Goal: Task Accomplishment & Management: Use online tool/utility

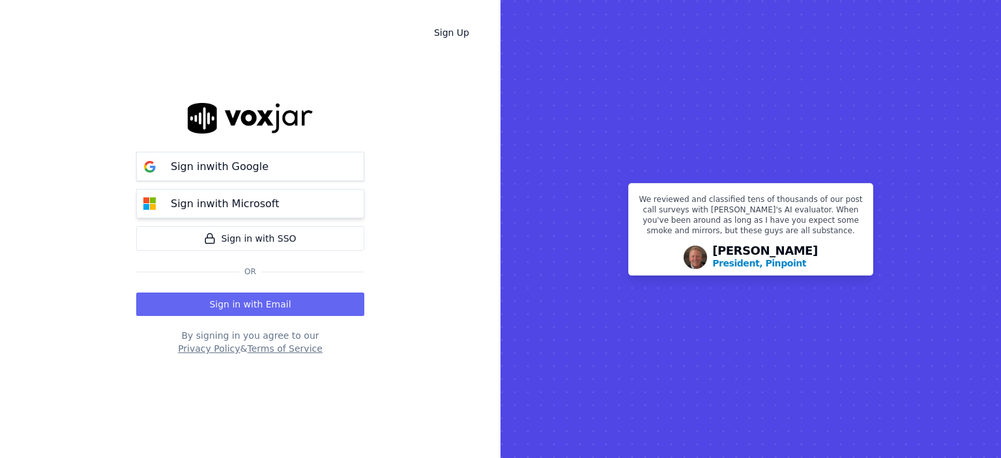
click at [275, 208] on div "Sign in with Microsoft" at bounding box center [225, 204] width 124 height 16
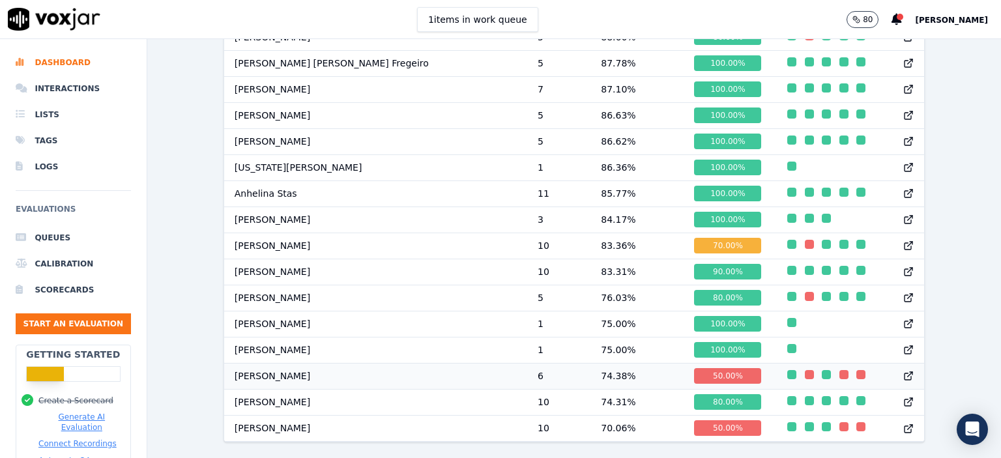
click at [376, 363] on td "[PERSON_NAME]" at bounding box center [375, 376] width 303 height 26
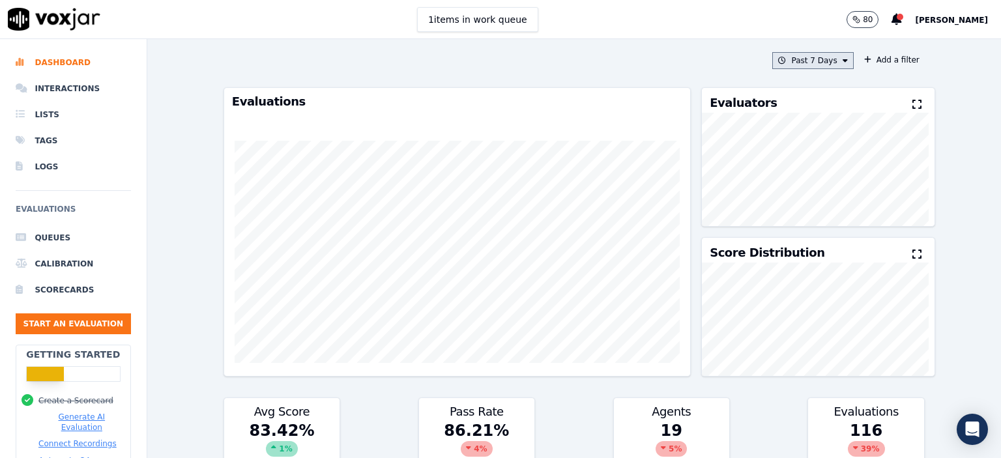
click at [795, 64] on button "Past 7 Days" at bounding box center [813, 60] width 81 height 17
click at [794, 97] on div "[DATE]" at bounding box center [807, 100] width 27 height 10
click at [821, 215] on button "Add" at bounding box center [833, 210] width 25 height 21
click at [814, 61] on button "[DATE]" at bounding box center [823, 60] width 62 height 17
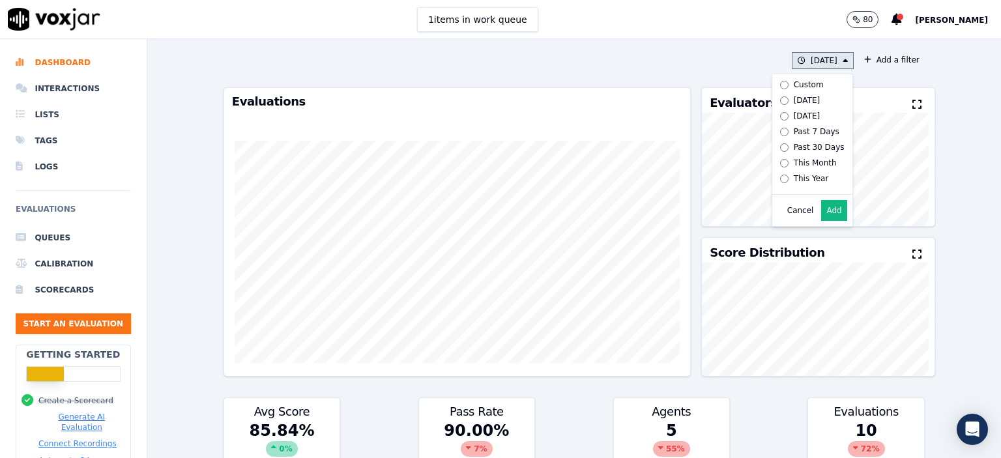
click at [798, 133] on div "Past 7 Days" at bounding box center [817, 131] width 46 height 10
click at [821, 215] on button "Add" at bounding box center [833, 210] width 25 height 21
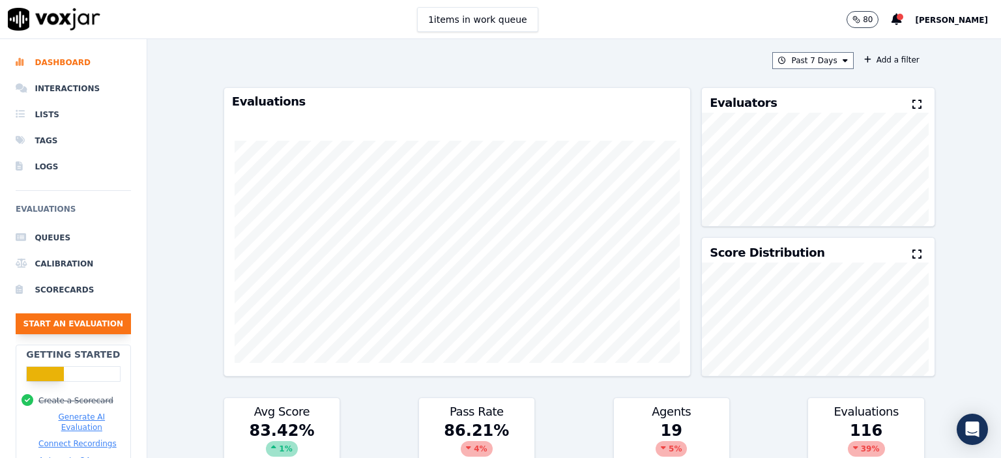
click at [96, 319] on button "Start an Evaluation" at bounding box center [73, 324] width 115 height 21
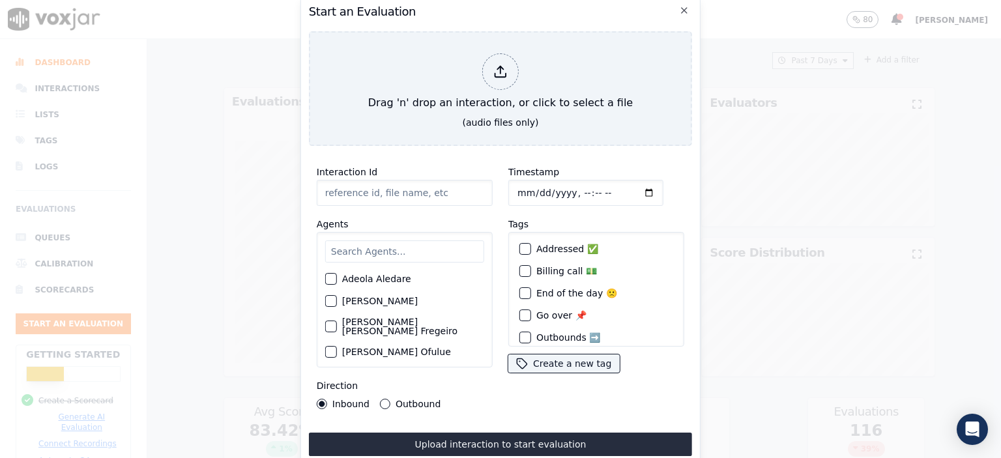
click at [441, 187] on input "Interaction Id" at bounding box center [405, 193] width 176 height 26
type input "357085367"
click at [572, 188] on input "Timestamp" at bounding box center [586, 193] width 155 height 26
type input "[DATE]T08:37"
click at [381, 242] on input "text" at bounding box center [404, 252] width 159 height 22
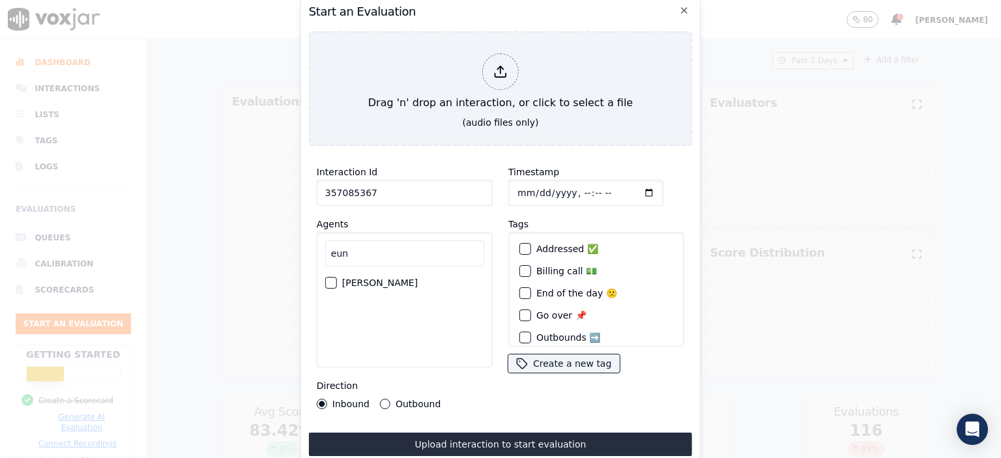
type input "eun"
click at [372, 278] on label "[PERSON_NAME]" at bounding box center [380, 282] width 76 height 9
click at [337, 278] on button "[PERSON_NAME]" at bounding box center [331, 283] width 12 height 12
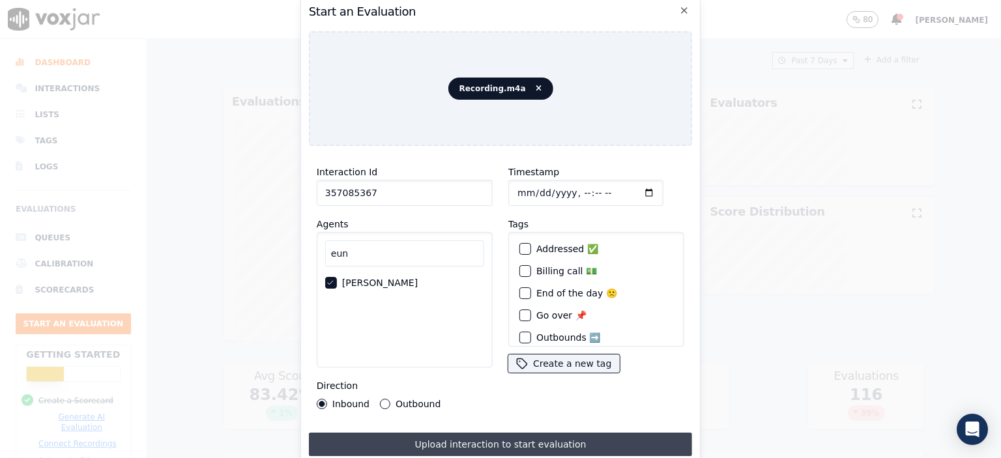
click at [514, 440] on button "Upload interaction to start evaluation" at bounding box center [500, 444] width 383 height 23
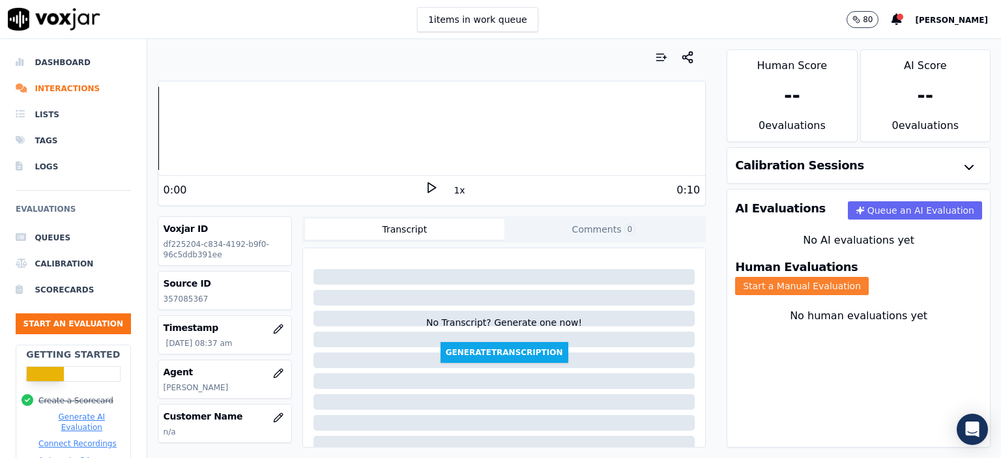
click at [869, 277] on button "Start a Manual Evaluation" at bounding box center [802, 286] width 134 height 18
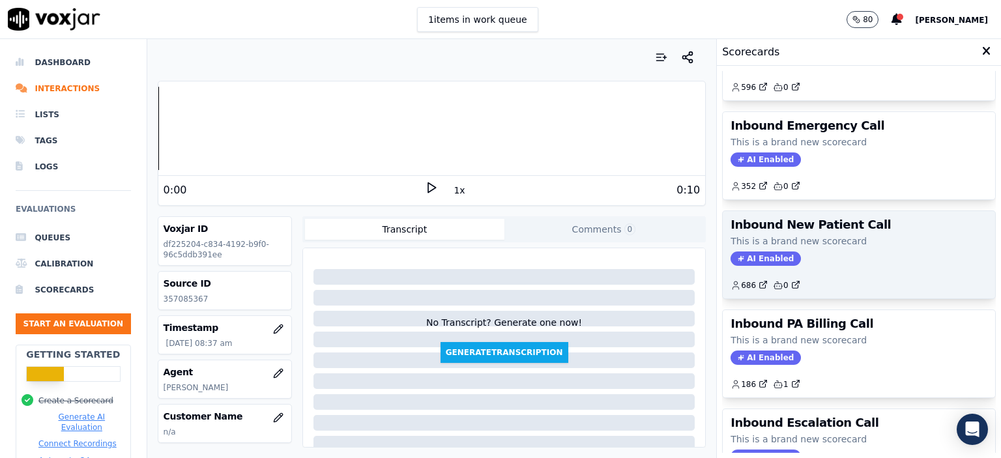
scroll to position [261, 0]
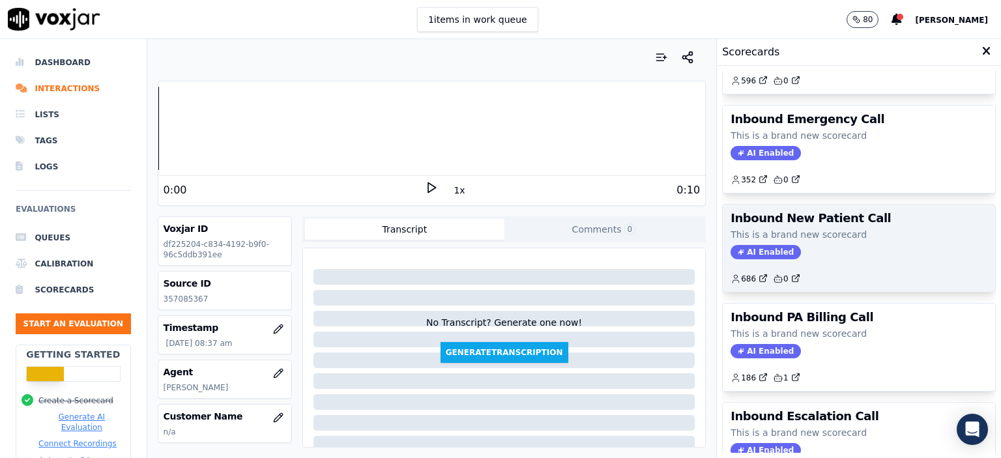
click at [826, 242] on div "Inbound New Patient Call This is a brand new scorecard AI Enabled 686 0" at bounding box center [859, 248] width 273 height 87
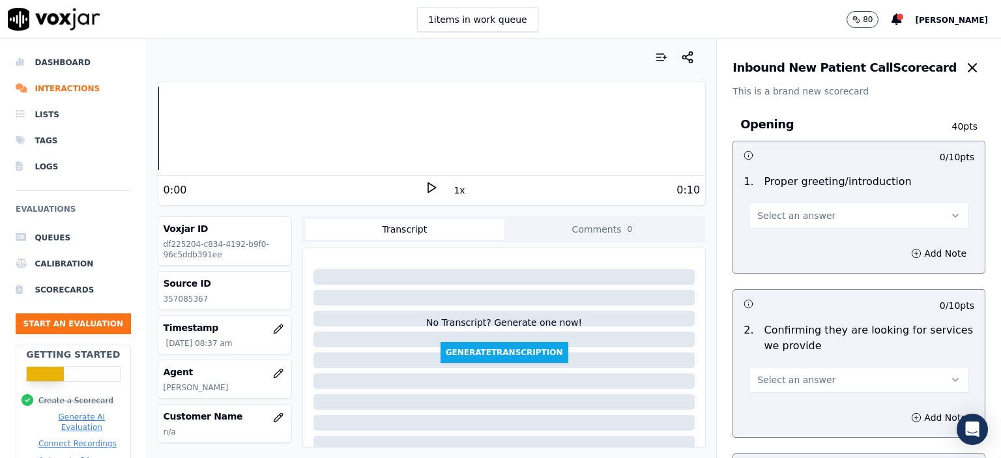
click at [788, 213] on span "Select an answer" at bounding box center [797, 215] width 78 height 13
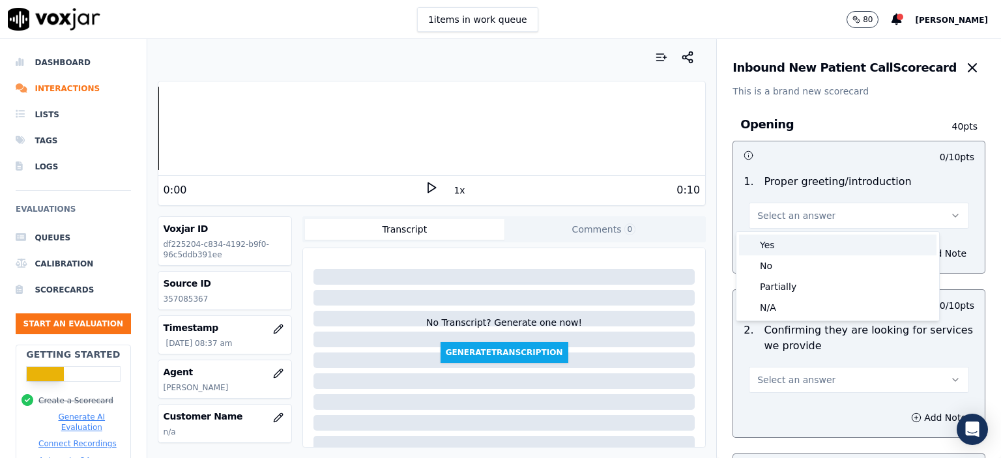
click at [792, 240] on div "Yes" at bounding box center [838, 245] width 198 height 21
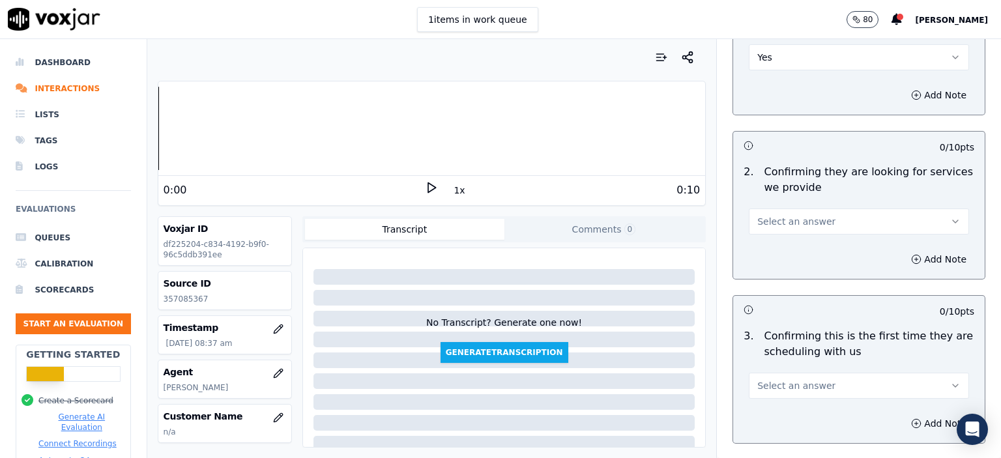
scroll to position [196, 0]
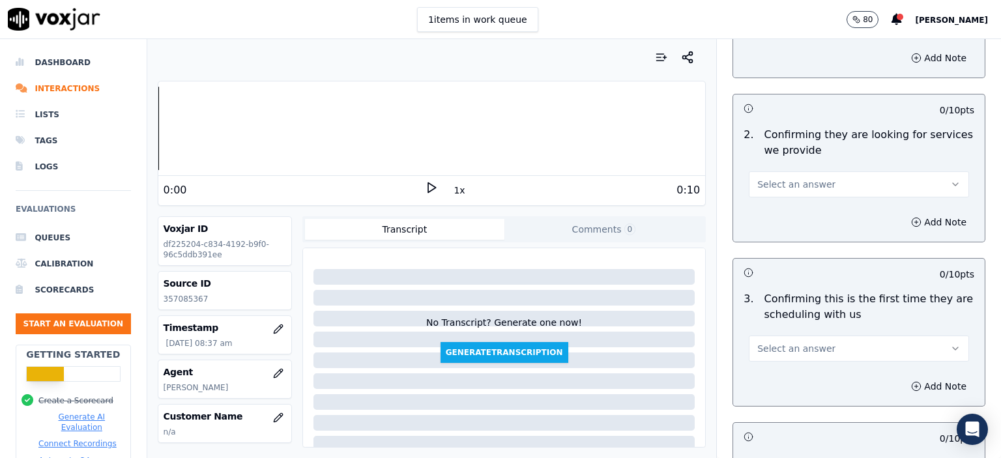
click at [832, 177] on button "Select an answer" at bounding box center [859, 184] width 220 height 26
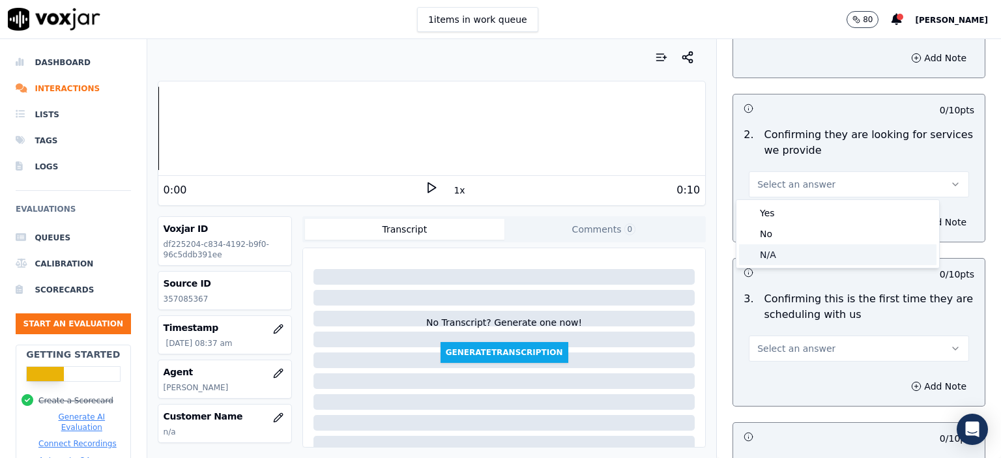
click at [816, 250] on div "N/A" at bounding box center [838, 254] width 198 height 21
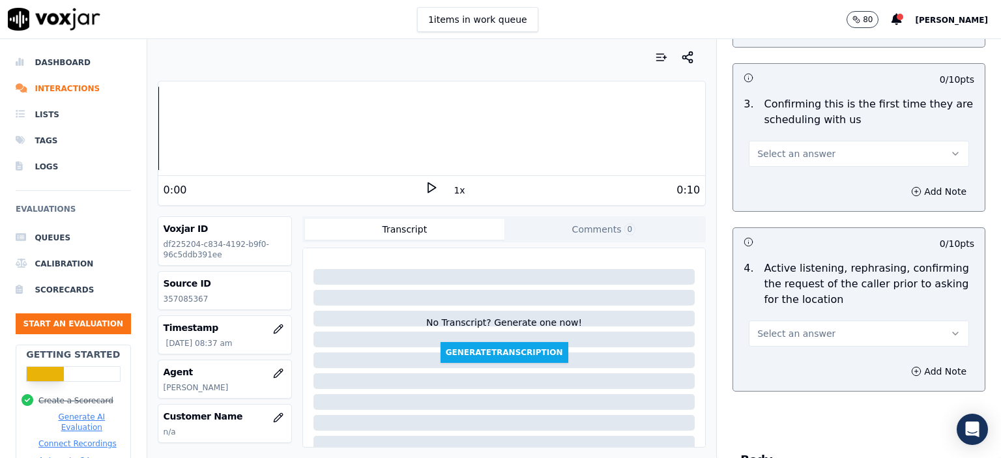
scroll to position [391, 0]
click at [835, 332] on button "Select an answer" at bounding box center [859, 333] width 220 height 26
click at [809, 374] on div "No" at bounding box center [838, 382] width 198 height 21
click at [794, 155] on span "Select an answer" at bounding box center [797, 153] width 78 height 13
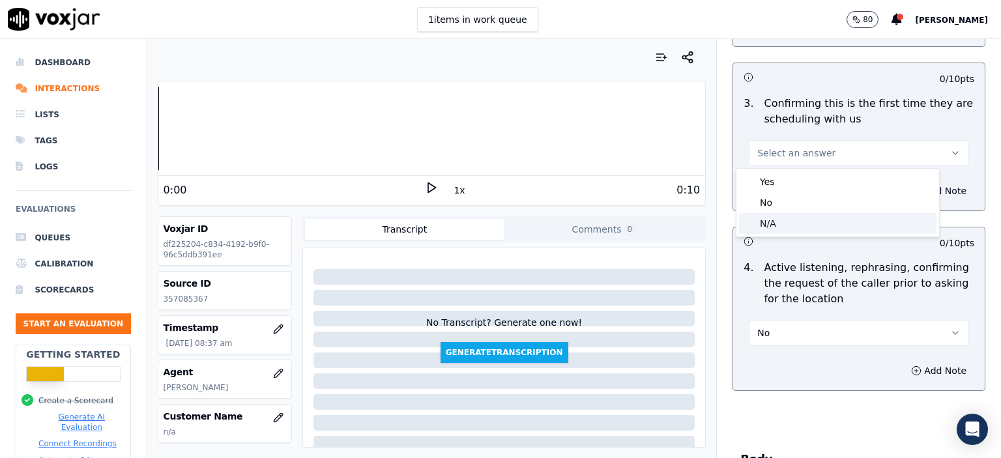
click at [785, 222] on div "N/A" at bounding box center [838, 223] width 198 height 21
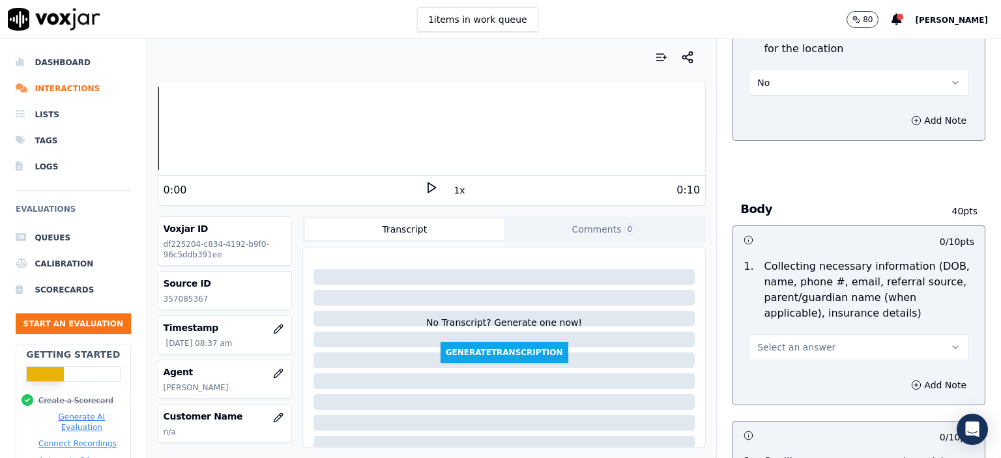
scroll to position [652, 0]
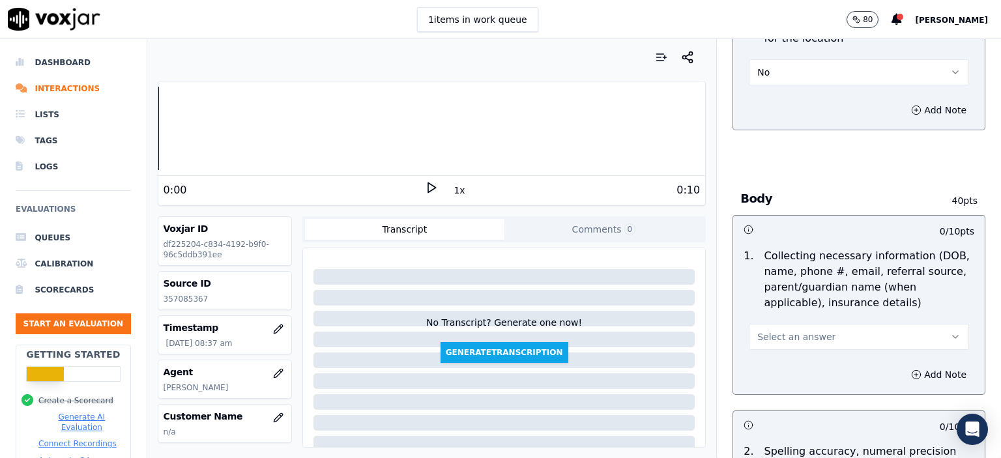
click at [835, 331] on button "Select an answer" at bounding box center [859, 337] width 220 height 26
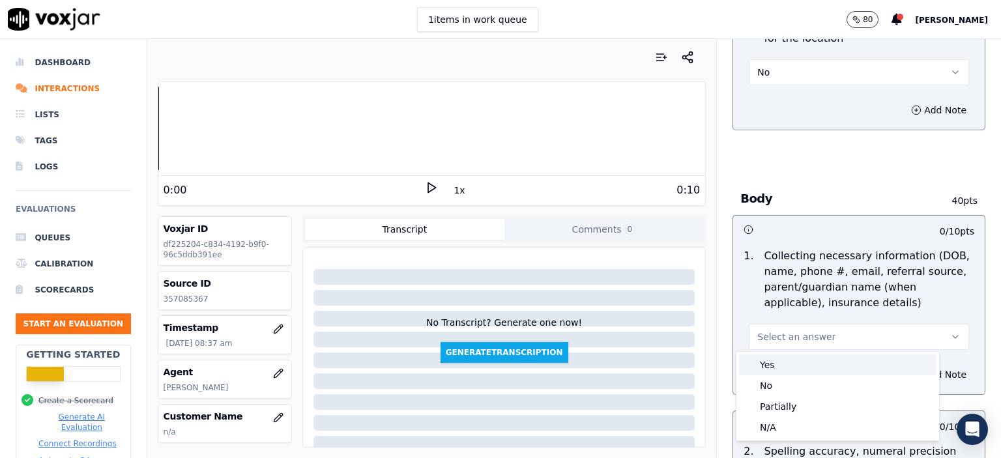
click at [831, 366] on div "Yes" at bounding box center [838, 365] width 198 height 21
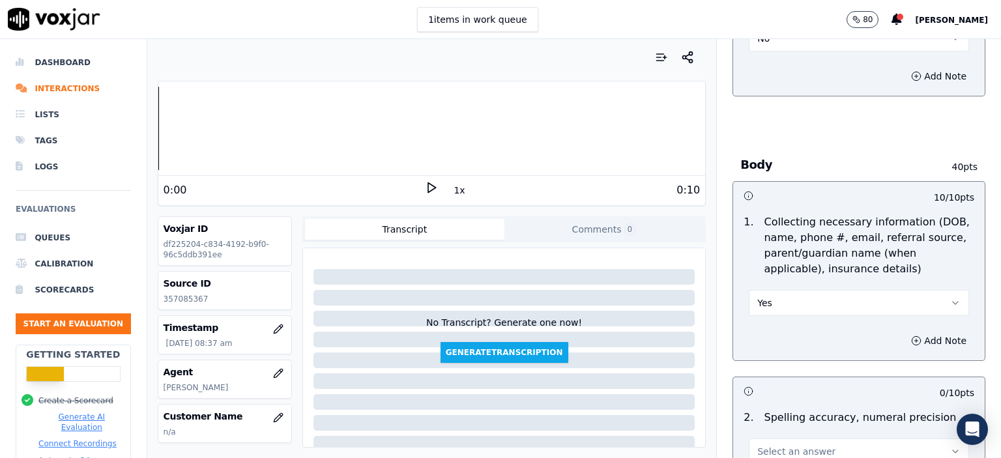
scroll to position [848, 0]
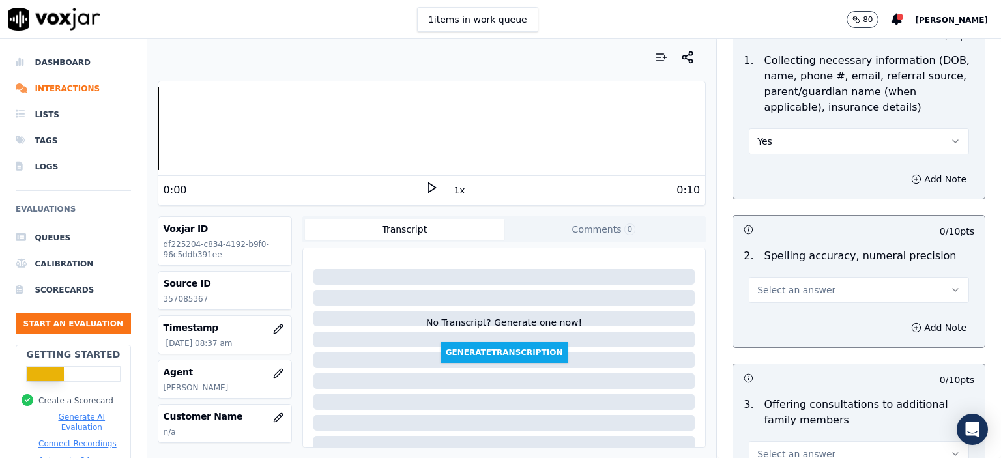
click at [814, 286] on button "Select an answer" at bounding box center [859, 290] width 220 height 26
click at [808, 309] on div "Yes" at bounding box center [838, 318] width 198 height 21
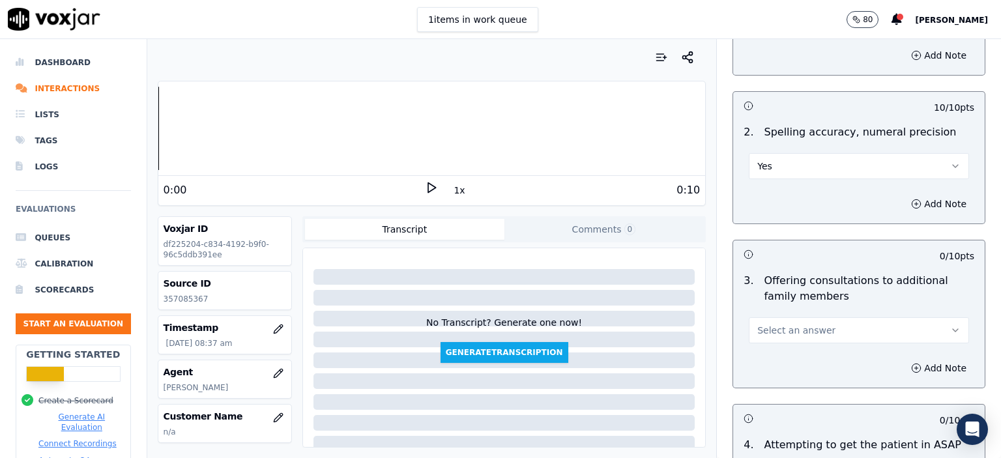
scroll to position [978, 0]
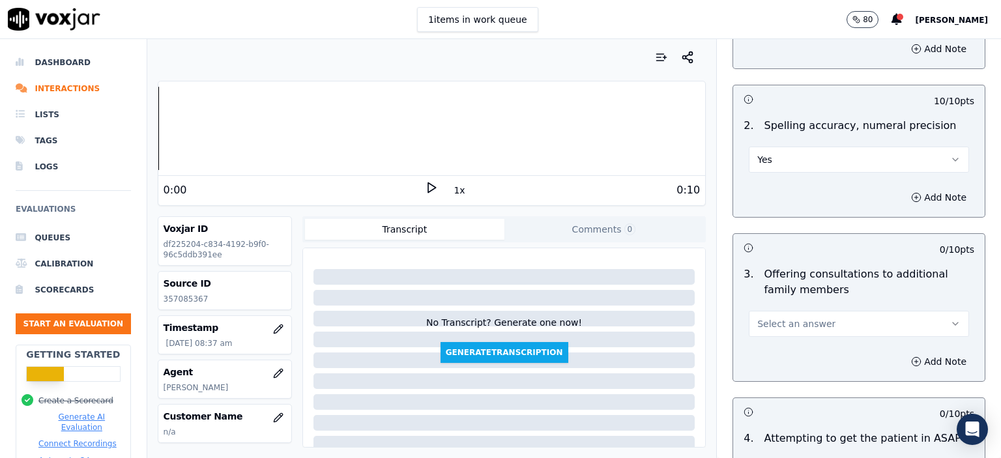
click at [862, 321] on button "Select an answer" at bounding box center [859, 324] width 220 height 26
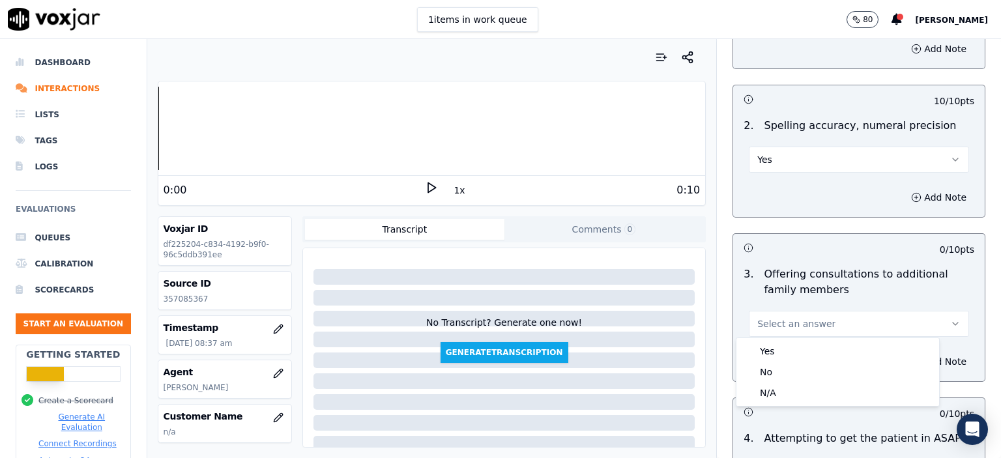
drag, startPoint x: 859, startPoint y: 351, endPoint x: 826, endPoint y: 346, distance: 33.1
click at [826, 346] on div "Yes" at bounding box center [838, 351] width 198 height 21
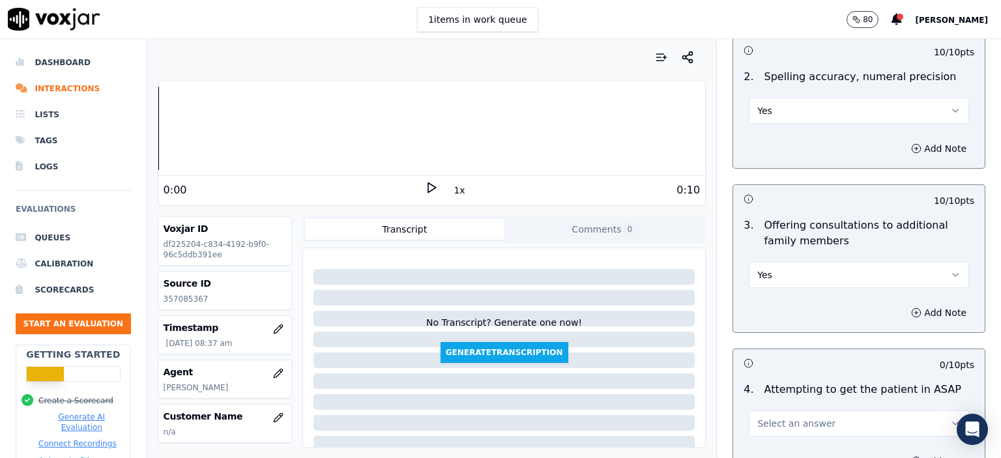
scroll to position [1174, 0]
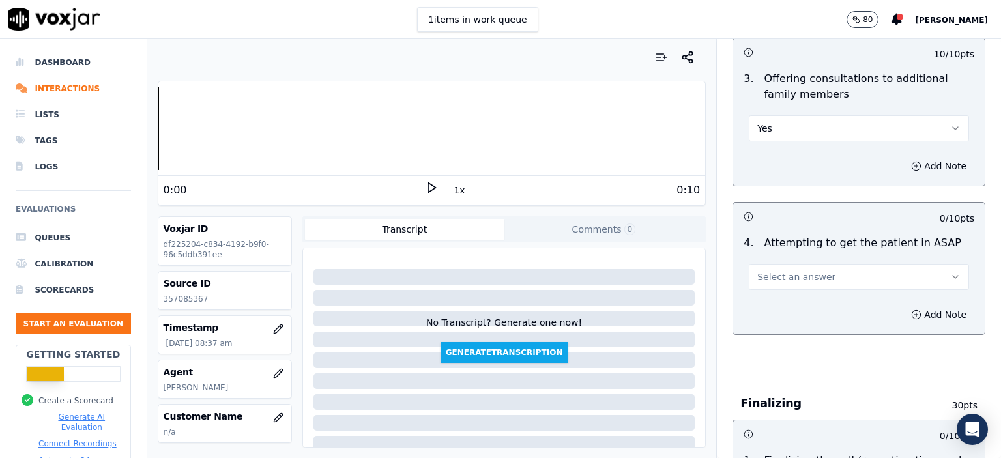
click at [825, 264] on button "Select an answer" at bounding box center [859, 277] width 220 height 26
click at [806, 304] on div "Yes" at bounding box center [838, 304] width 198 height 21
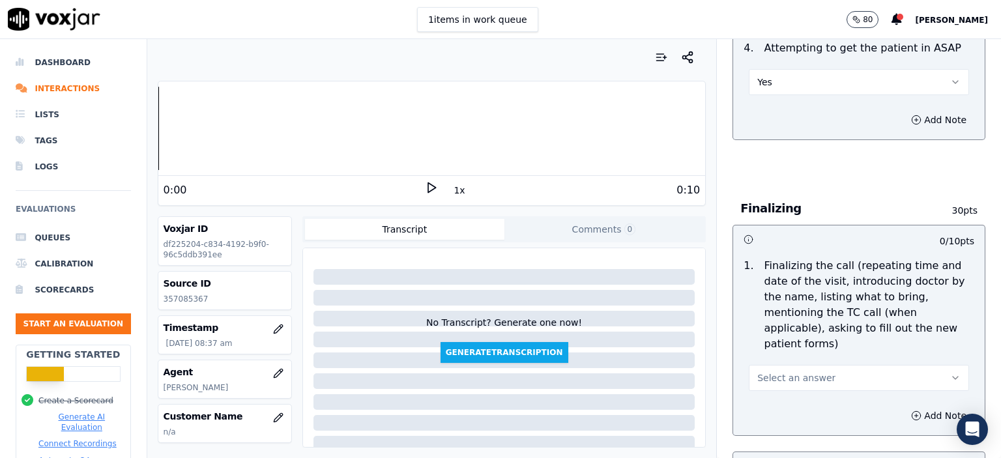
scroll to position [1369, 0]
click at [801, 371] on span "Select an answer" at bounding box center [797, 377] width 78 height 13
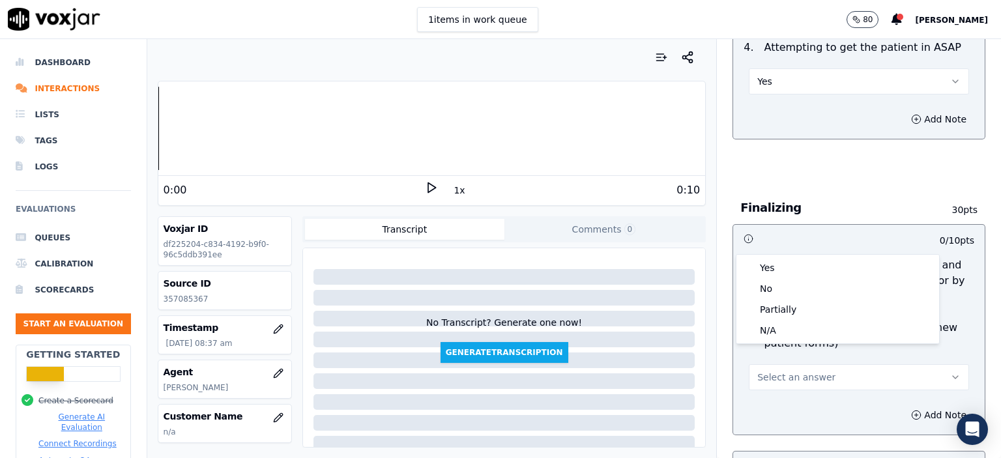
click at [809, 366] on button "Select an answer" at bounding box center [859, 377] width 220 height 26
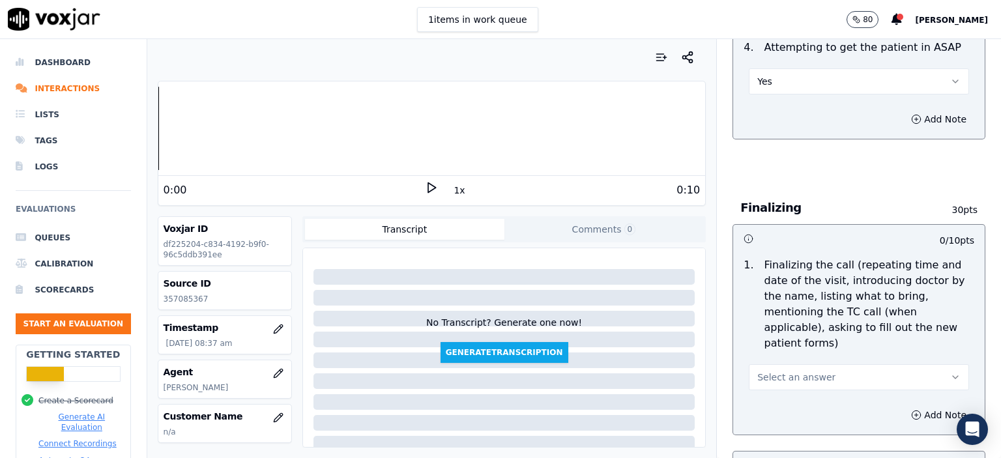
click at [807, 371] on span "Select an answer" at bounding box center [797, 377] width 78 height 13
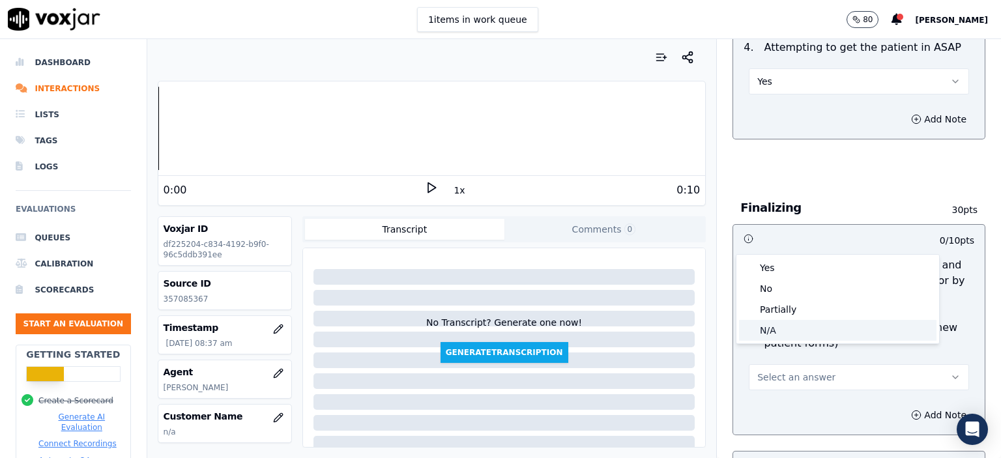
drag, startPoint x: 807, startPoint y: 315, endPoint x: 774, endPoint y: 329, distance: 36.2
click at [774, 329] on div "Yes No Partially N/A" at bounding box center [838, 299] width 203 height 89
click at [774, 329] on div "N/A" at bounding box center [838, 330] width 198 height 21
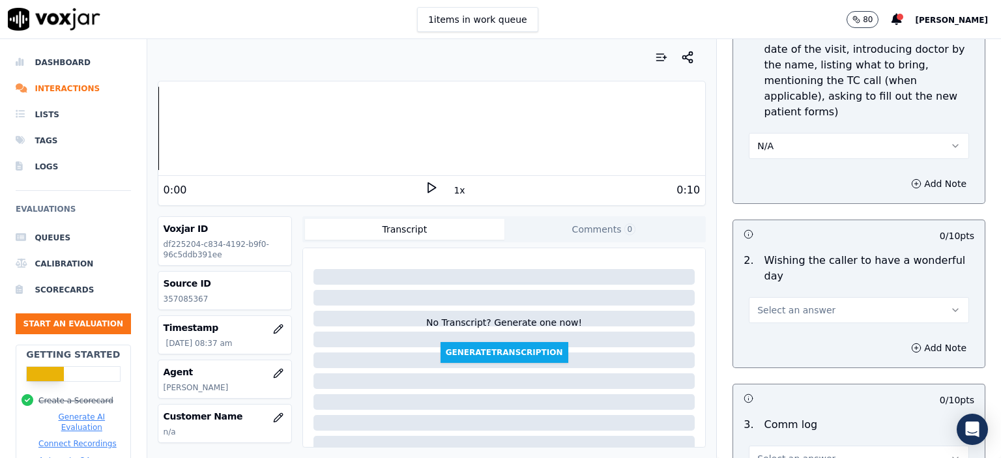
scroll to position [1630, 0]
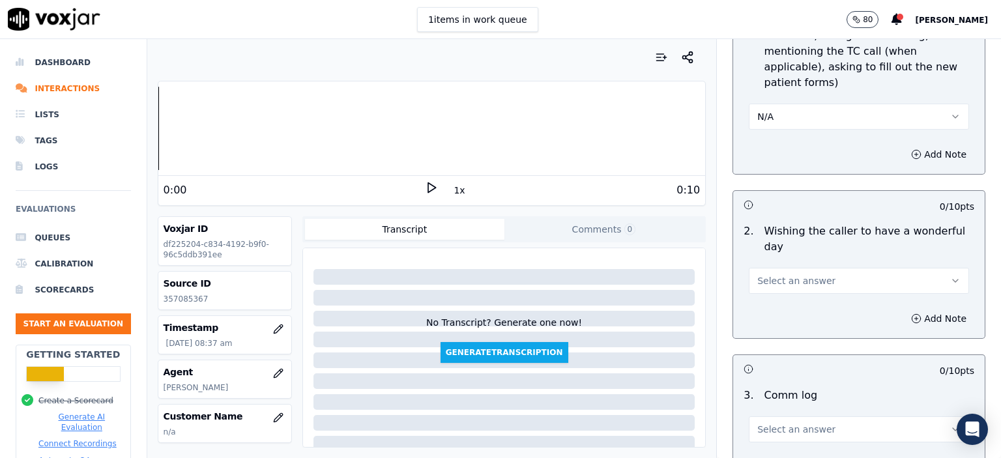
click at [788, 274] on span "Select an answer" at bounding box center [797, 280] width 78 height 13
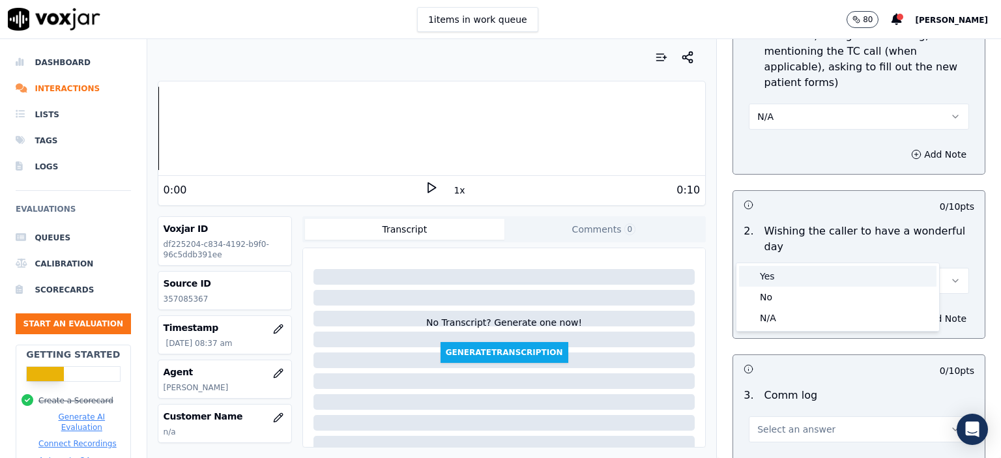
click at [788, 272] on div "Yes" at bounding box center [838, 276] width 198 height 21
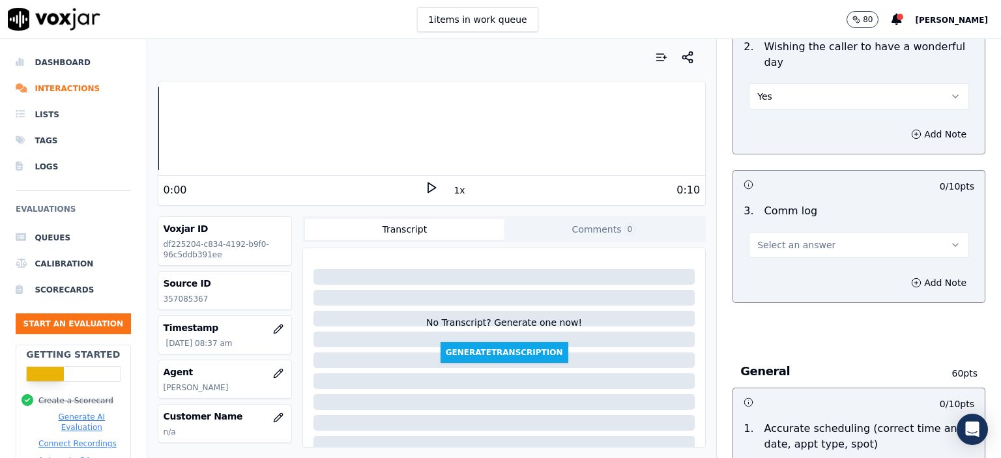
scroll to position [1826, 0]
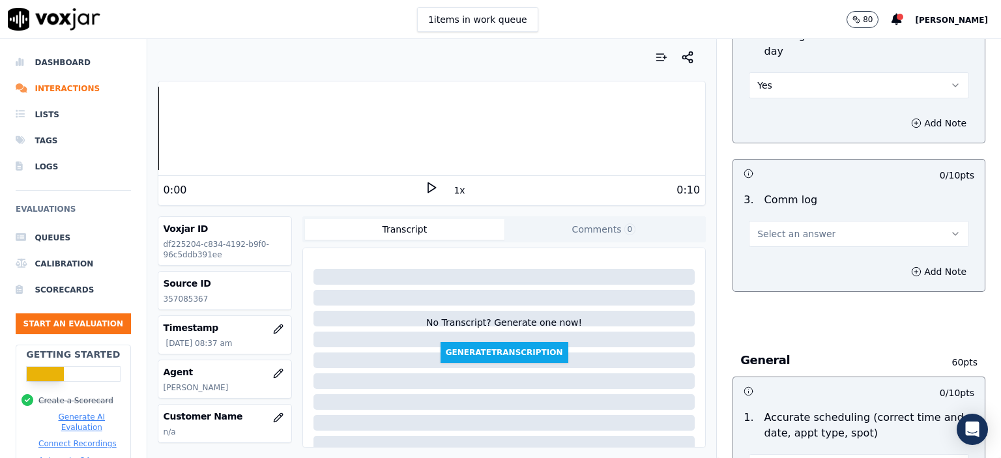
click at [809, 228] on span "Select an answer" at bounding box center [797, 234] width 78 height 13
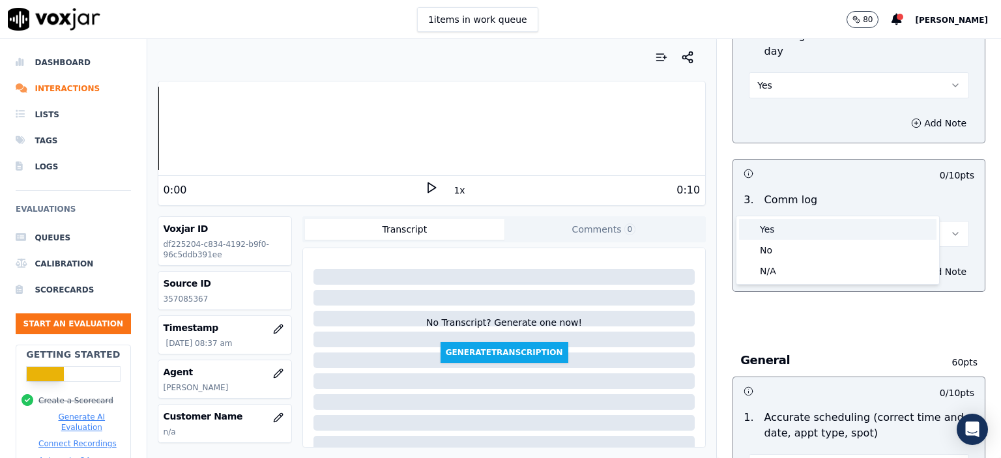
click at [806, 231] on div "Yes" at bounding box center [838, 229] width 198 height 21
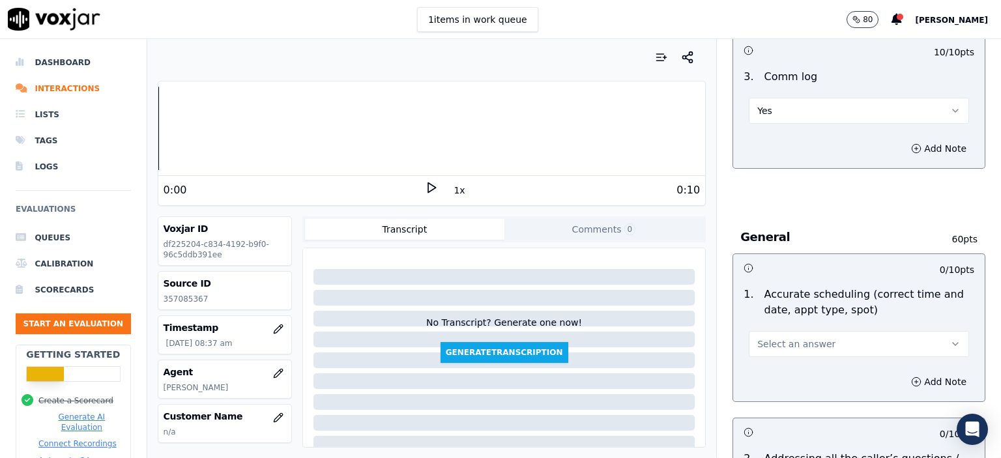
scroll to position [1956, 0]
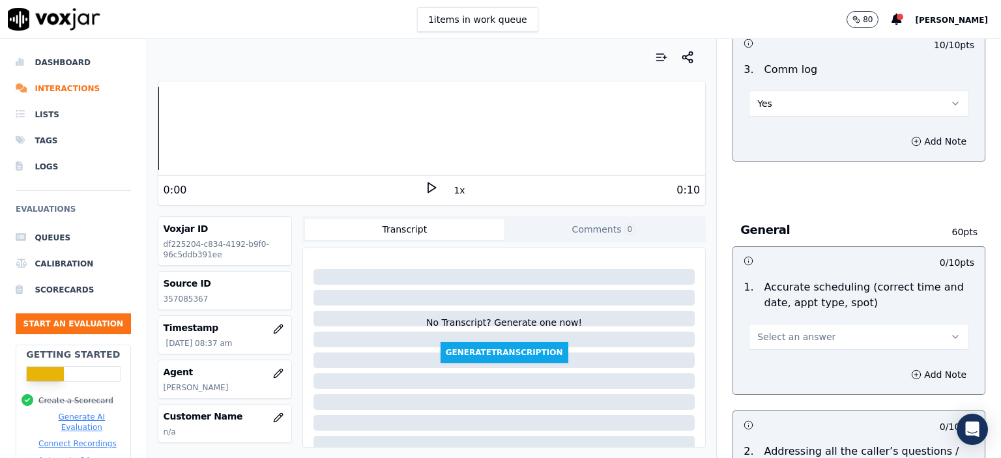
click at [779, 331] on span "Select an answer" at bounding box center [797, 337] width 78 height 13
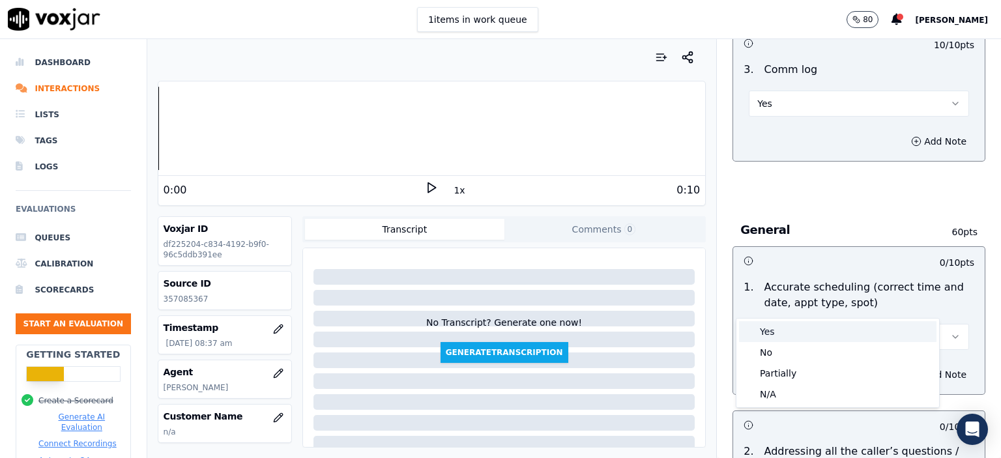
click at [775, 331] on div "Yes" at bounding box center [838, 331] width 198 height 21
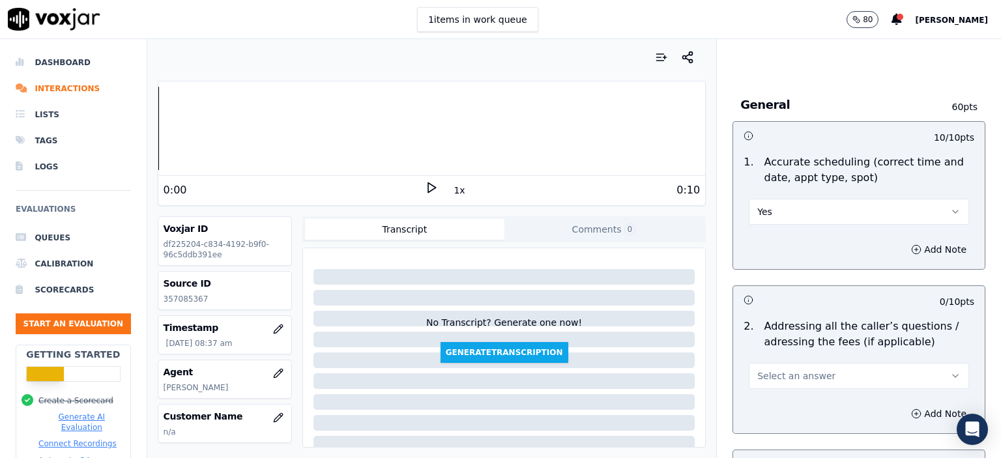
scroll to position [2086, 0]
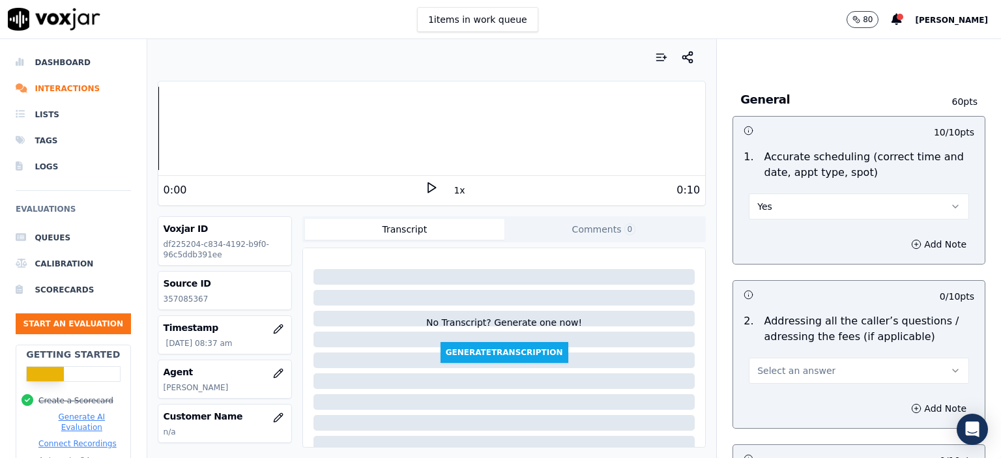
click at [788, 355] on div "Select an answer" at bounding box center [859, 369] width 220 height 29
click at [788, 358] on button "Select an answer" at bounding box center [859, 371] width 220 height 26
click at [779, 401] on div "N/A" at bounding box center [838, 407] width 198 height 21
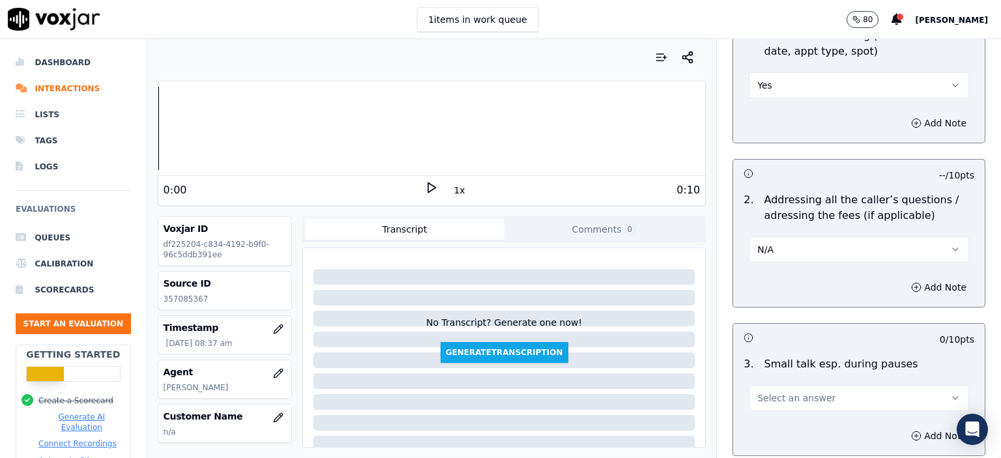
scroll to position [2217, 0]
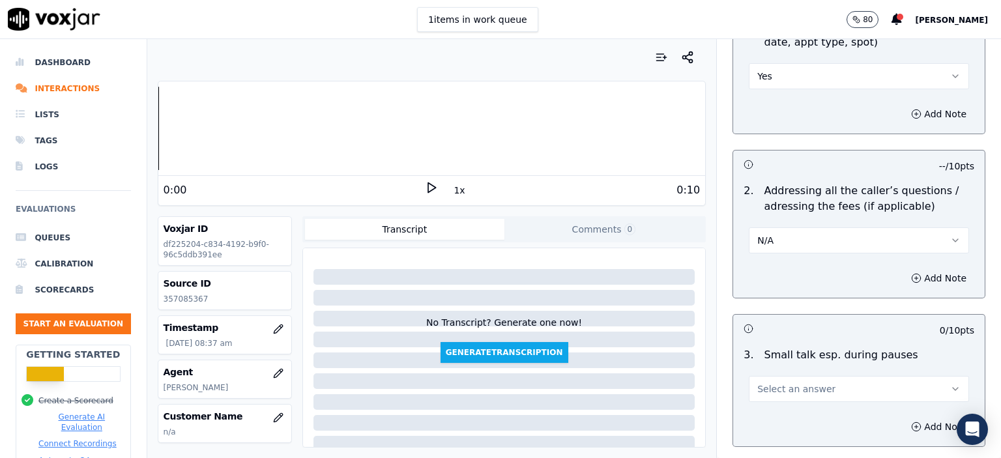
click at [793, 383] on span "Select an answer" at bounding box center [797, 389] width 78 height 13
click at [779, 419] on div "N/A" at bounding box center [838, 425] width 198 height 21
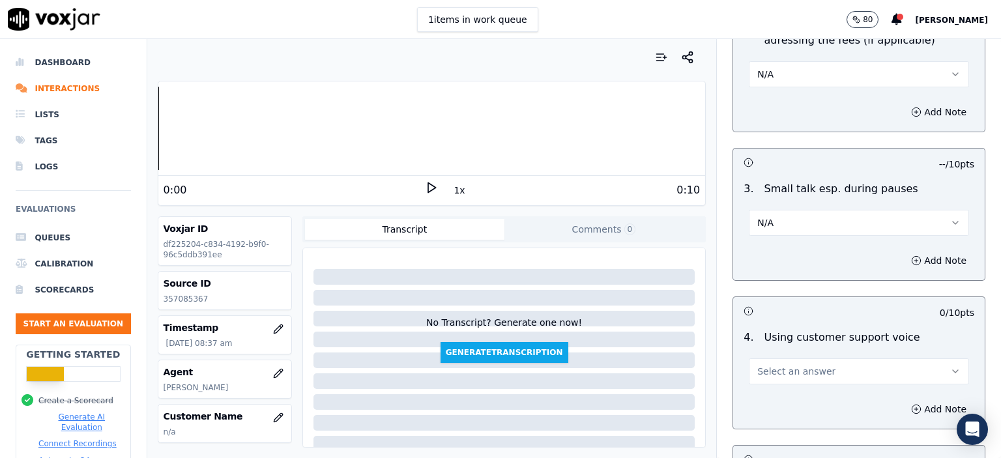
scroll to position [2412, 0]
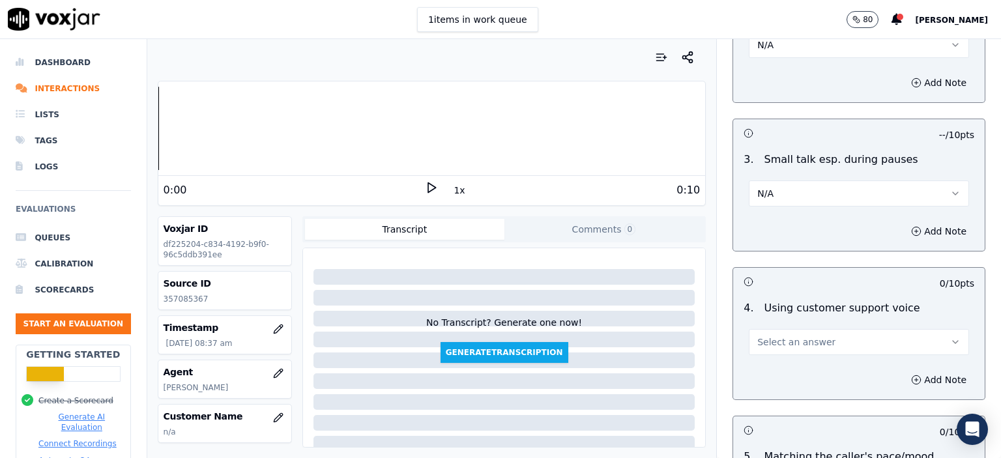
click at [797, 336] on span "Select an answer" at bounding box center [797, 342] width 78 height 13
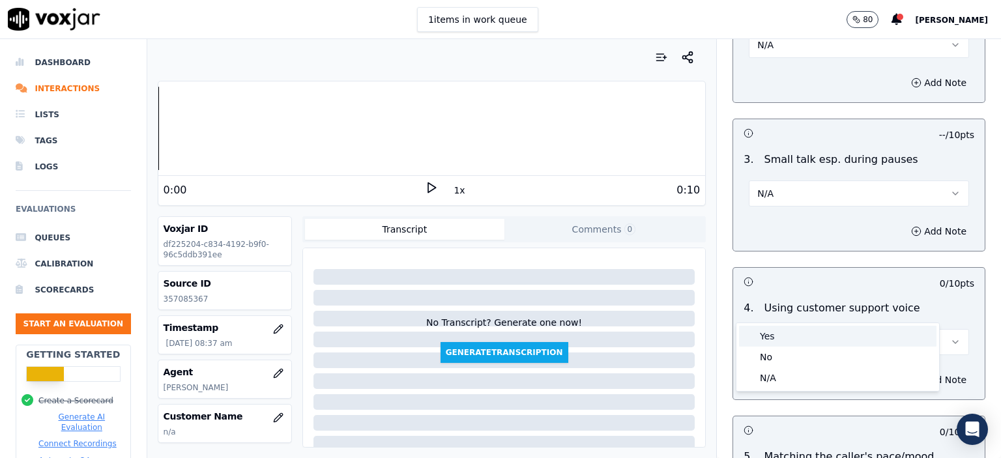
click at [793, 336] on div "Yes" at bounding box center [838, 336] width 198 height 21
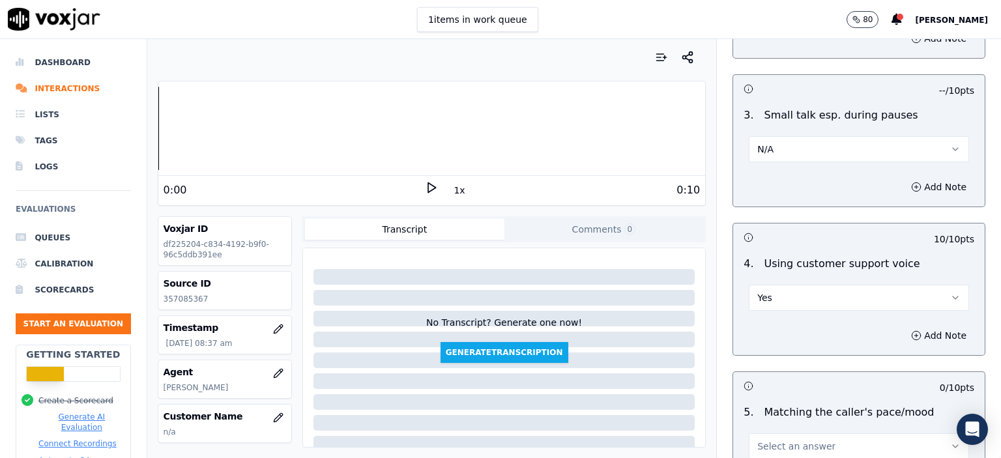
scroll to position [2543, 0]
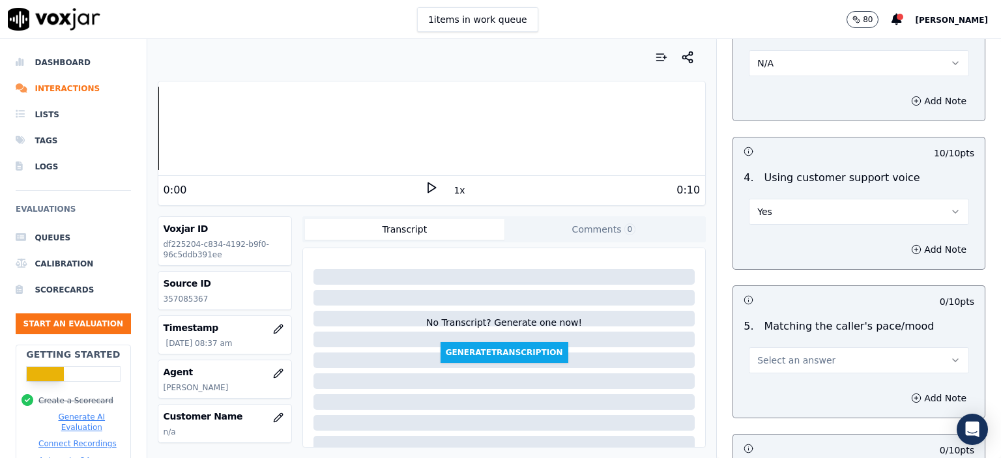
click at [786, 354] on span "Select an answer" at bounding box center [797, 360] width 78 height 13
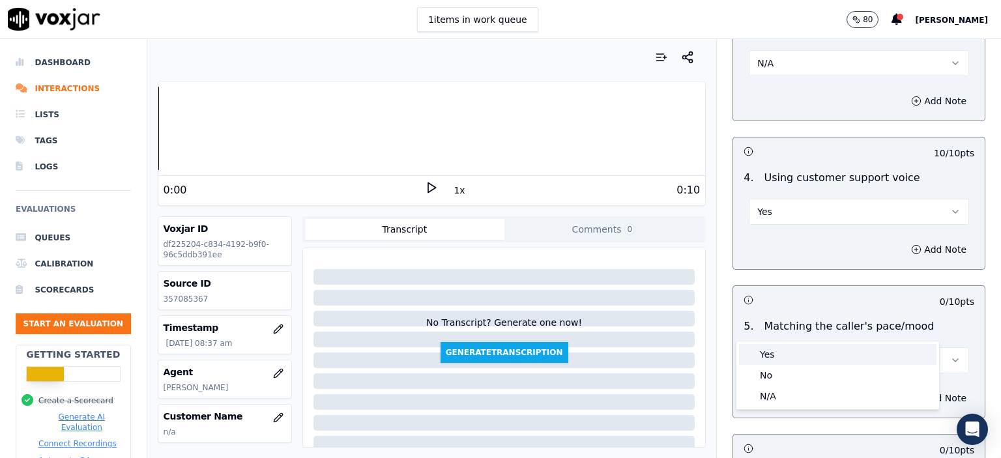
click at [781, 350] on div "Yes" at bounding box center [838, 354] width 198 height 21
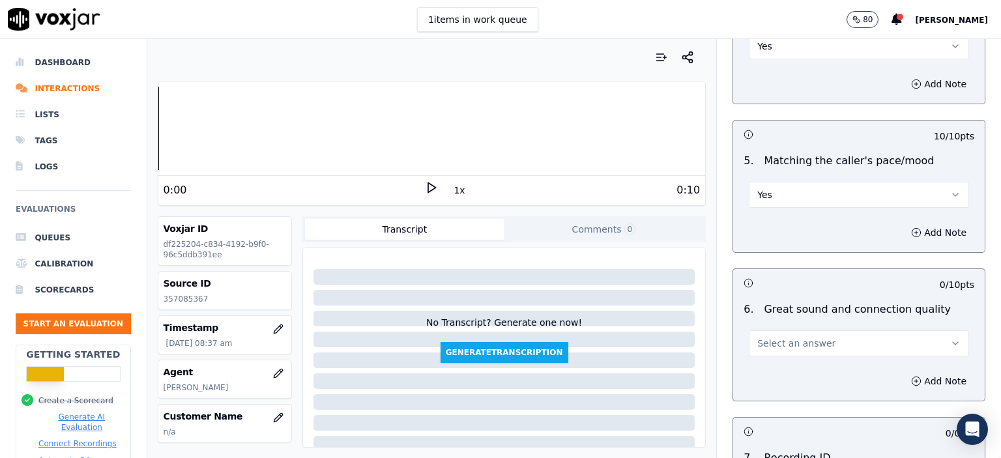
scroll to position [2673, 0]
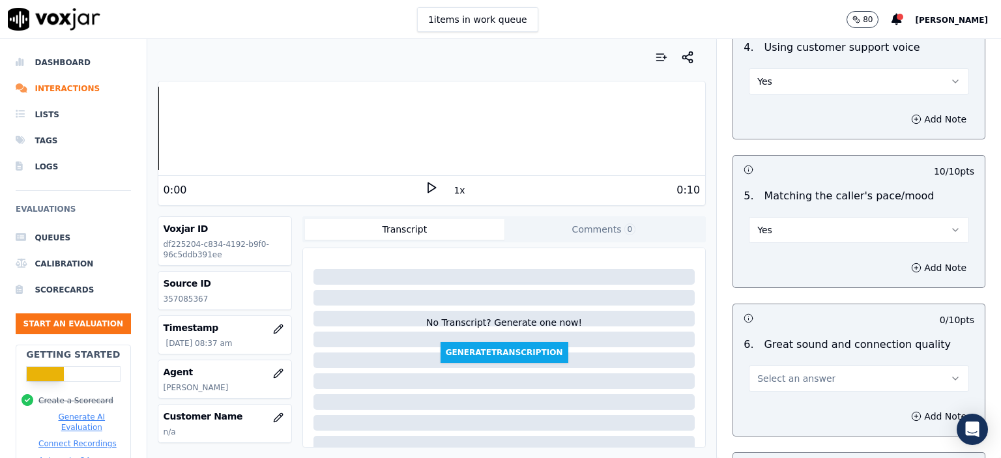
click at [788, 372] on span "Select an answer" at bounding box center [797, 378] width 78 height 13
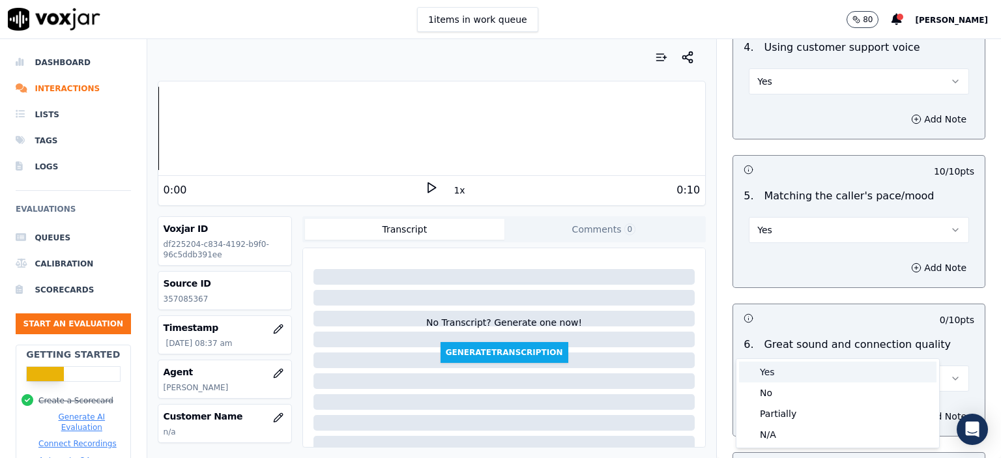
click at [785, 372] on div "Yes" at bounding box center [838, 372] width 198 height 21
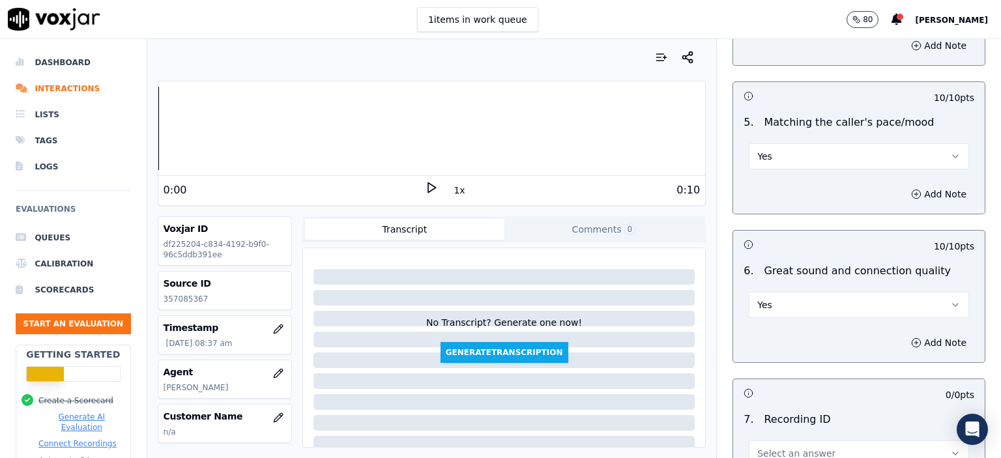
scroll to position [2869, 0]
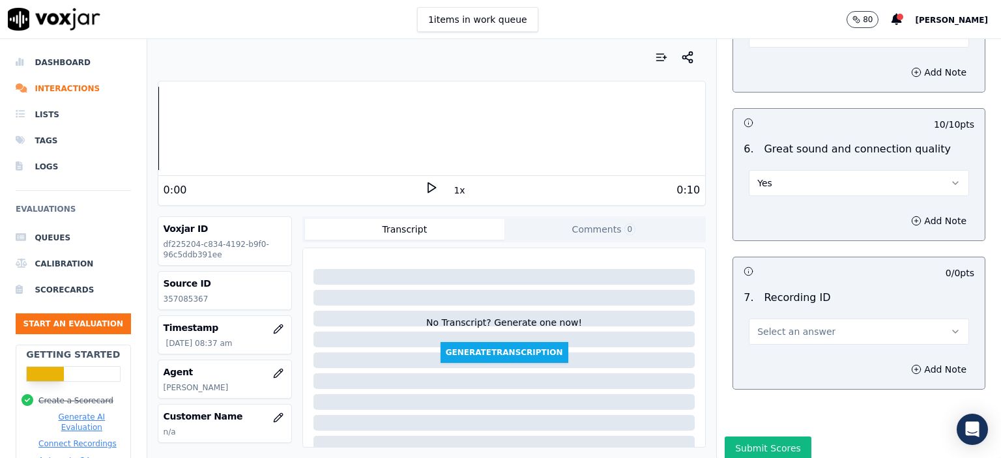
click at [791, 325] on span "Select an answer" at bounding box center [797, 331] width 78 height 13
click at [788, 333] on div "N/A" at bounding box center [838, 333] width 198 height 21
click at [904, 361] on button "Add Note" at bounding box center [939, 370] width 71 height 18
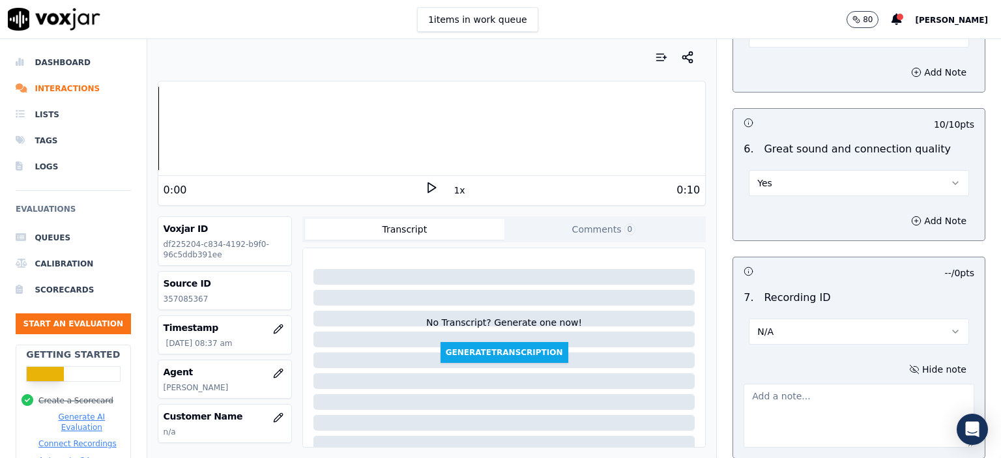
click at [182, 307] on div "Source ID 357085367" at bounding box center [224, 291] width 133 height 38
click at [185, 299] on p "357085367" at bounding box center [225, 299] width 123 height 10
copy p "357085367"
click at [868, 387] on textarea at bounding box center [859, 416] width 231 height 64
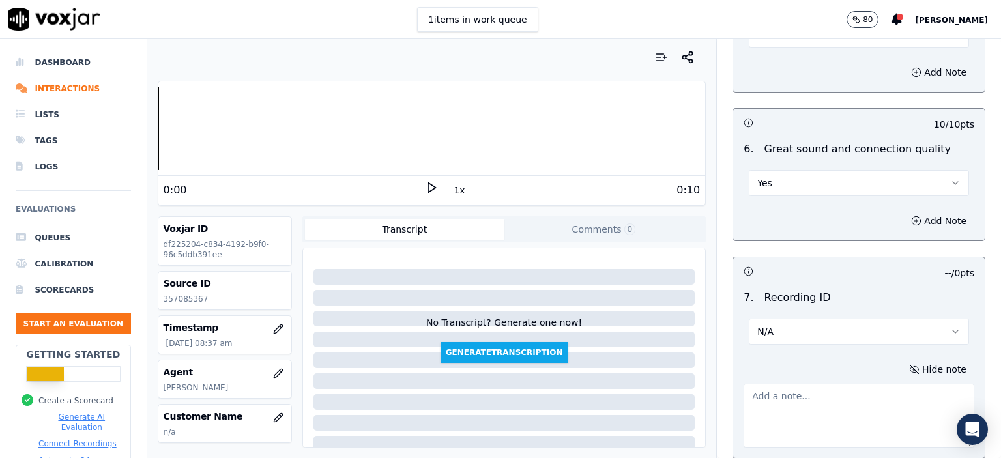
paste textarea "357085367"
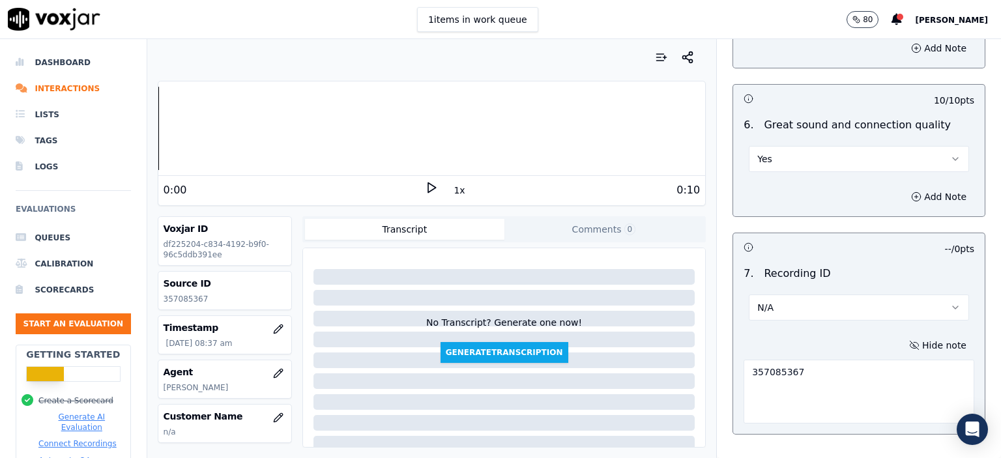
scroll to position [2940, 0]
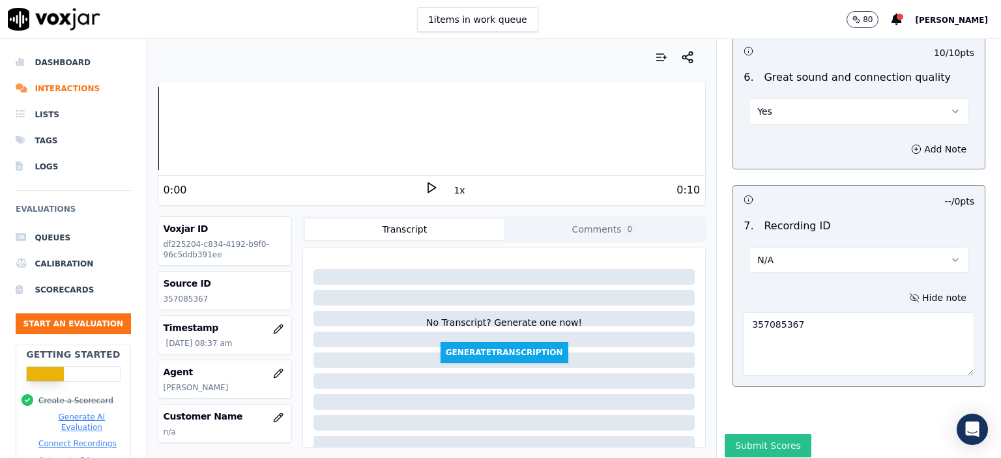
type textarea "357085367"
click at [747, 434] on button "Submit Scores" at bounding box center [768, 445] width 87 height 23
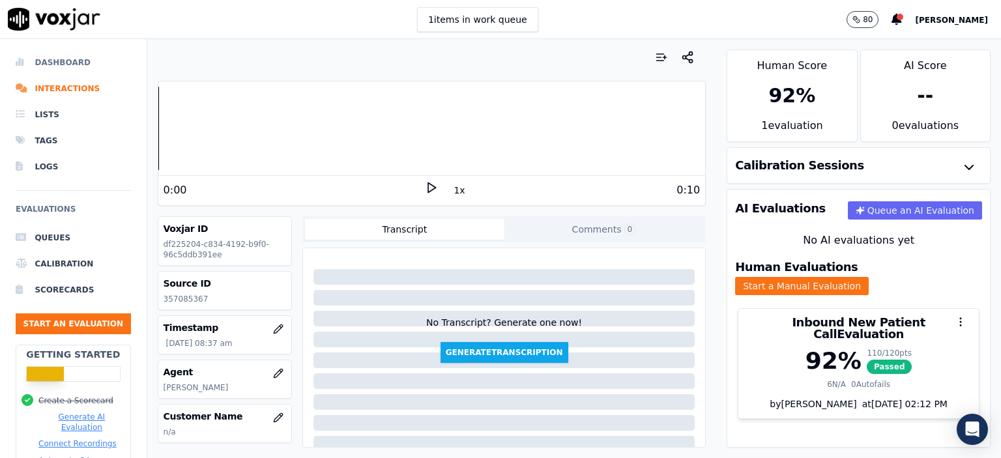
click at [46, 65] on li "Dashboard" at bounding box center [73, 63] width 115 height 26
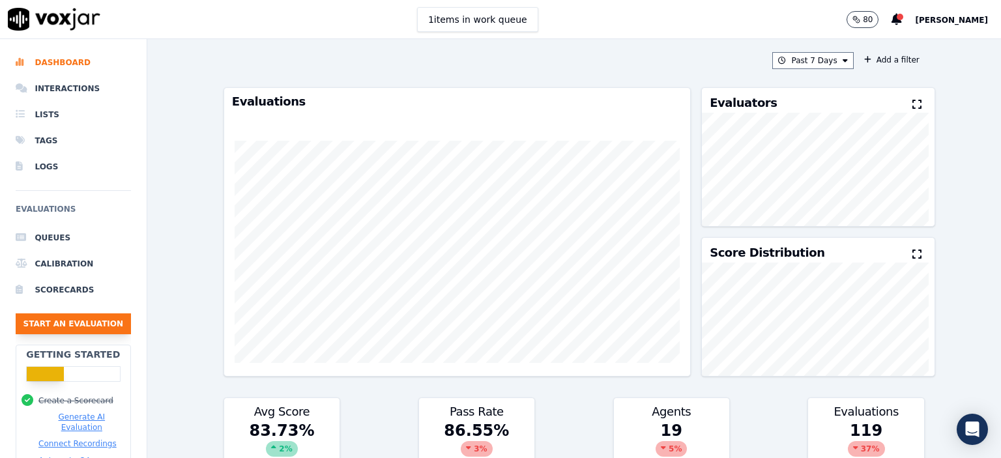
click at [91, 323] on button "Start an Evaluation" at bounding box center [73, 324] width 115 height 21
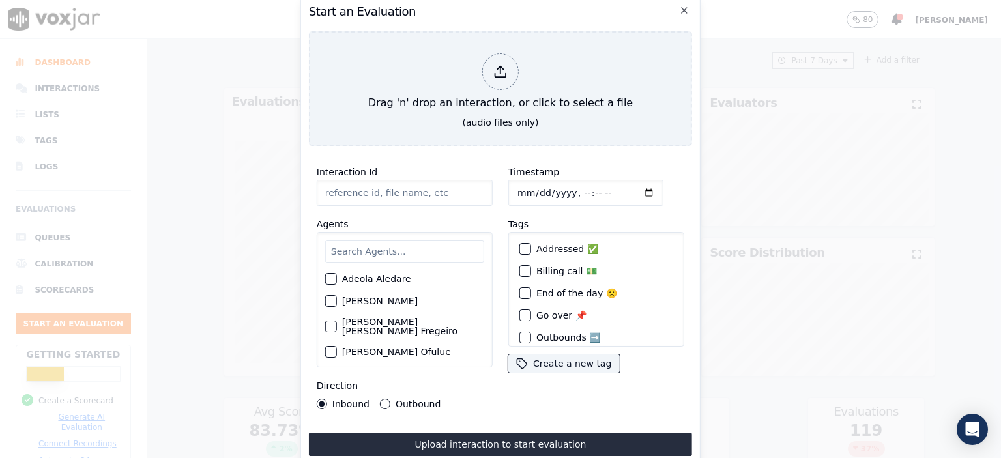
click at [381, 180] on input "Interaction Id" at bounding box center [405, 193] width 176 height 26
paste input "357091096"
type input "357091096"
click at [573, 187] on input "Timestamp" at bounding box center [586, 193] width 155 height 26
click at [593, 190] on input "Timestamp" at bounding box center [586, 193] width 155 height 26
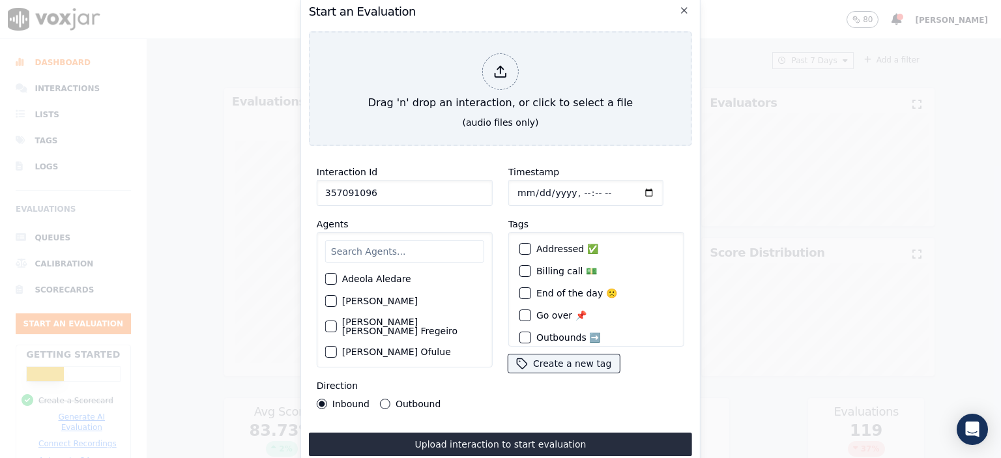
type input "[DATE]T09:17"
click at [343, 246] on input "text" at bounding box center [404, 252] width 159 height 22
click at [384, 244] on input "text" at bounding box center [404, 252] width 159 height 22
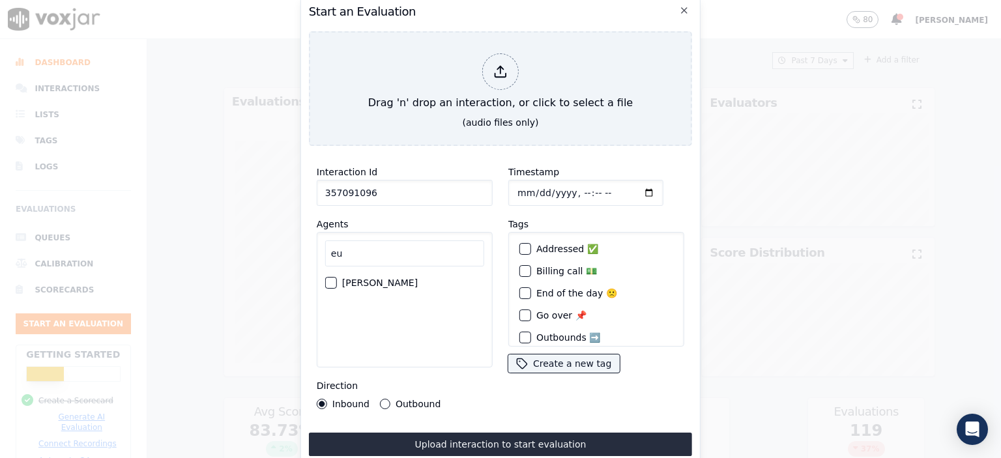
type input "eu"
click at [364, 280] on label "[PERSON_NAME]" at bounding box center [380, 282] width 76 height 9
click at [337, 280] on button "[PERSON_NAME]" at bounding box center [331, 283] width 12 height 12
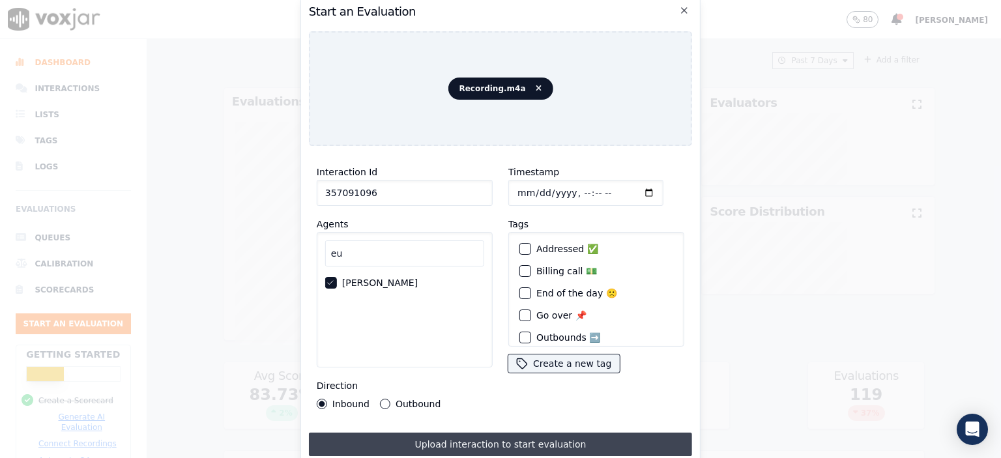
click at [516, 441] on button "Upload interaction to start evaluation" at bounding box center [500, 444] width 383 height 23
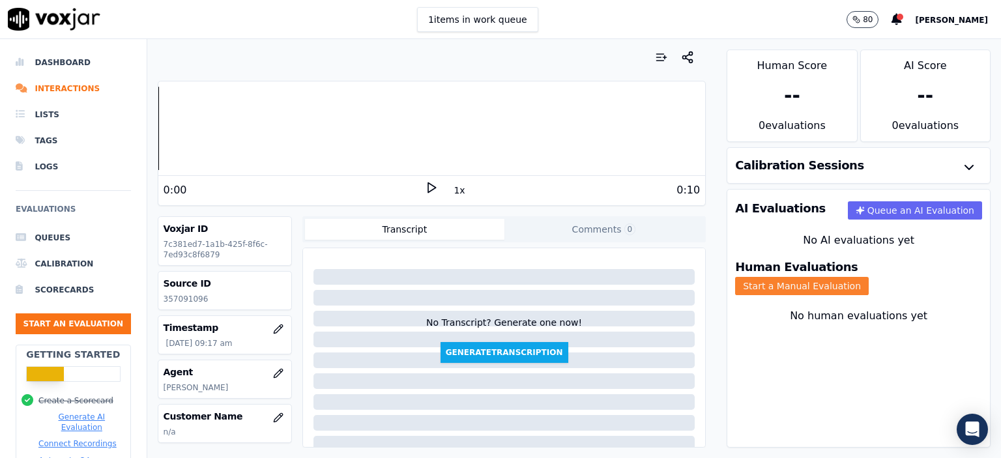
click at [869, 277] on button "Start a Manual Evaluation" at bounding box center [802, 286] width 134 height 18
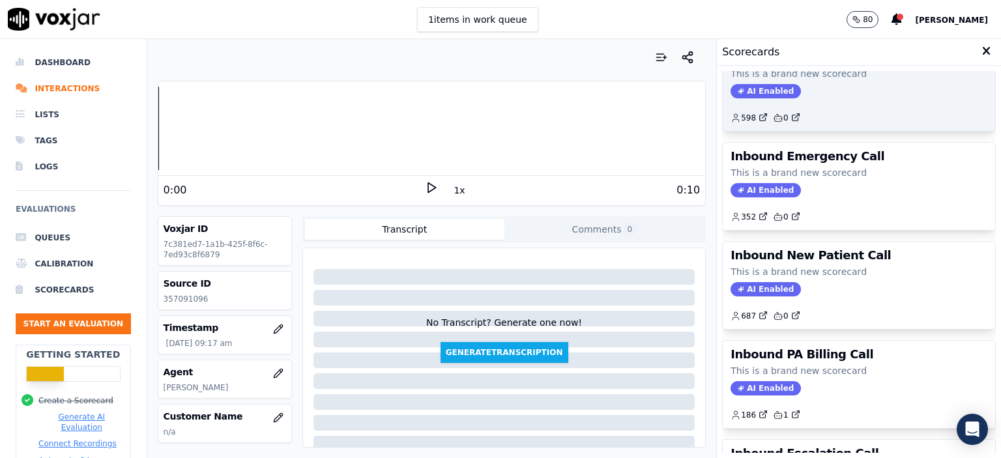
scroll to position [261, 0]
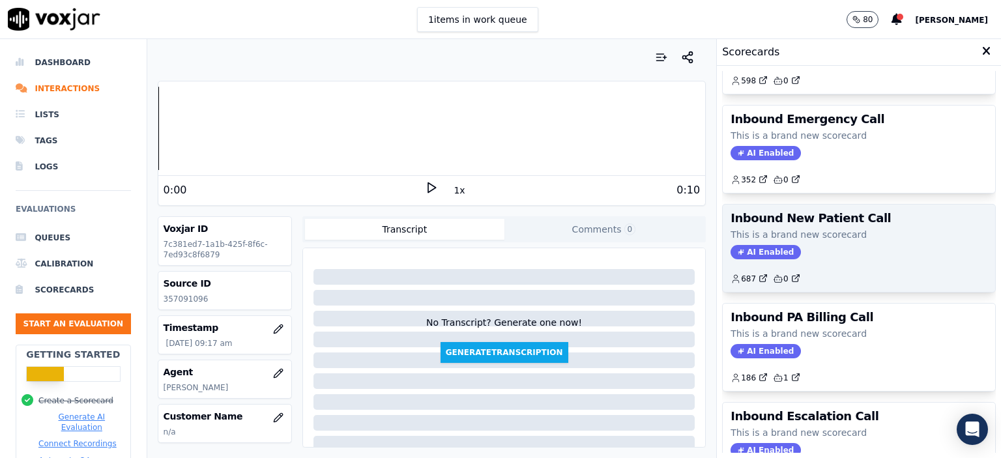
click at [840, 250] on div "AI Enabled" at bounding box center [859, 252] width 257 height 14
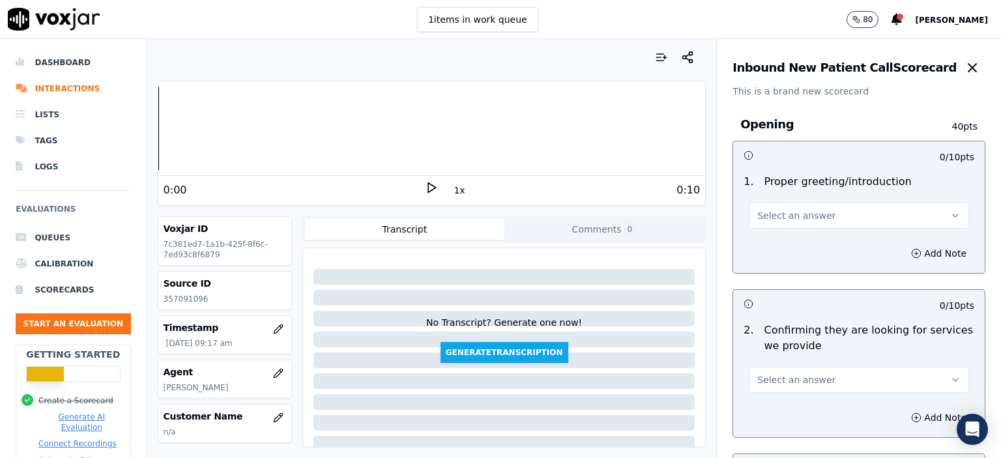
click at [817, 220] on button "Select an answer" at bounding box center [859, 216] width 220 height 26
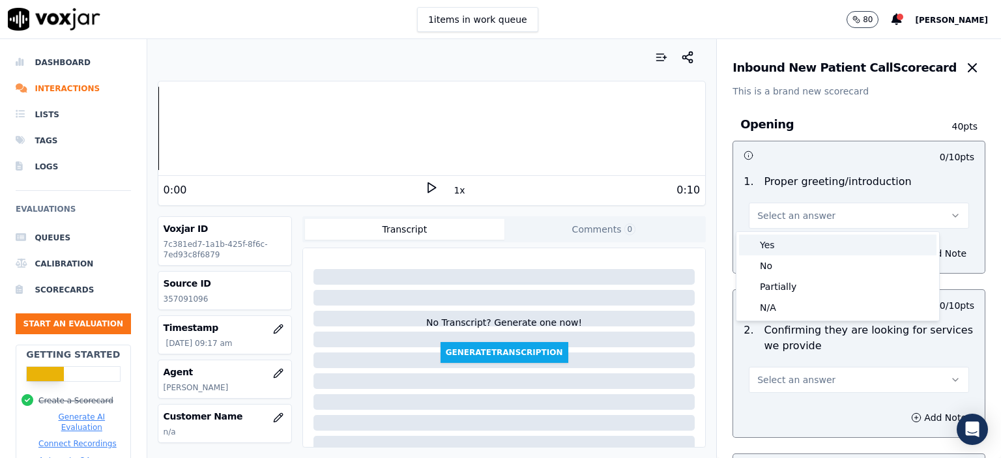
click at [816, 240] on div "Yes" at bounding box center [838, 245] width 198 height 21
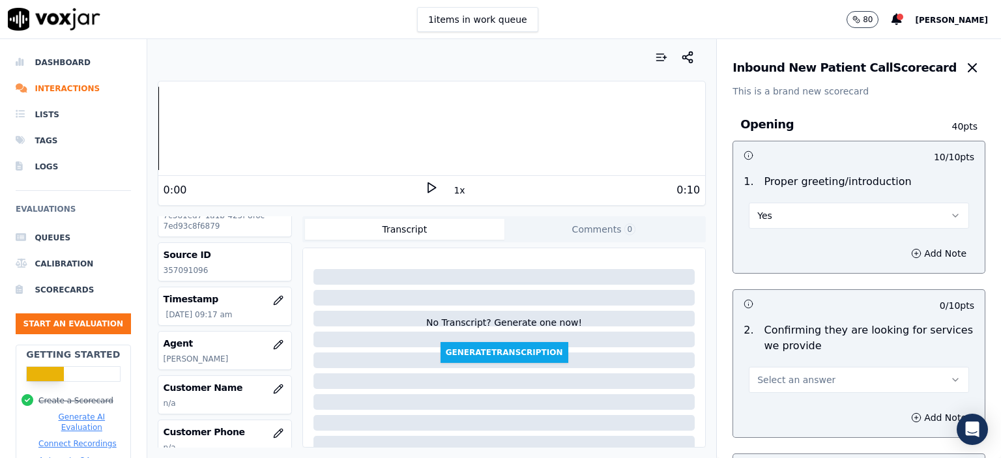
scroll to position [130, 0]
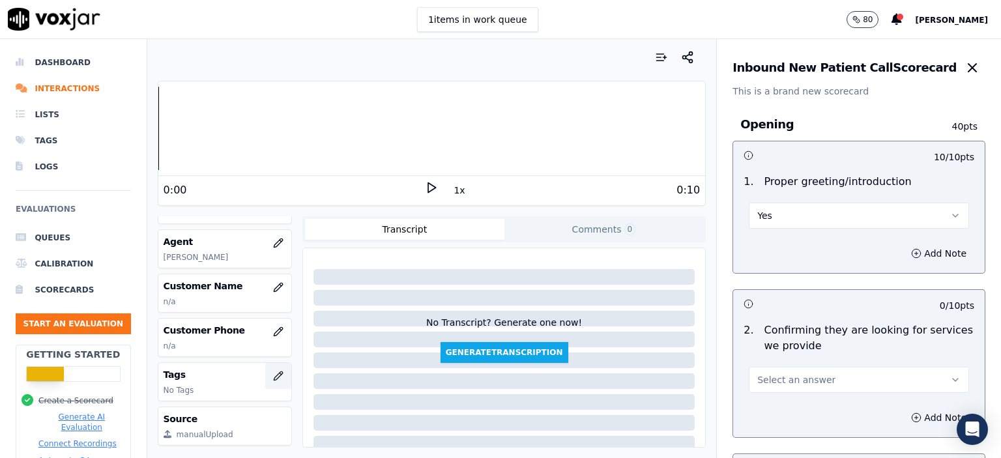
click at [265, 377] on button "button" at bounding box center [278, 376] width 26 height 26
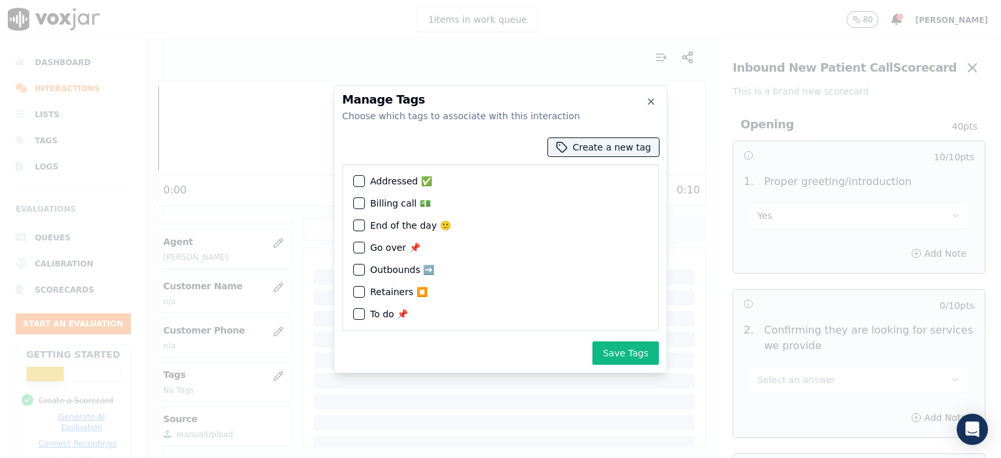
click at [364, 289] on div "Retainers ⏹️" at bounding box center [500, 292] width 305 height 22
click at [362, 291] on div "button" at bounding box center [358, 292] width 9 height 9
click at [636, 346] on button "Save Tags" at bounding box center [626, 353] width 67 height 23
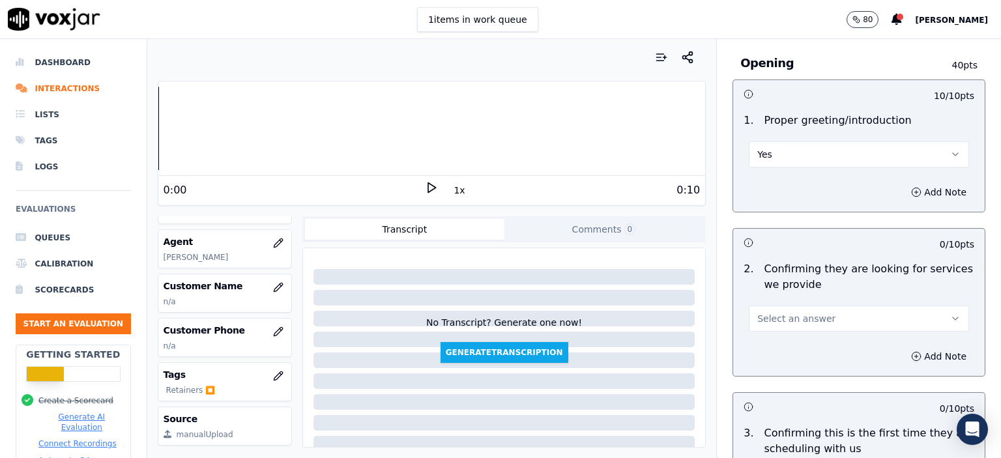
scroll to position [65, 0]
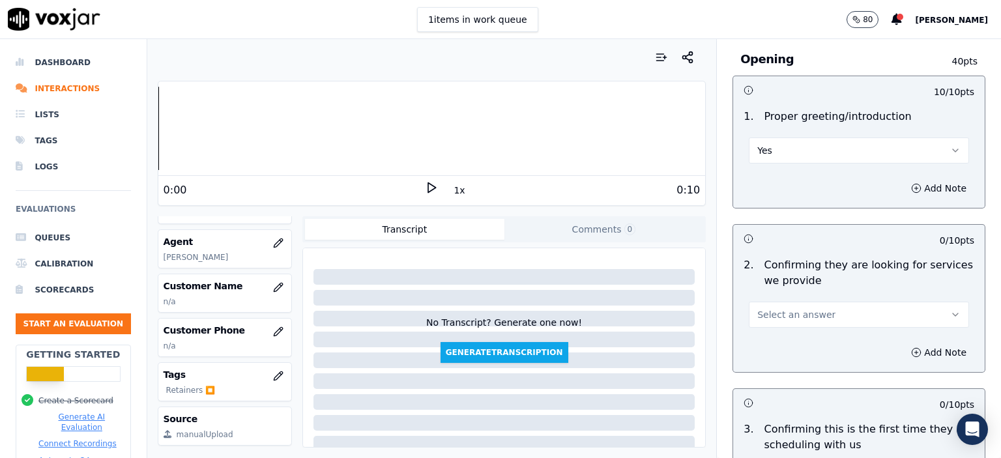
click at [838, 307] on button "Select an answer" at bounding box center [859, 315] width 220 height 26
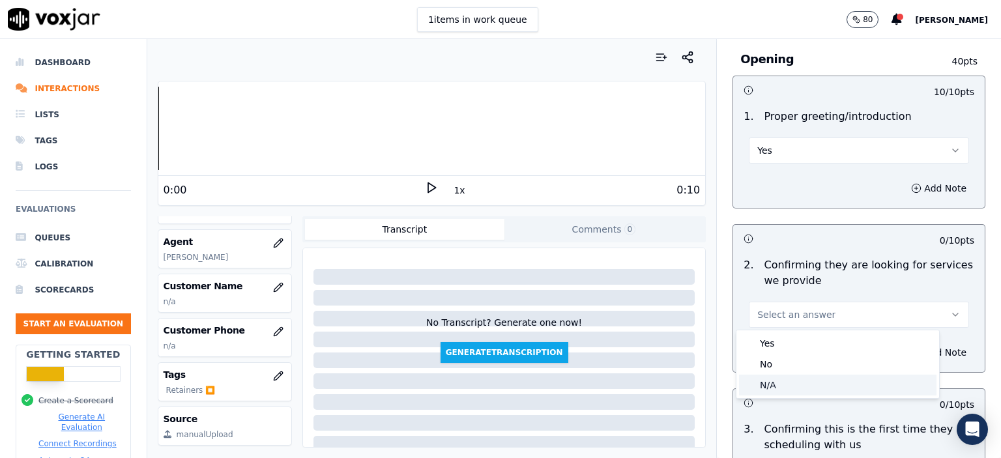
click at [782, 380] on div "N/A" at bounding box center [838, 385] width 198 height 21
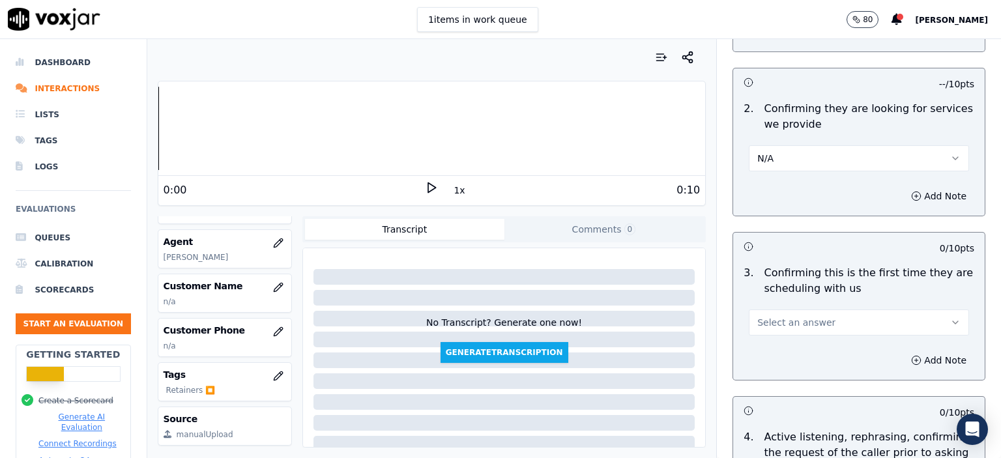
scroll to position [261, 0]
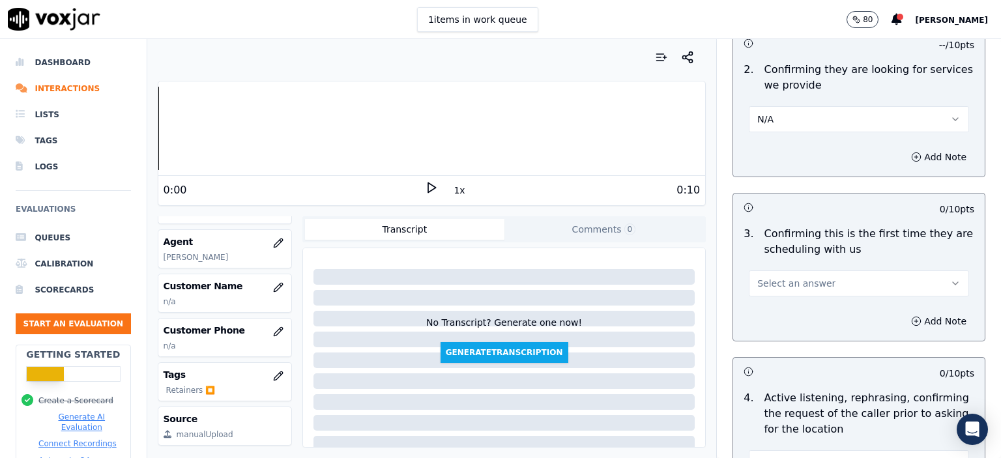
click at [814, 279] on button "Select an answer" at bounding box center [859, 284] width 220 height 26
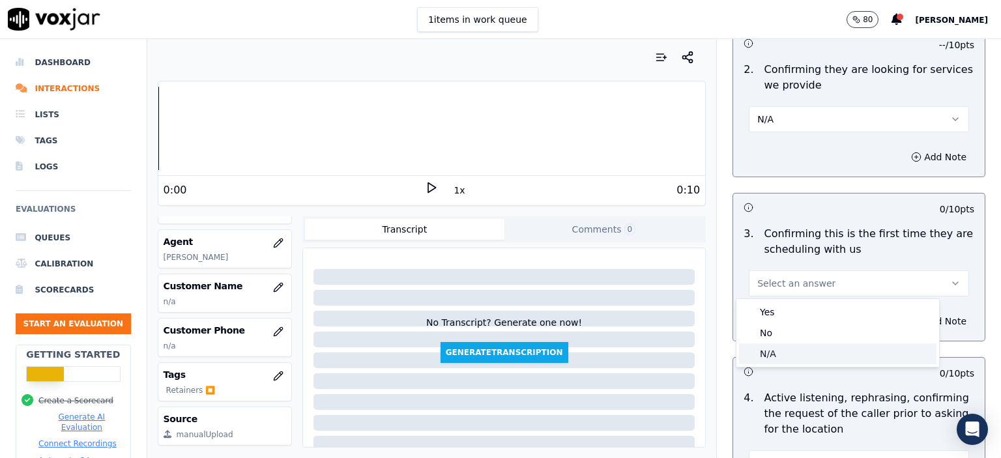
click at [815, 345] on div "N/A" at bounding box center [838, 354] width 198 height 21
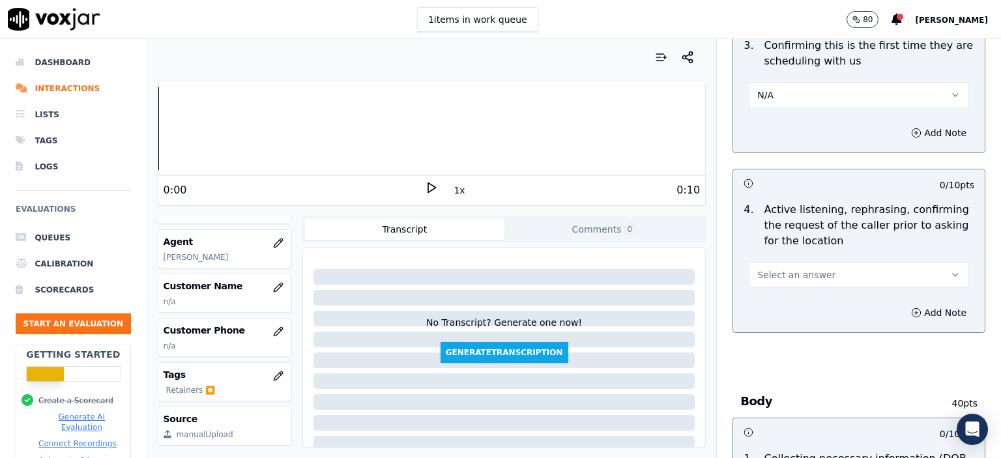
scroll to position [456, 0]
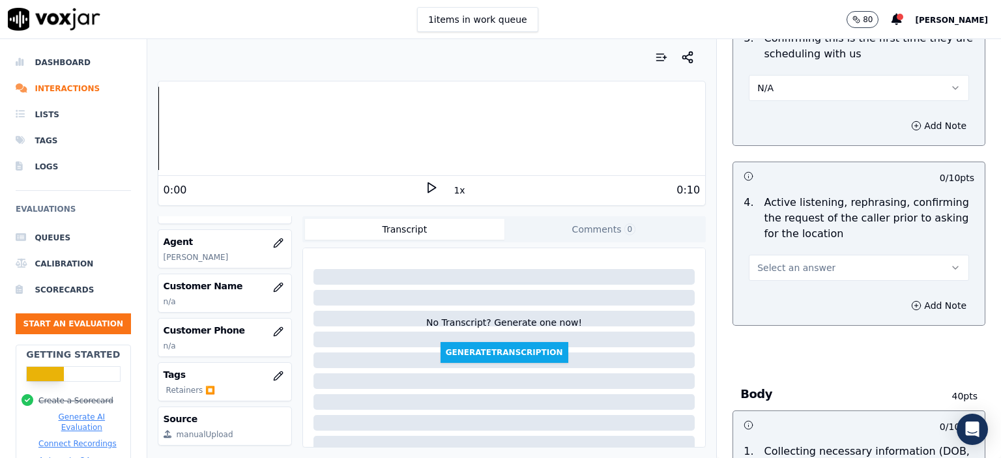
click at [814, 267] on button "Select an answer" at bounding box center [859, 268] width 220 height 26
click at [810, 314] on div "No" at bounding box center [838, 316] width 198 height 21
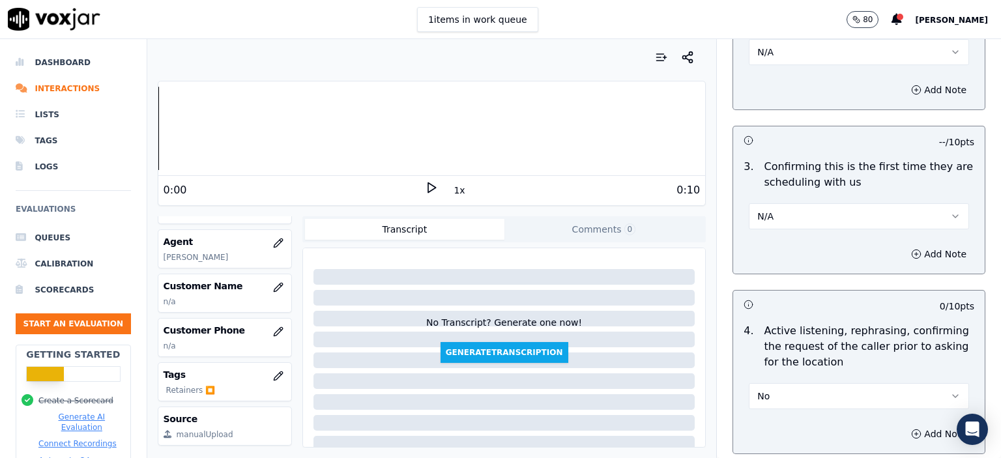
scroll to position [326, 0]
click at [851, 215] on button "N/A" at bounding box center [859, 218] width 220 height 26
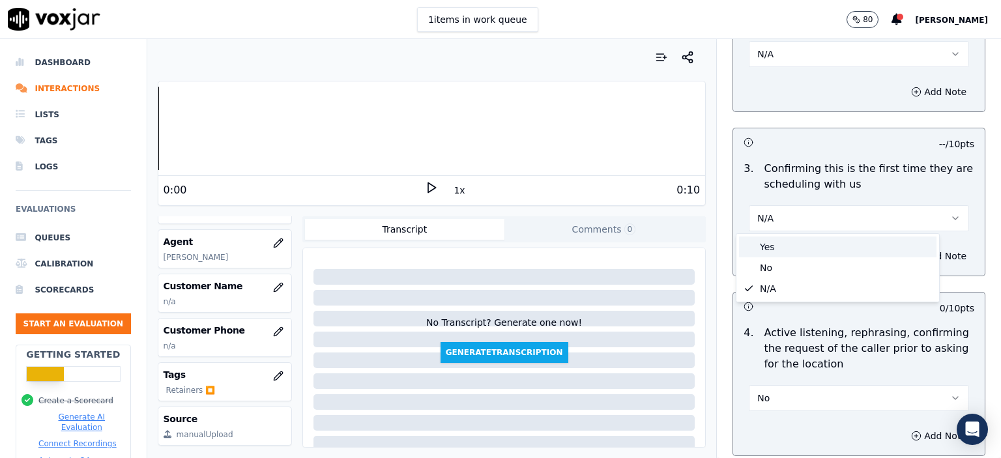
click at [841, 246] on div "Yes" at bounding box center [838, 247] width 198 height 21
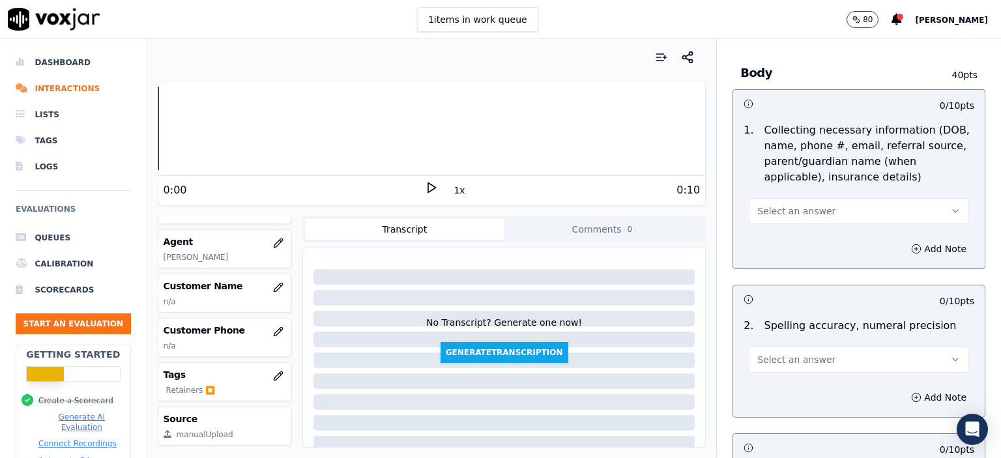
scroll to position [782, 0]
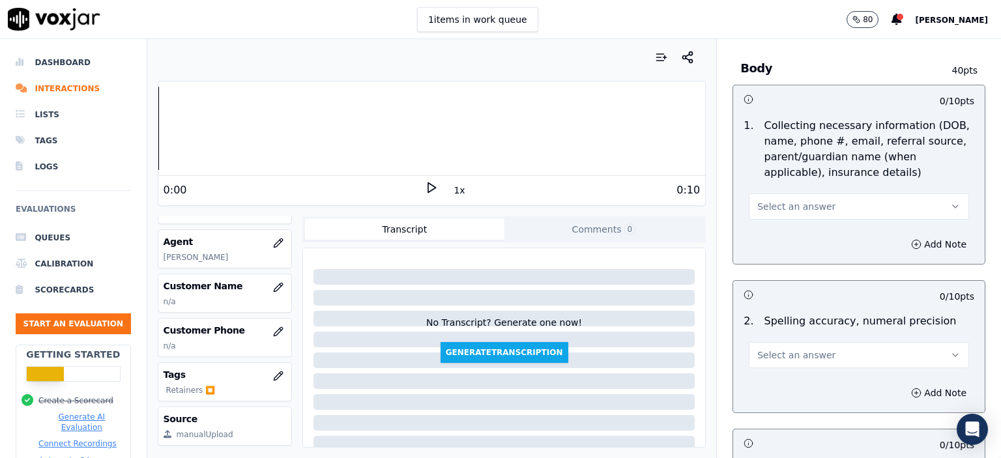
click at [815, 210] on button "Select an answer" at bounding box center [859, 207] width 220 height 26
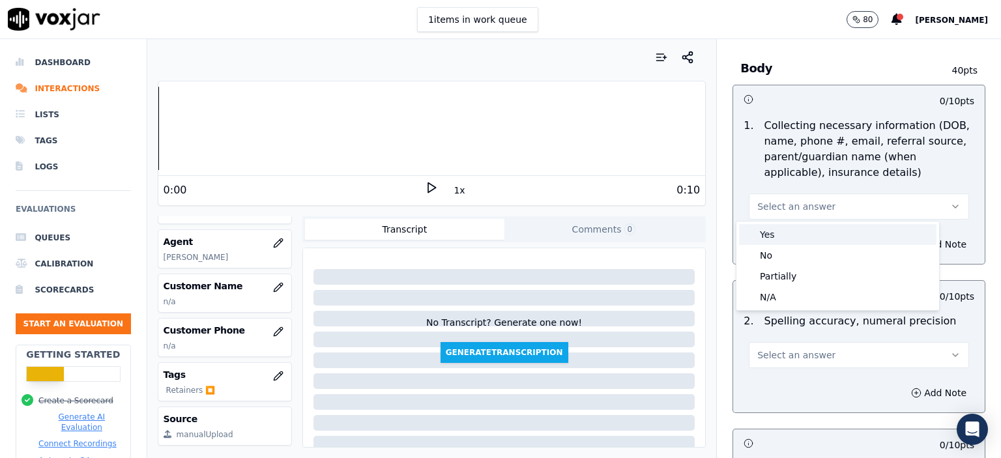
click at [811, 241] on div "Yes" at bounding box center [838, 234] width 198 height 21
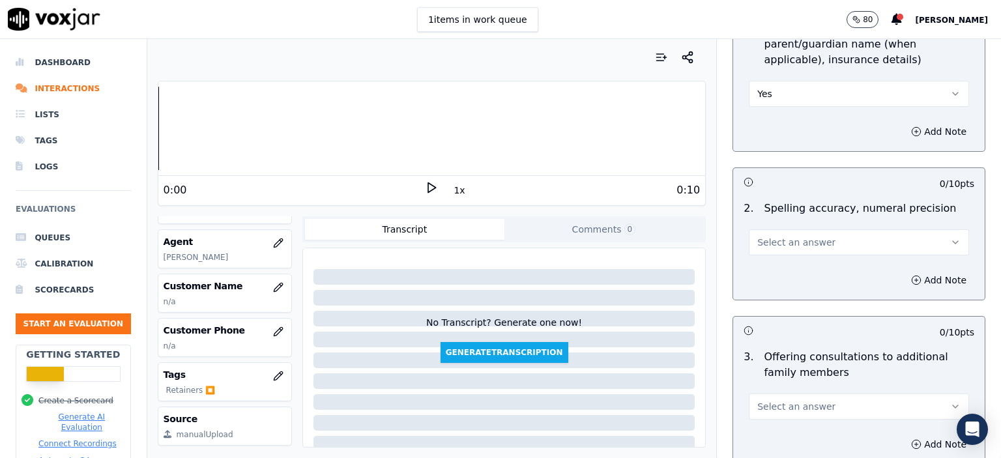
scroll to position [913, 0]
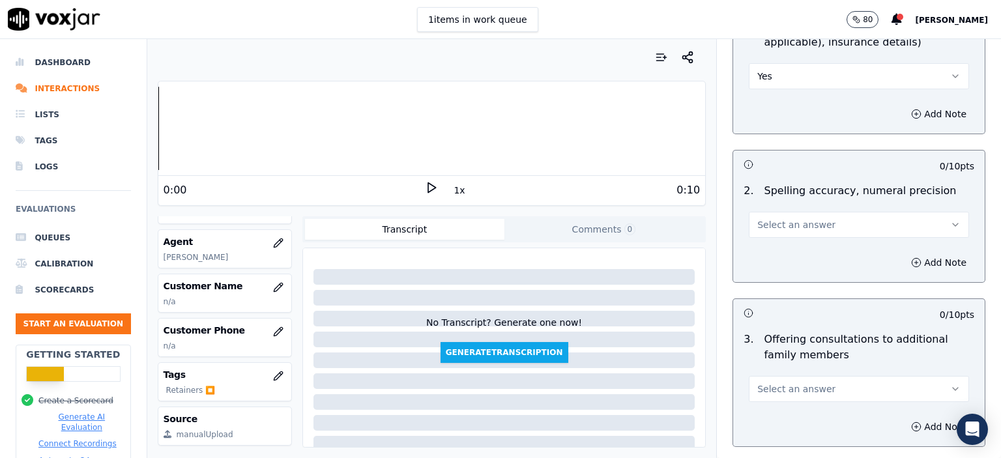
click at [810, 222] on span "Select an answer" at bounding box center [797, 224] width 78 height 13
click at [799, 254] on div "Yes" at bounding box center [838, 253] width 198 height 21
click at [811, 224] on button "Yes" at bounding box center [859, 225] width 220 height 26
click at [801, 273] on div "No" at bounding box center [838, 273] width 198 height 21
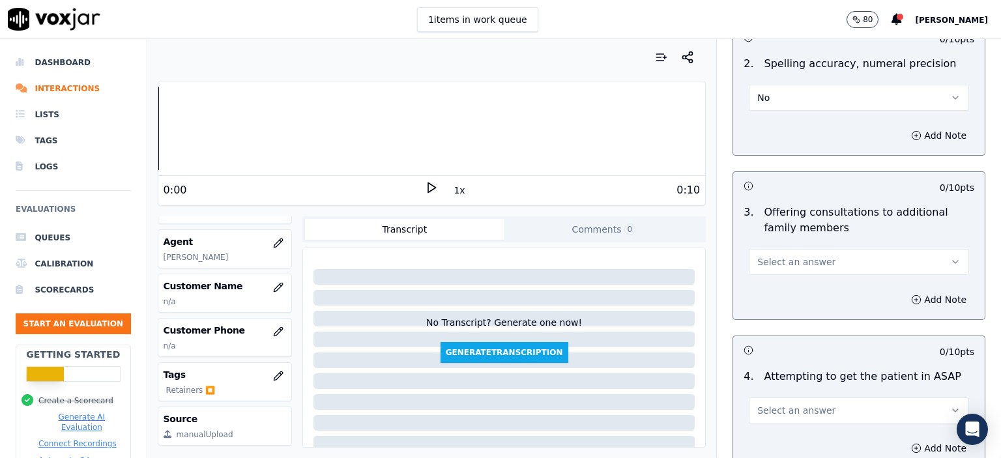
scroll to position [1043, 0]
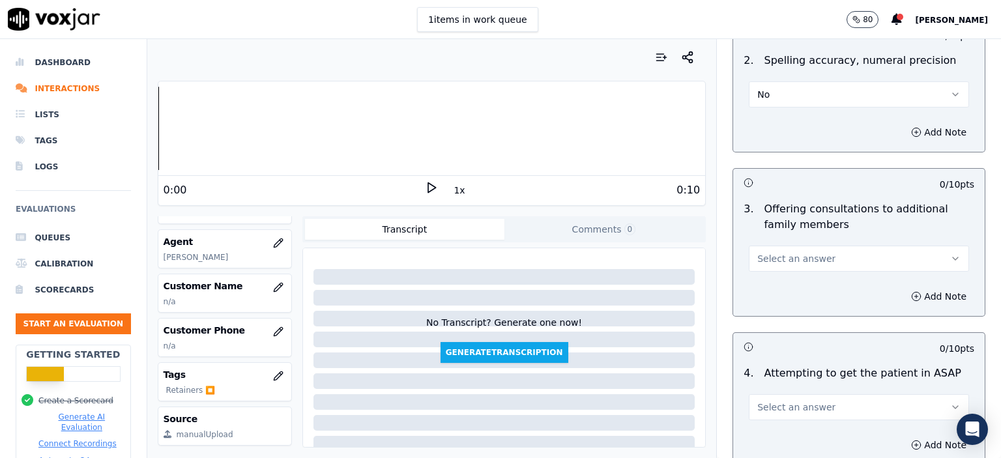
click at [816, 255] on button "Select an answer" at bounding box center [859, 259] width 220 height 26
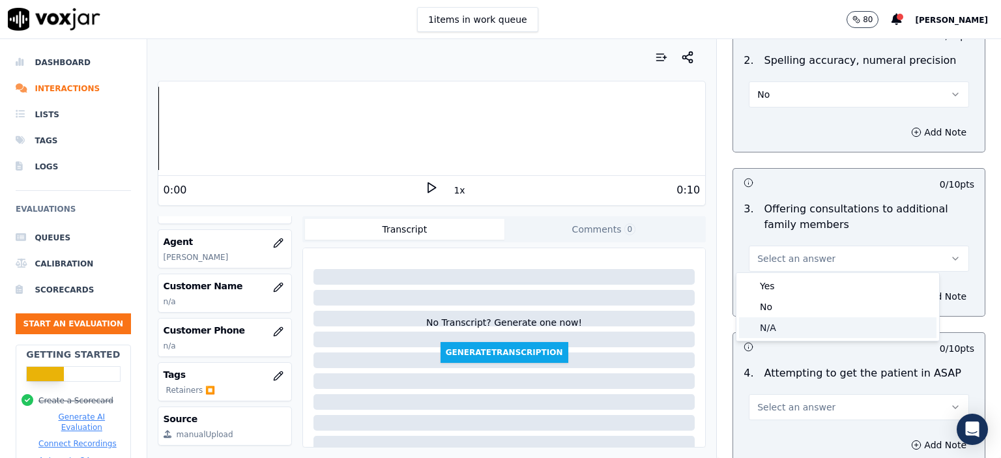
click at [804, 328] on div "N/A" at bounding box center [838, 328] width 198 height 21
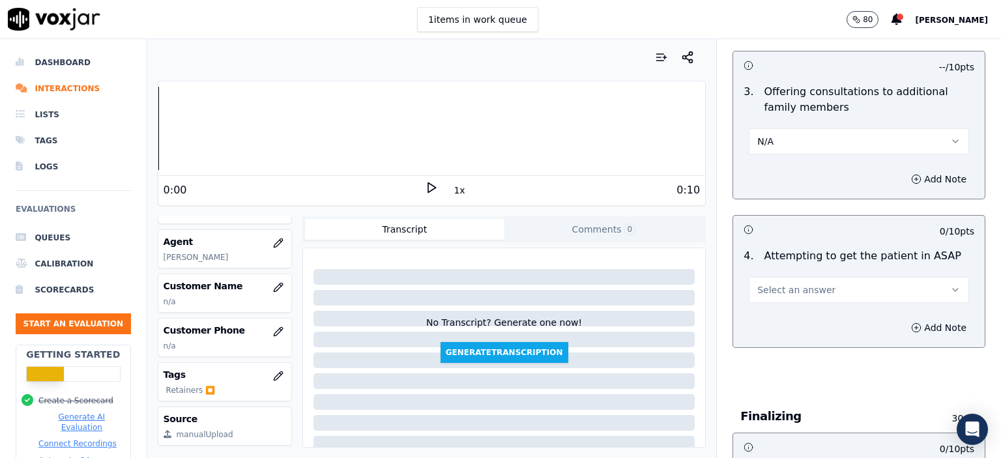
scroll to position [1174, 0]
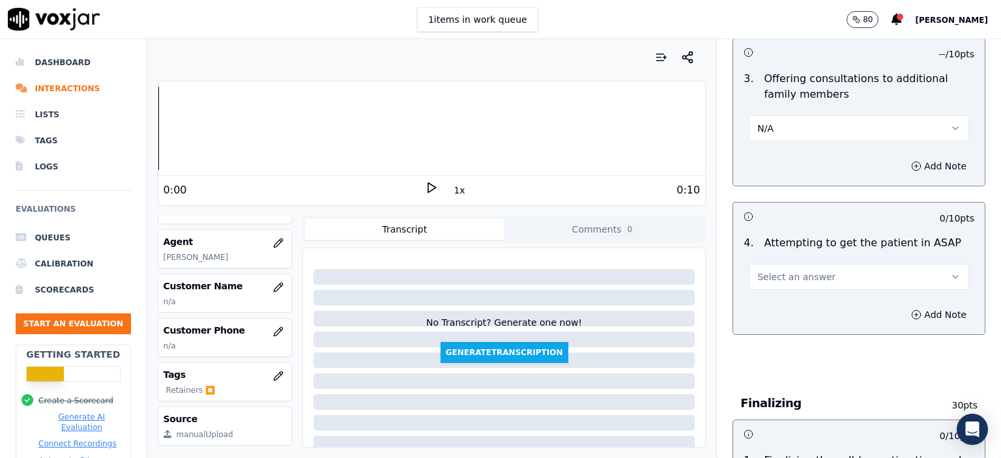
click at [842, 275] on button "Select an answer" at bounding box center [859, 277] width 220 height 26
click at [829, 304] on div "Yes" at bounding box center [838, 304] width 198 height 21
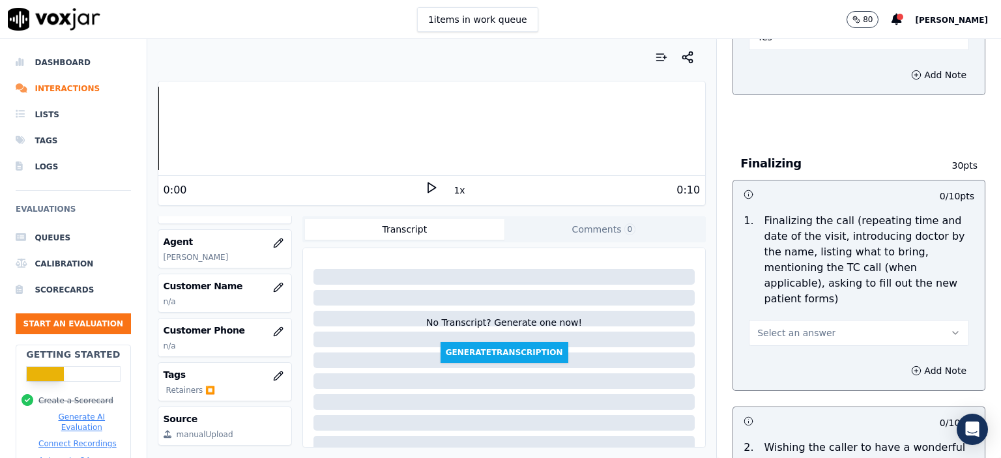
scroll to position [1500, 0]
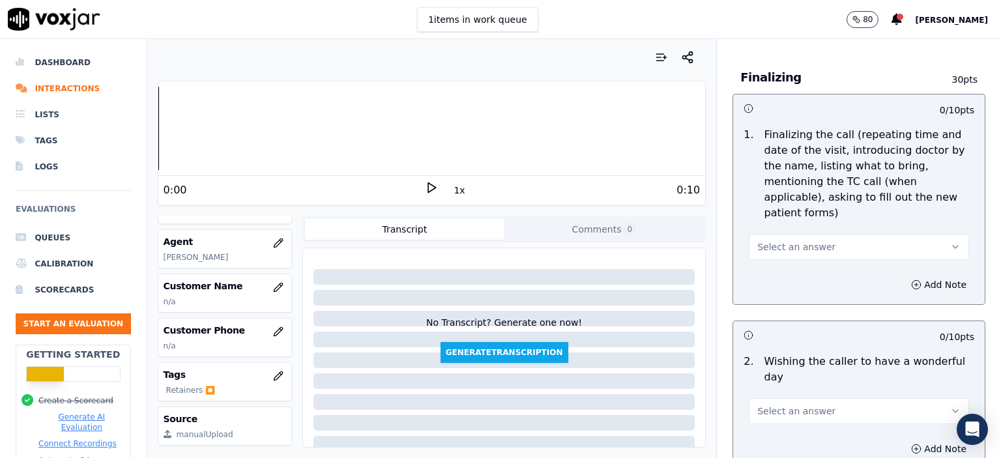
click at [803, 241] on span "Select an answer" at bounding box center [797, 247] width 78 height 13
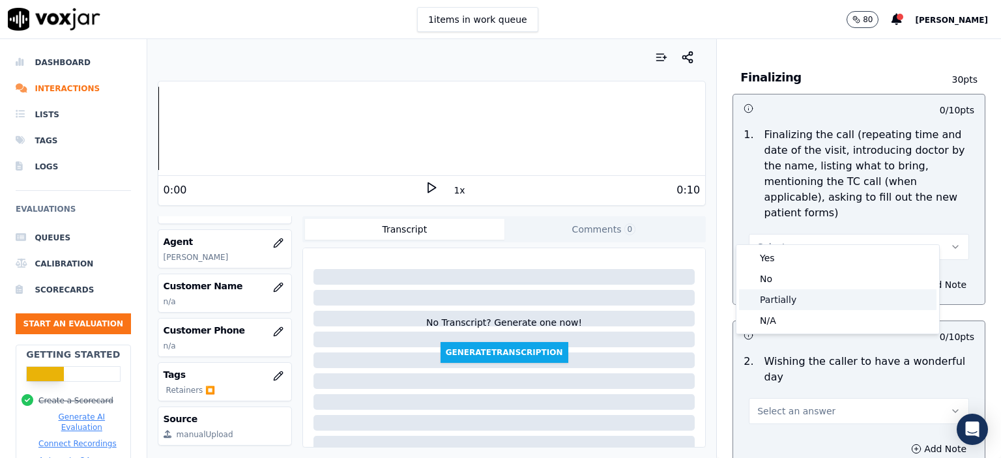
click at [803, 298] on div "Partially" at bounding box center [838, 299] width 198 height 21
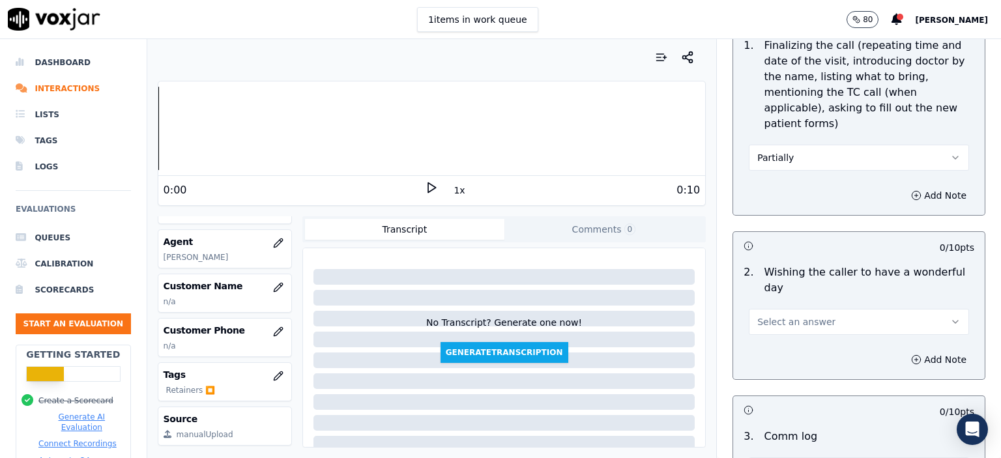
scroll to position [1630, 0]
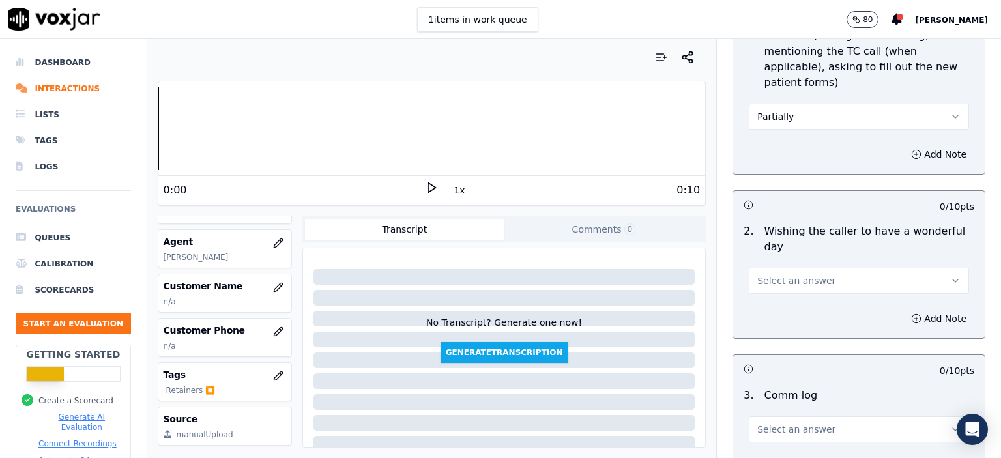
click at [812, 268] on button "Select an answer" at bounding box center [859, 281] width 220 height 26
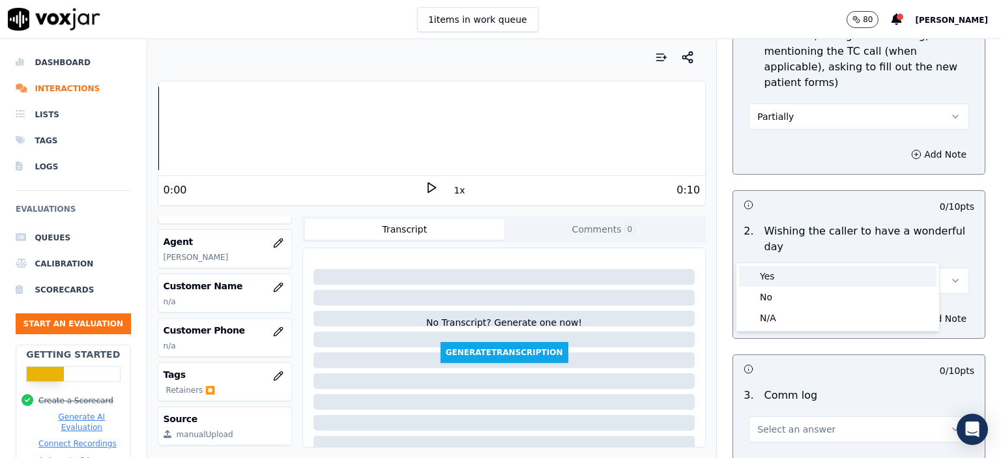
click at [803, 276] on div "Yes" at bounding box center [838, 276] width 198 height 21
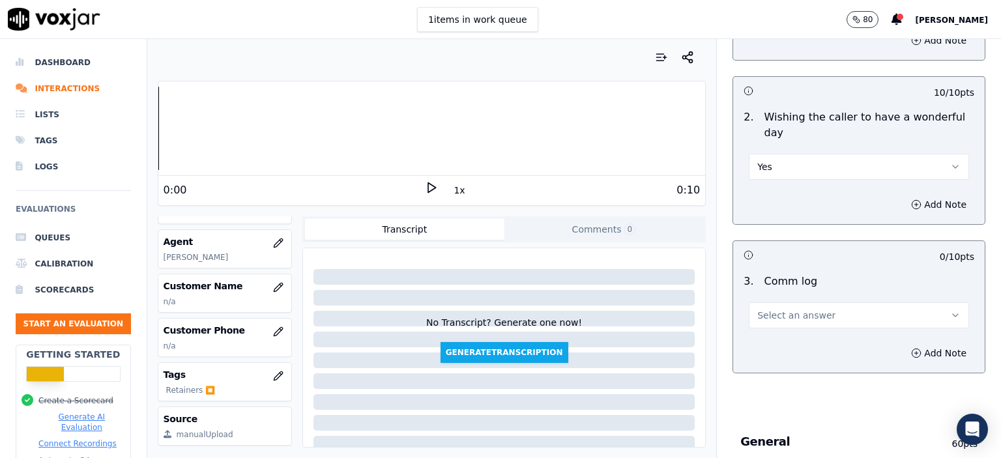
scroll to position [1760, 0]
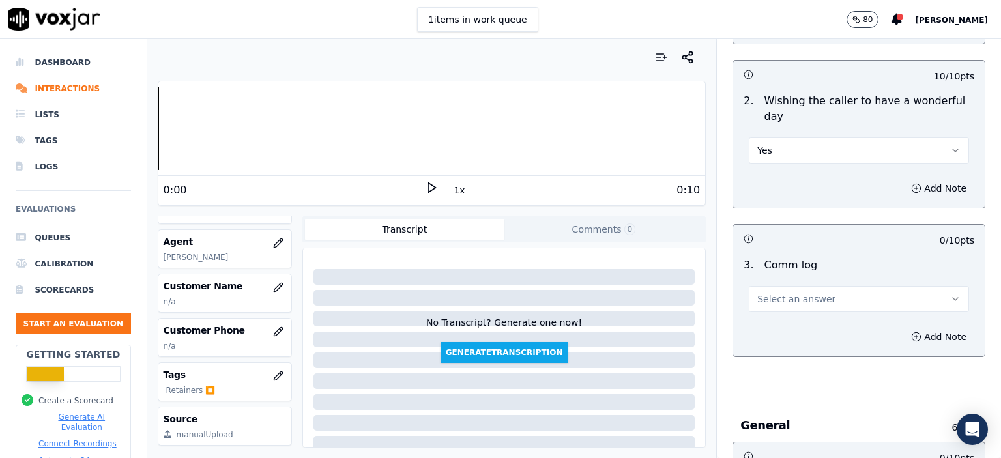
click at [804, 286] on button "Select an answer" at bounding box center [859, 299] width 220 height 26
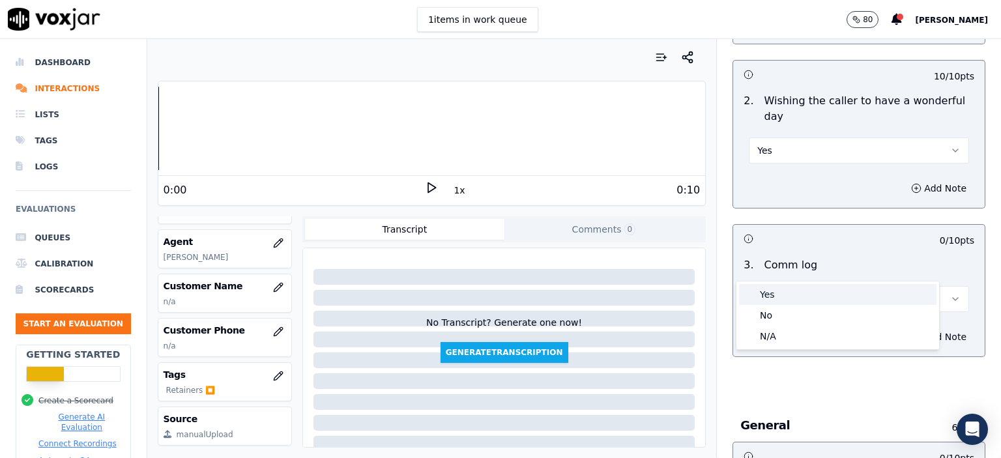
click at [808, 294] on div "Yes" at bounding box center [838, 294] width 198 height 21
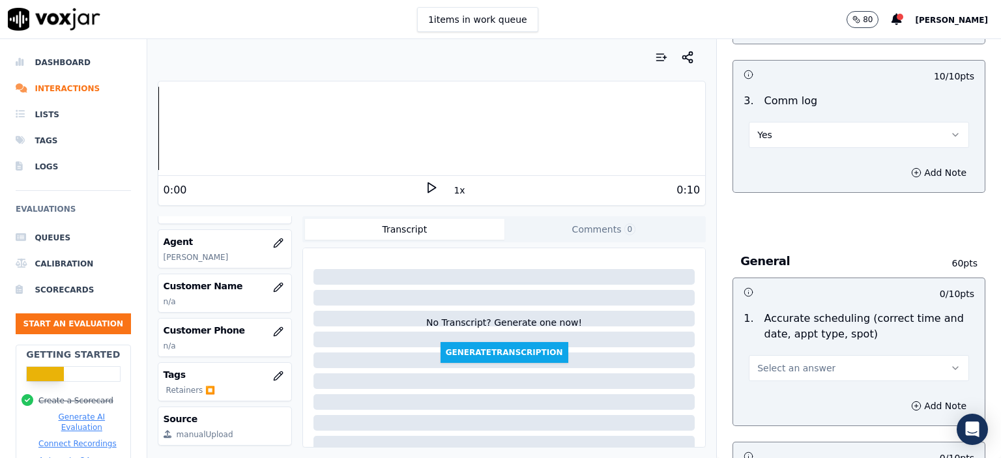
scroll to position [2021, 0]
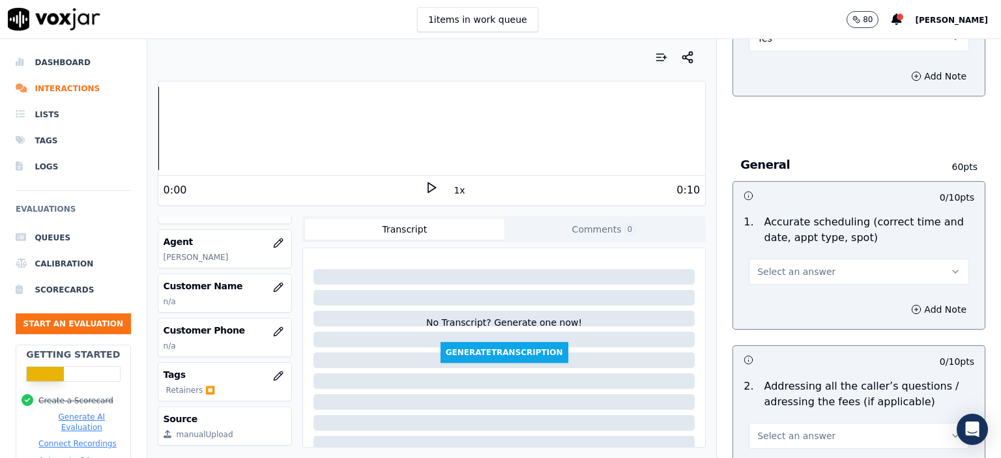
click at [798, 265] on span "Select an answer" at bounding box center [797, 271] width 78 height 13
click at [791, 302] on div "Partially" at bounding box center [838, 308] width 198 height 21
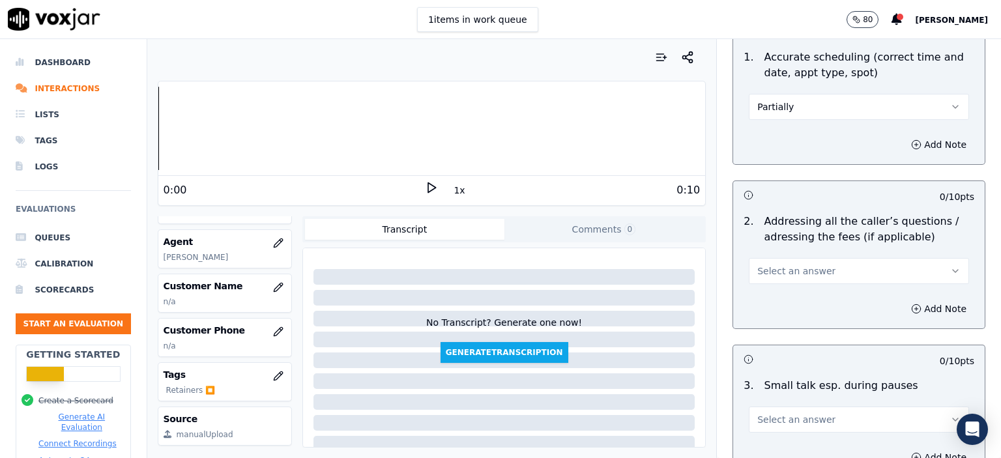
scroll to position [2217, 0]
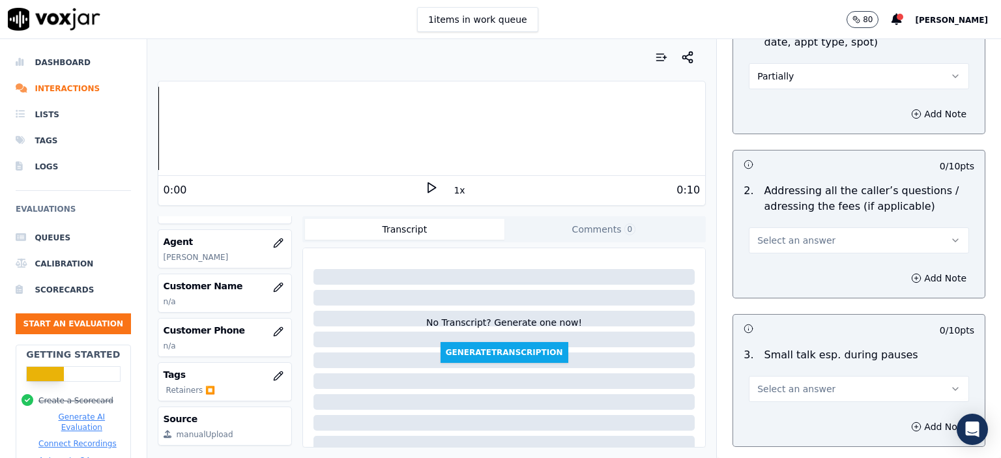
click at [790, 234] on span "Select an answer" at bounding box center [797, 240] width 78 height 13
click at [792, 273] on div "N/A" at bounding box center [838, 277] width 198 height 21
click at [812, 376] on button "Select an answer" at bounding box center [859, 389] width 220 height 26
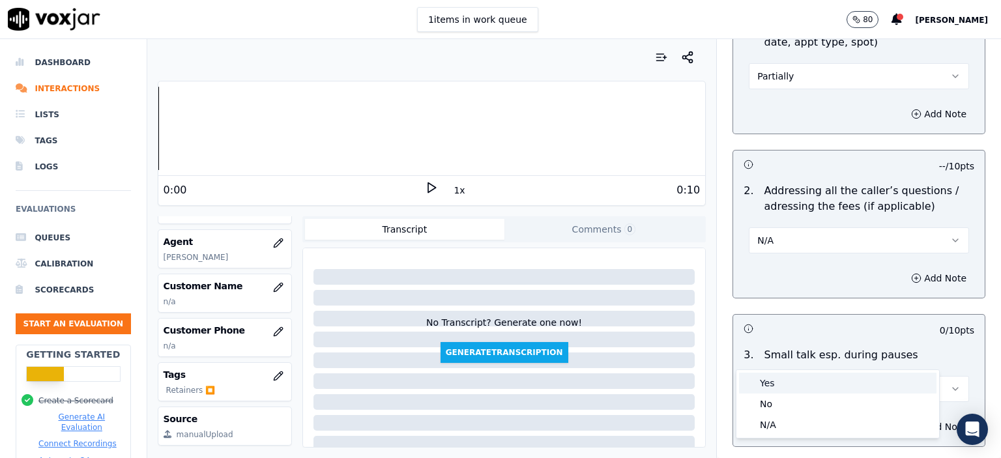
click at [806, 377] on div "Yes" at bounding box center [838, 383] width 198 height 21
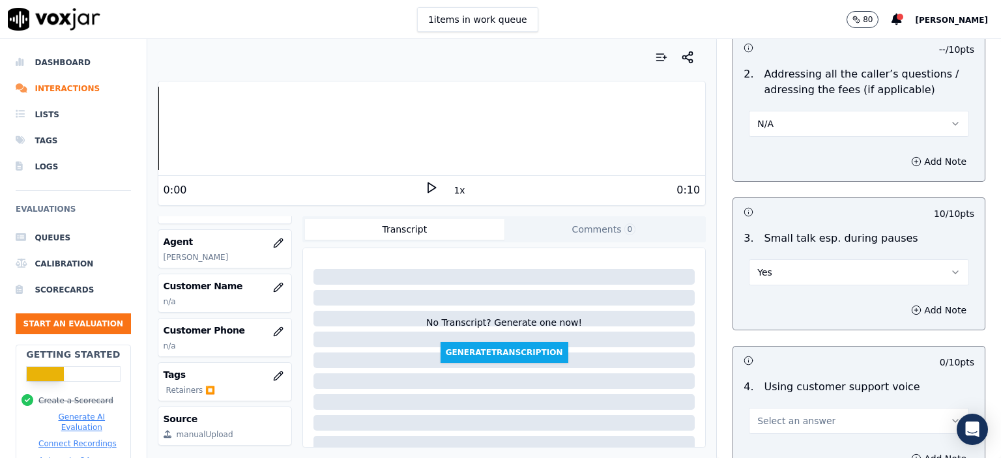
scroll to position [2347, 0]
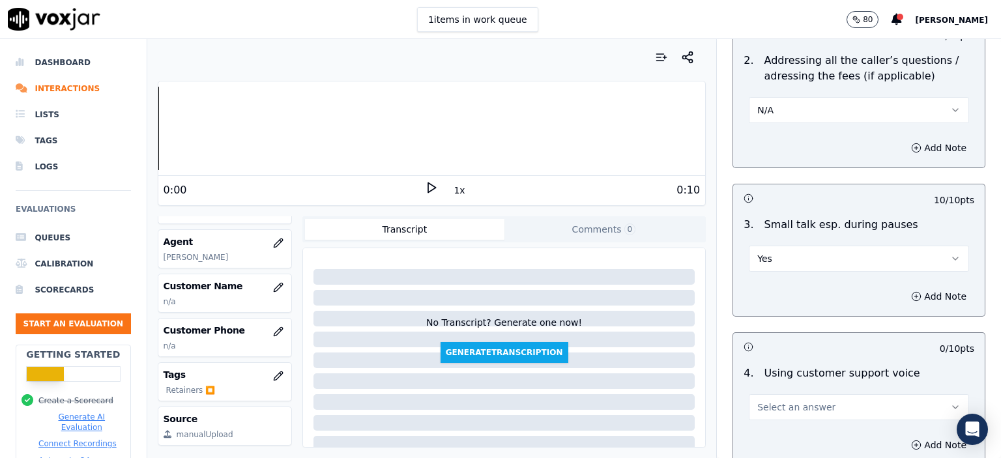
click at [782, 246] on button "Yes" at bounding box center [859, 259] width 220 height 26
click at [773, 302] on div "N/A" at bounding box center [838, 294] width 198 height 21
click at [771, 246] on button "N/A" at bounding box center [859, 259] width 220 height 26
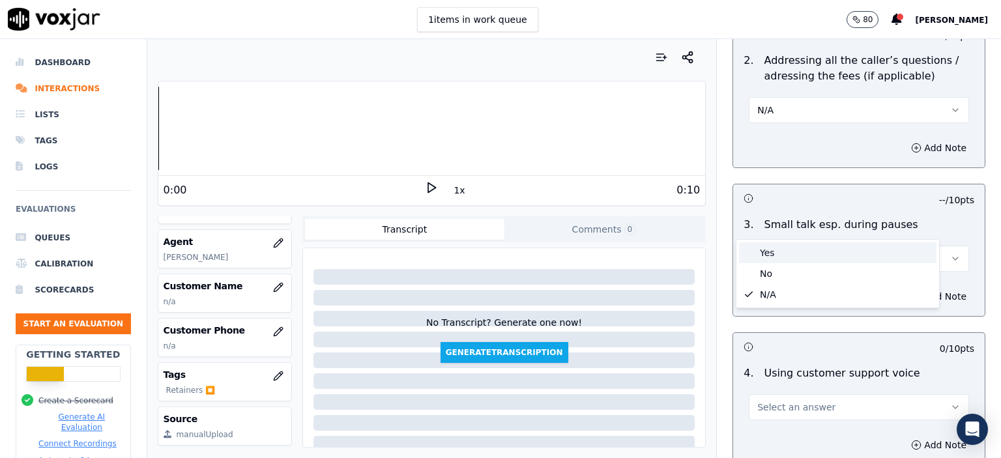
click at [771, 250] on div "Yes" at bounding box center [838, 253] width 198 height 21
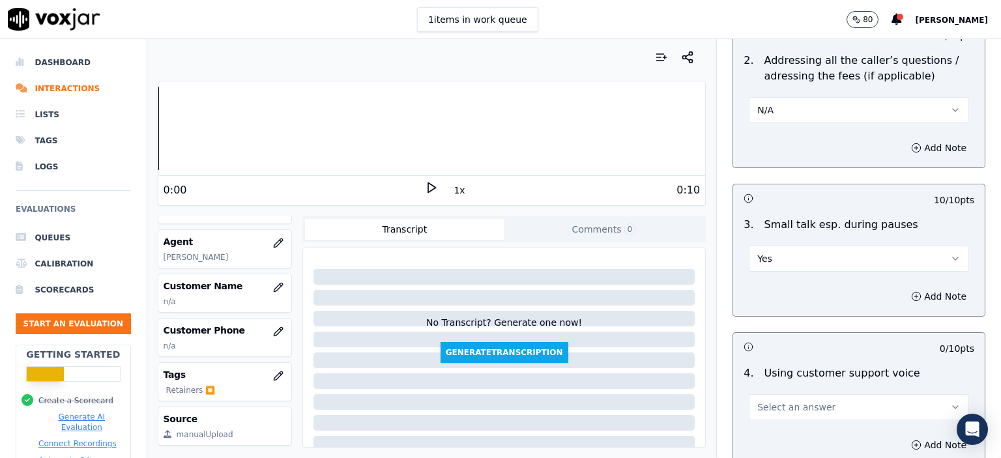
click at [796, 401] on span "Select an answer" at bounding box center [797, 407] width 78 height 13
click at [792, 297] on div "Yes" at bounding box center [838, 301] width 198 height 21
click at [797, 246] on button "Yes" at bounding box center [859, 259] width 220 height 26
click at [792, 301] on div "N/A" at bounding box center [838, 294] width 198 height 21
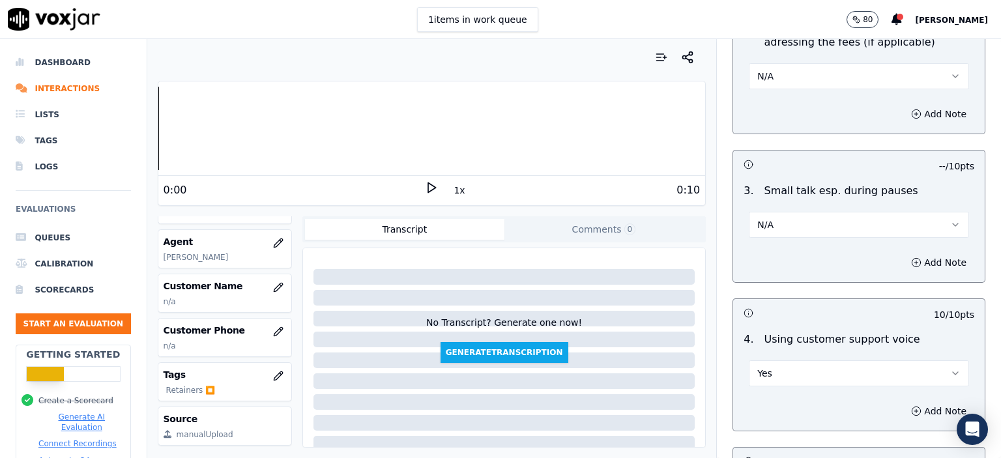
scroll to position [2543, 0]
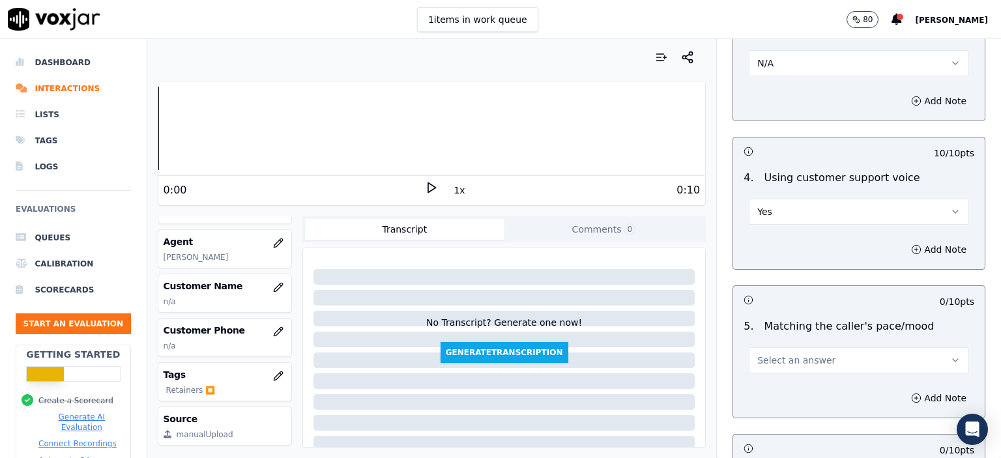
click at [795, 354] on span "Select an answer" at bounding box center [797, 360] width 78 height 13
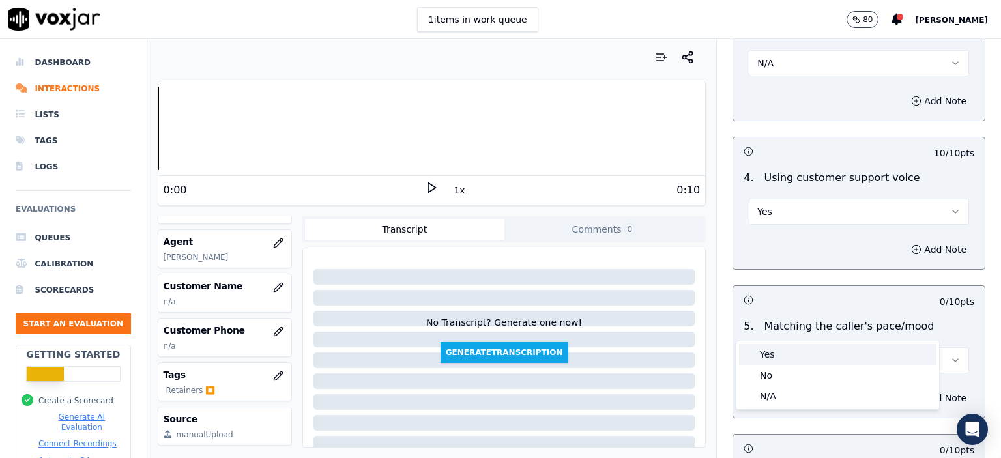
click at [798, 348] on div "Yes" at bounding box center [838, 354] width 198 height 21
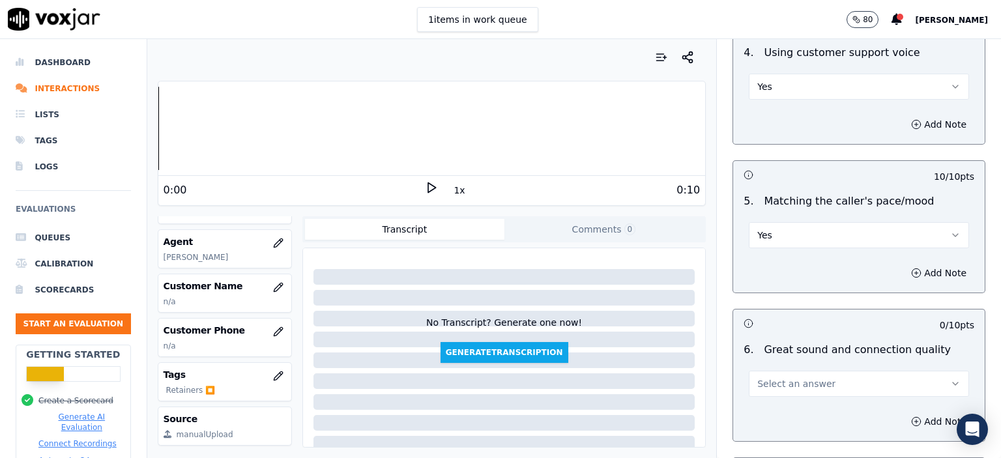
scroll to position [2673, 0]
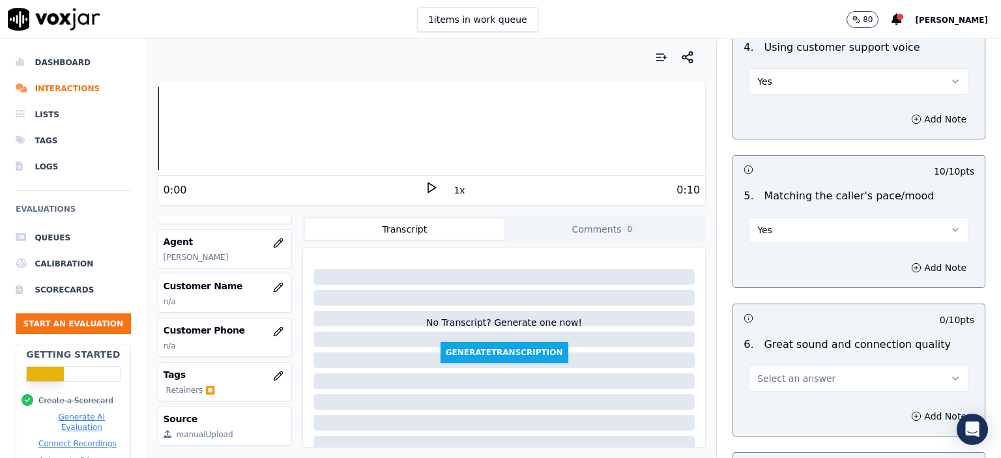
click at [802, 353] on div "Select an answer" at bounding box center [859, 372] width 241 height 39
click at [800, 366] on button "Select an answer" at bounding box center [859, 379] width 220 height 26
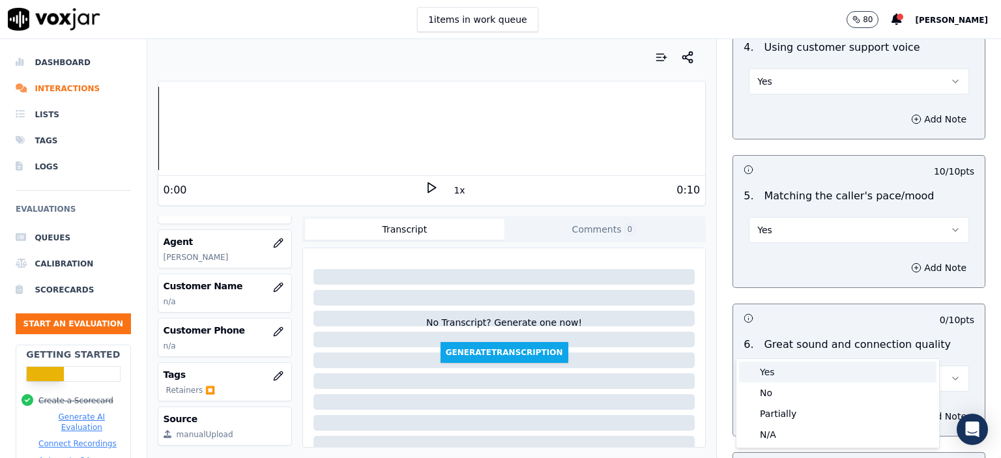
click at [797, 374] on div "Yes" at bounding box center [838, 372] width 198 height 21
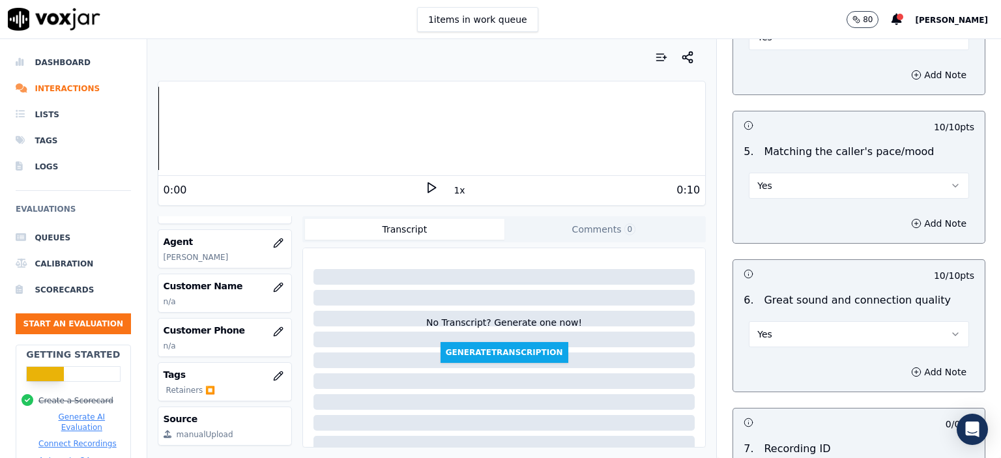
scroll to position [2869, 0]
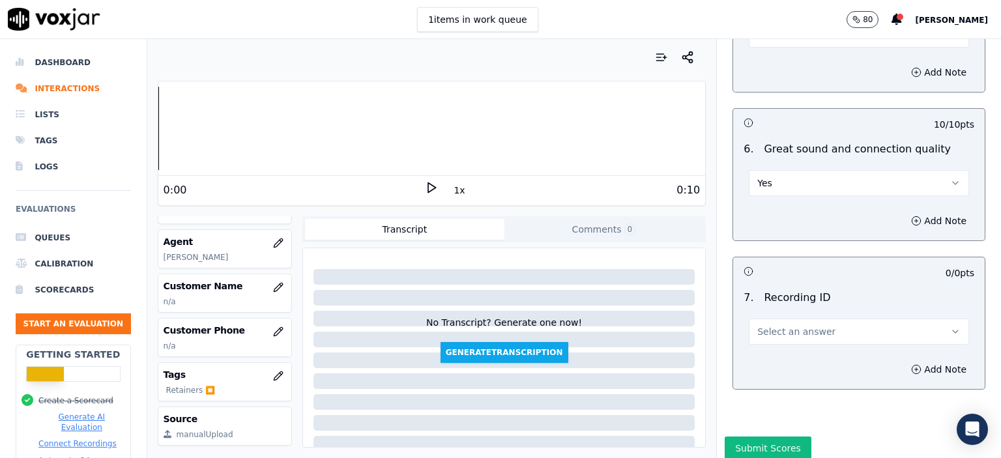
click at [801, 319] on button "Select an answer" at bounding box center [859, 332] width 220 height 26
click at [795, 336] on div "N/A" at bounding box center [838, 333] width 198 height 21
click at [904, 361] on button "Add Note" at bounding box center [939, 370] width 71 height 18
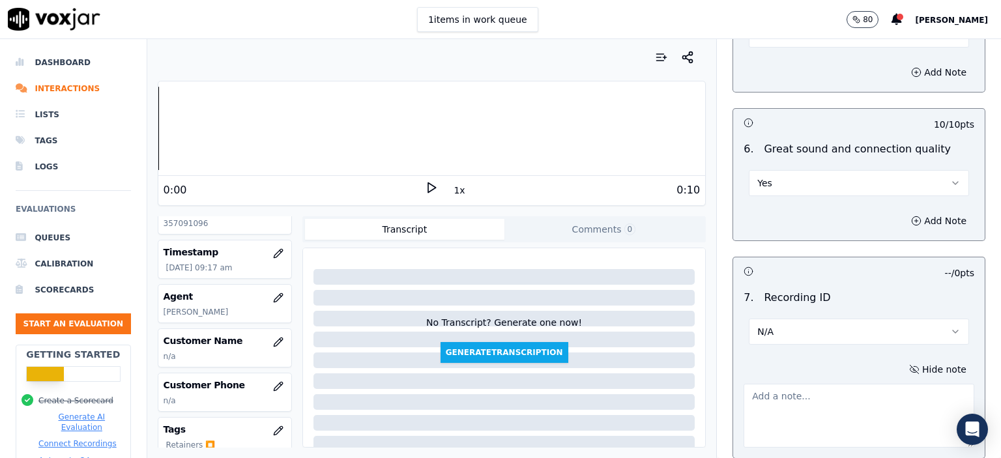
scroll to position [0, 0]
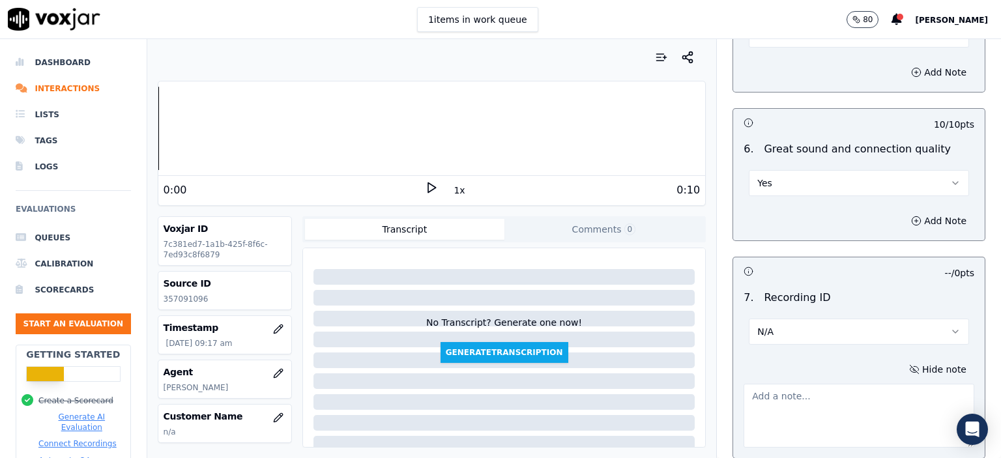
click at [188, 295] on p "357091096" at bounding box center [225, 299] width 123 height 10
copy p "357091096"
click at [861, 384] on textarea at bounding box center [859, 416] width 231 height 64
paste textarea "357091096"
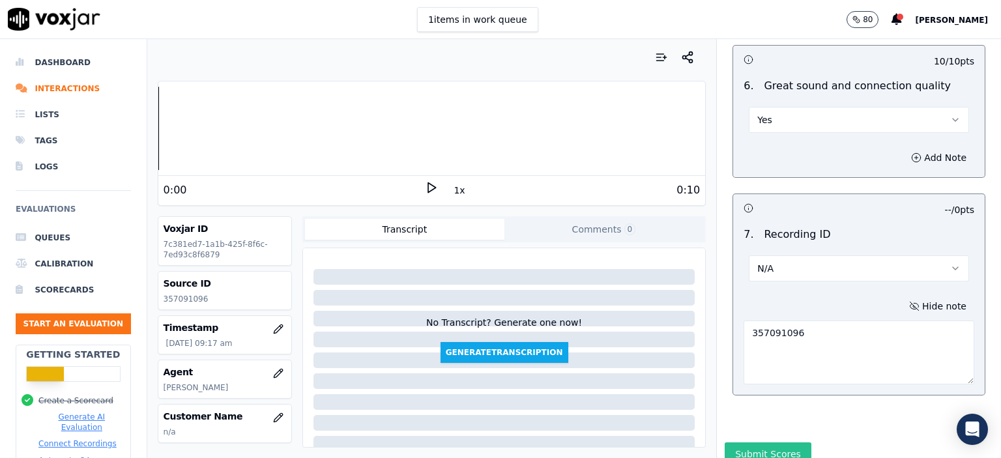
scroll to position [2940, 0]
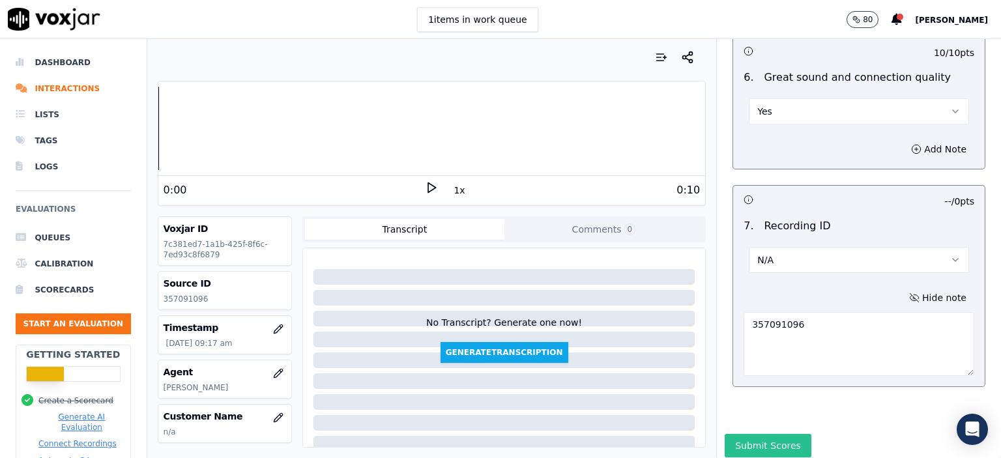
type textarea "357091096"
click at [775, 434] on button "Submit Scores" at bounding box center [768, 445] width 87 height 23
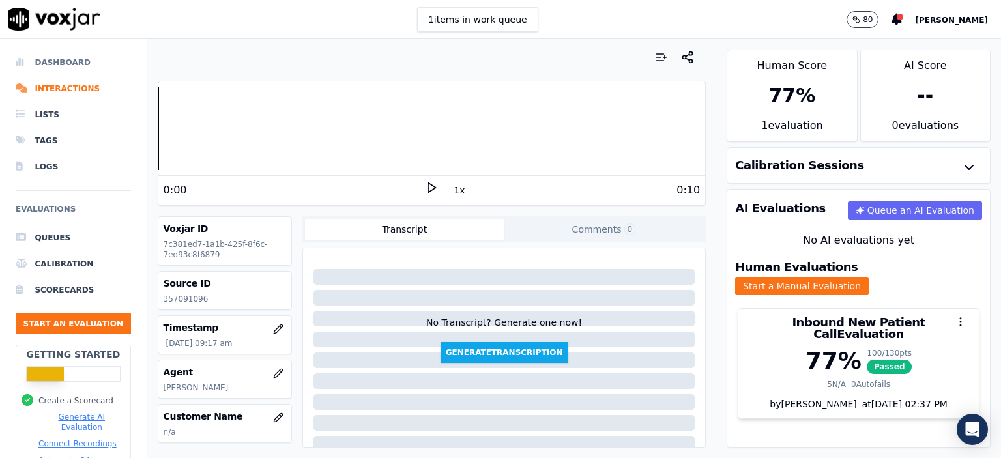
click at [53, 63] on li "Dashboard" at bounding box center [73, 63] width 115 height 26
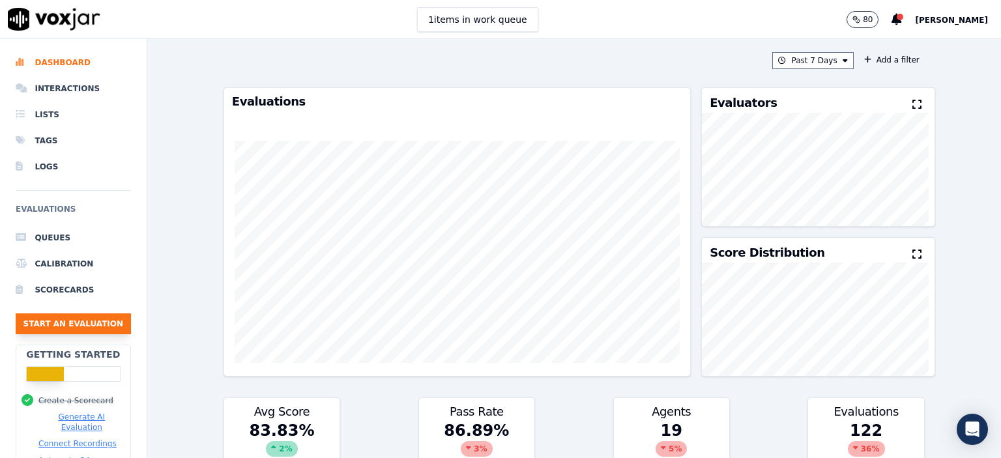
click at [78, 322] on button "Start an Evaluation" at bounding box center [73, 324] width 115 height 21
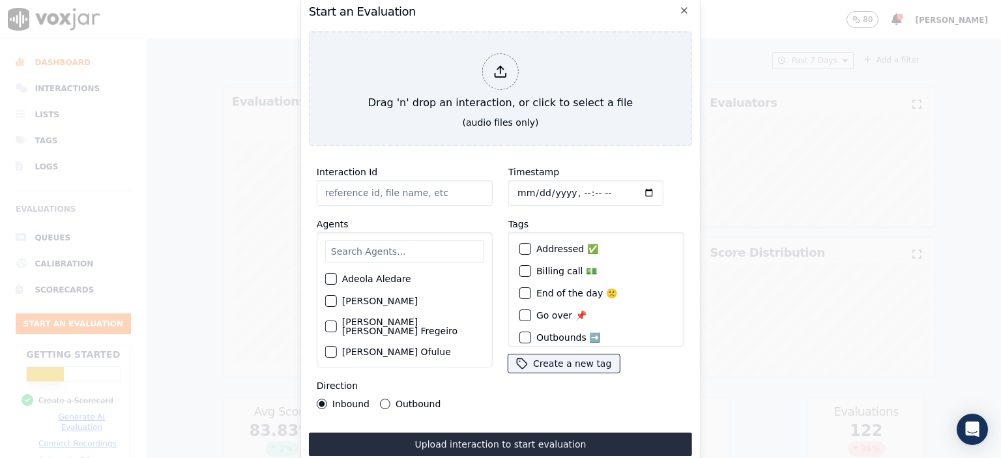
click at [370, 186] on input "Interaction Id" at bounding box center [405, 193] width 176 height 26
paste input "357101265"
type input "357101265"
click at [363, 250] on input "text" at bounding box center [404, 252] width 159 height 22
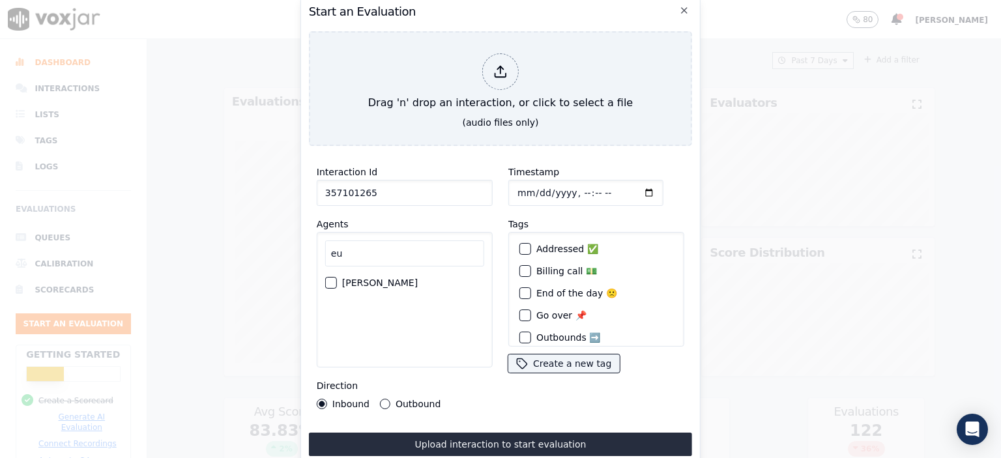
type input "eu"
click at [361, 278] on label "[PERSON_NAME]" at bounding box center [380, 282] width 76 height 9
click at [337, 277] on button "[PERSON_NAME]" at bounding box center [331, 283] width 12 height 12
click at [569, 186] on input "Timestamp" at bounding box center [586, 193] width 155 height 26
type input "[DATE]T10:10"
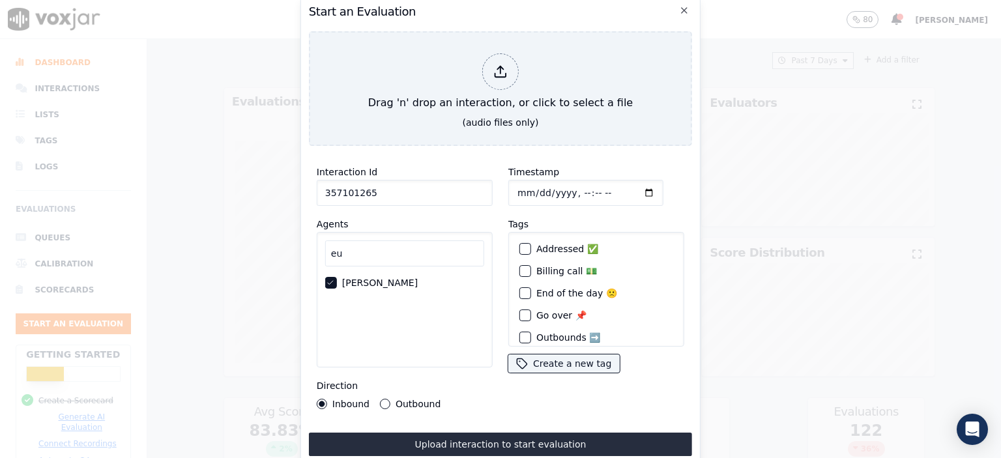
click at [586, 156] on div "Timestamp Tags Addressed ✅ Billing call 💵 End of the day 🙁 Go over 📌 Outbounds …" at bounding box center [597, 286] width 192 height 261
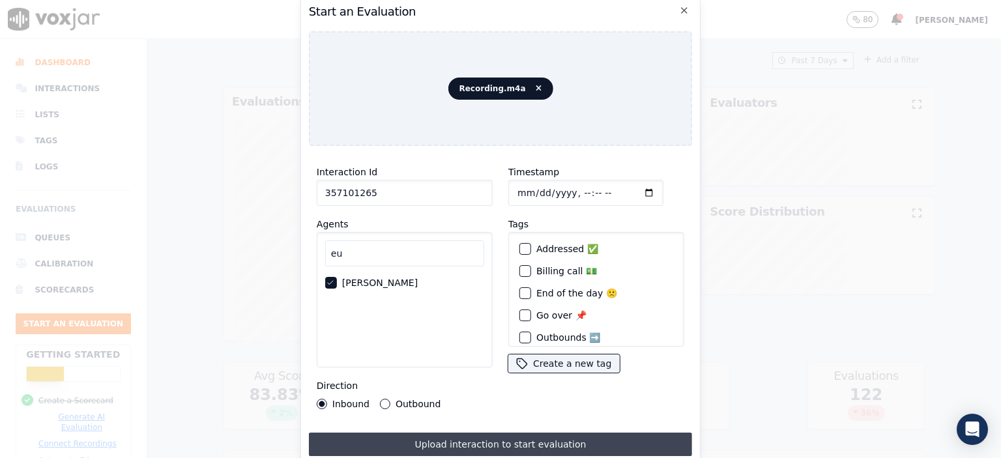
click at [528, 440] on button "Upload interaction to start evaluation" at bounding box center [500, 444] width 383 height 23
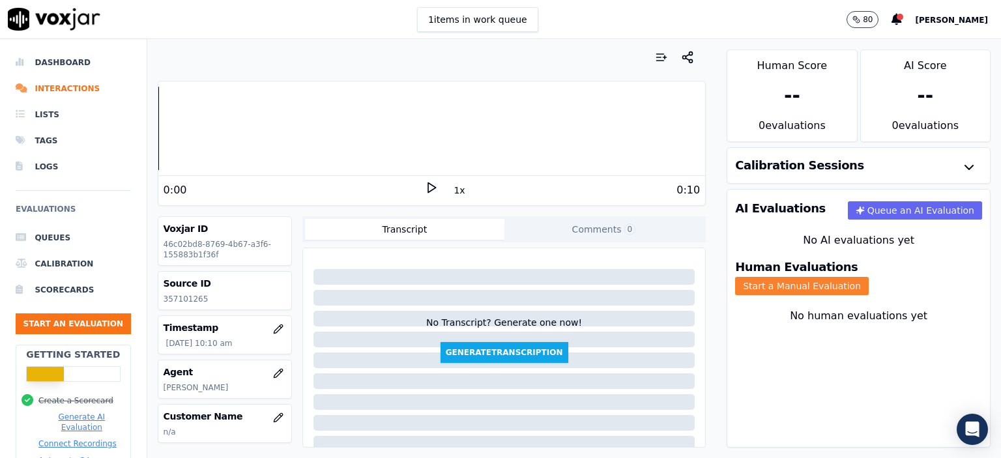
click at [869, 277] on button "Start a Manual Evaluation" at bounding box center [802, 286] width 134 height 18
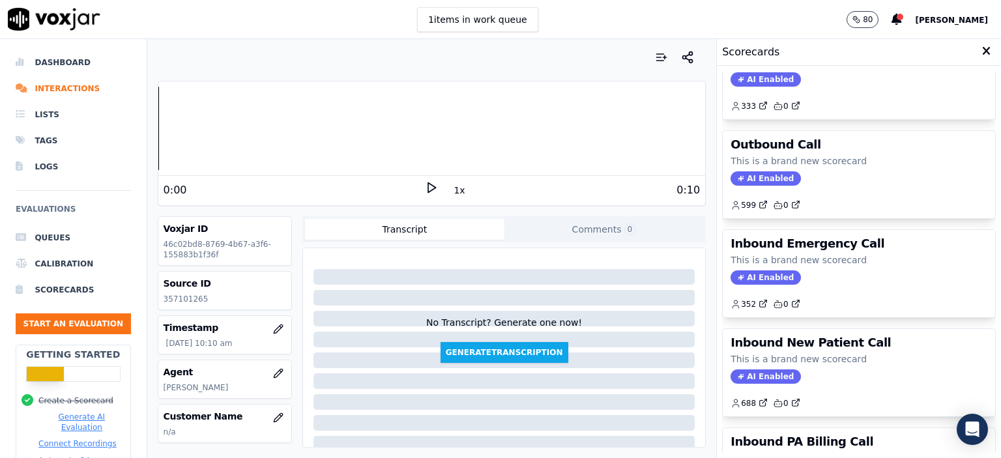
scroll to position [196, 0]
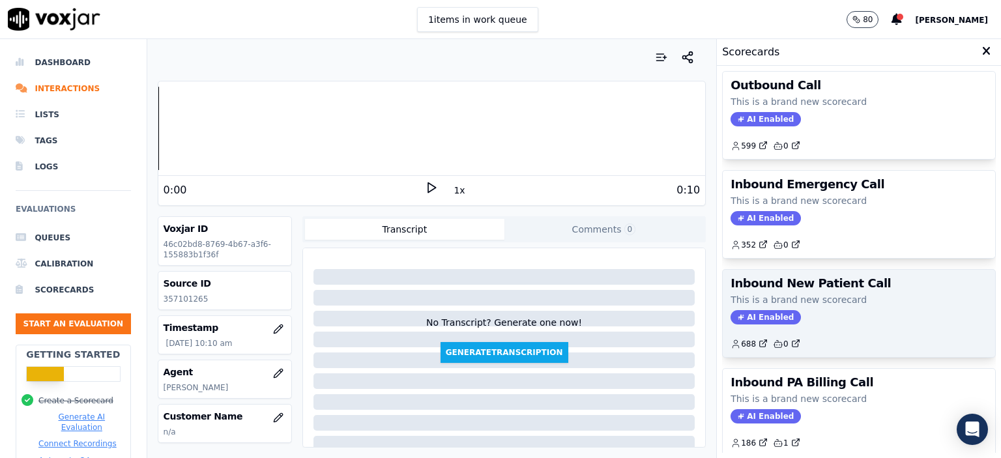
click at [855, 316] on div "AI Enabled" at bounding box center [859, 317] width 257 height 14
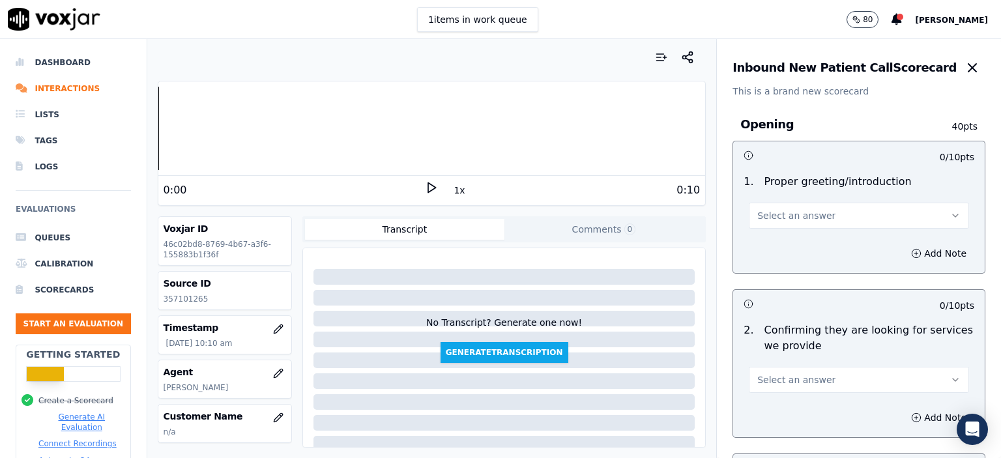
click at [836, 217] on button "Select an answer" at bounding box center [859, 216] width 220 height 26
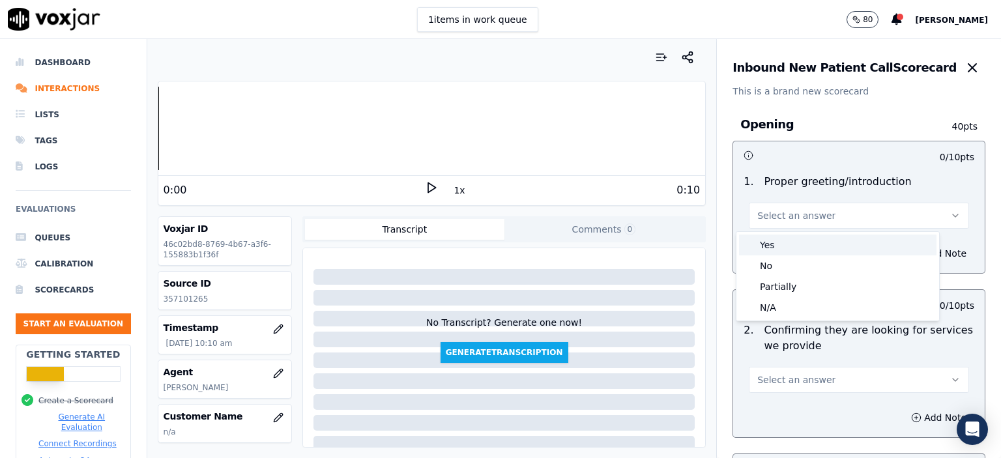
click at [834, 243] on div "Yes" at bounding box center [838, 245] width 198 height 21
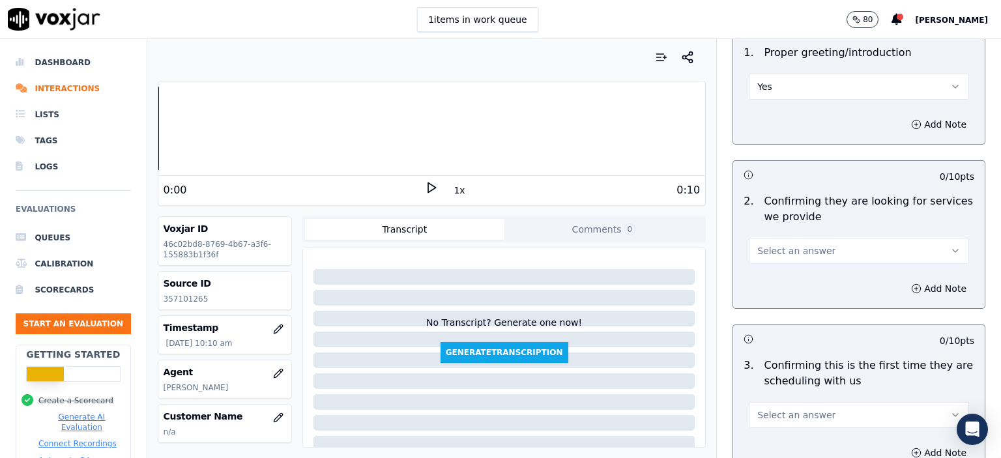
scroll to position [130, 0]
click at [805, 247] on span "Select an answer" at bounding box center [797, 249] width 78 height 13
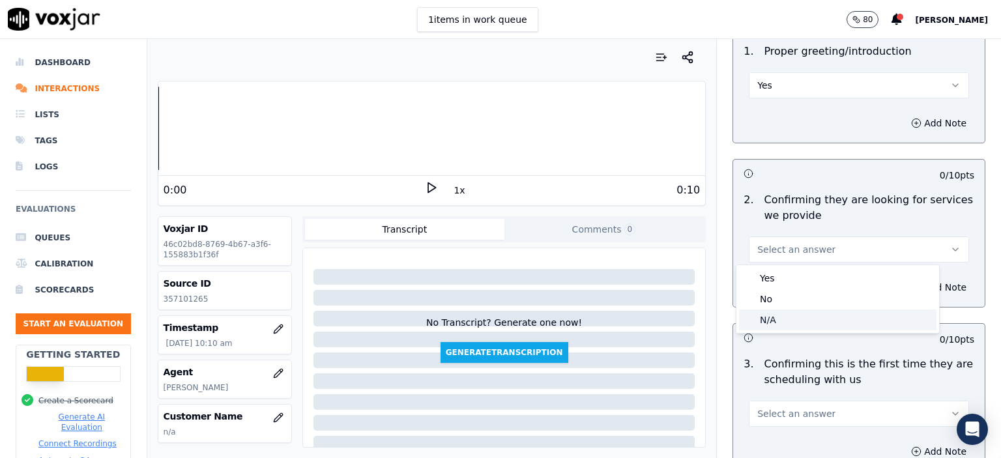
click at [790, 318] on div "N/A" at bounding box center [838, 320] width 198 height 21
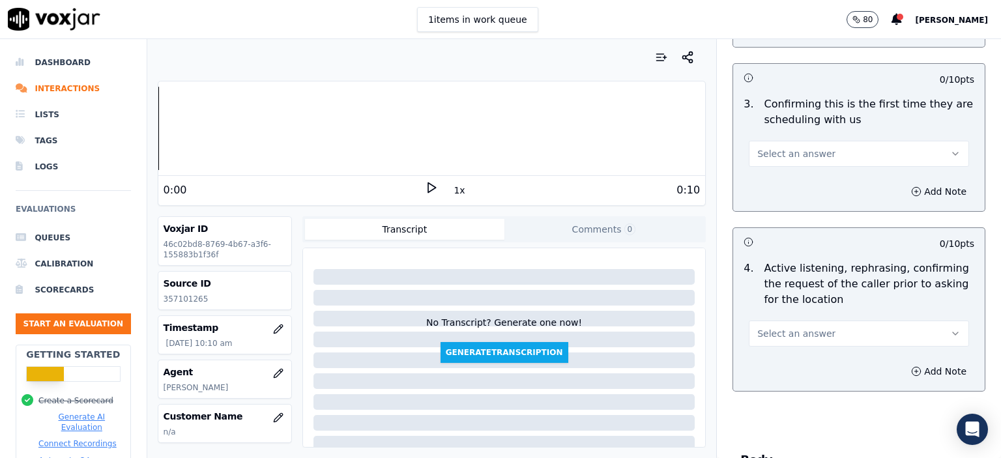
scroll to position [391, 0]
click at [806, 329] on span "Select an answer" at bounding box center [797, 333] width 78 height 13
click at [803, 354] on div "Yes" at bounding box center [838, 361] width 198 height 21
click at [799, 145] on button "Select an answer" at bounding box center [859, 153] width 220 height 26
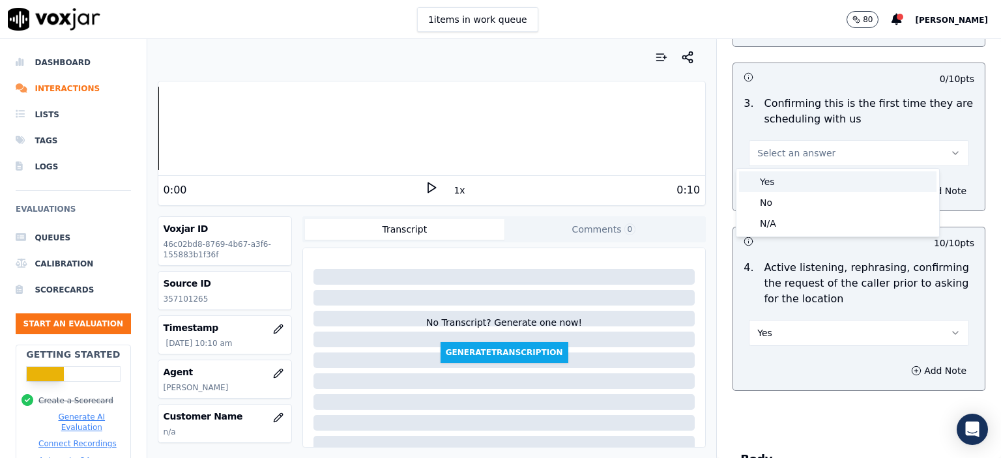
click at [802, 173] on div "Yes" at bounding box center [838, 181] width 198 height 21
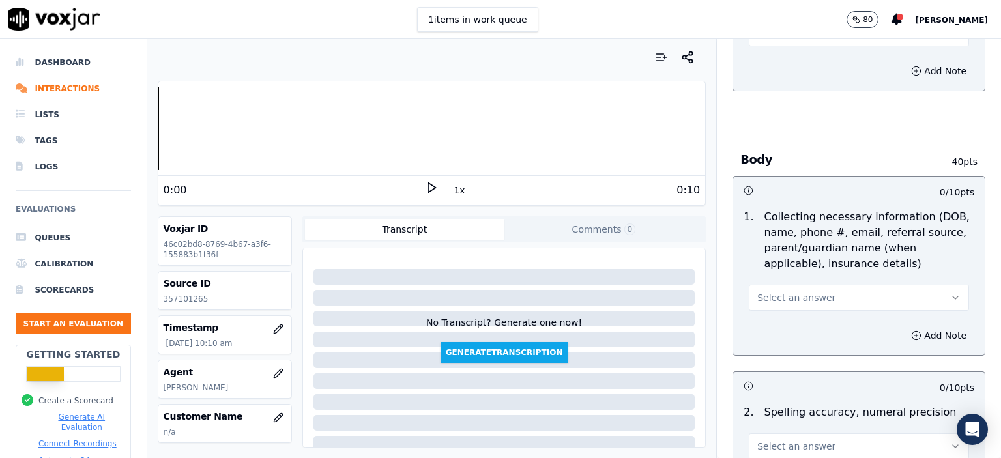
scroll to position [782, 0]
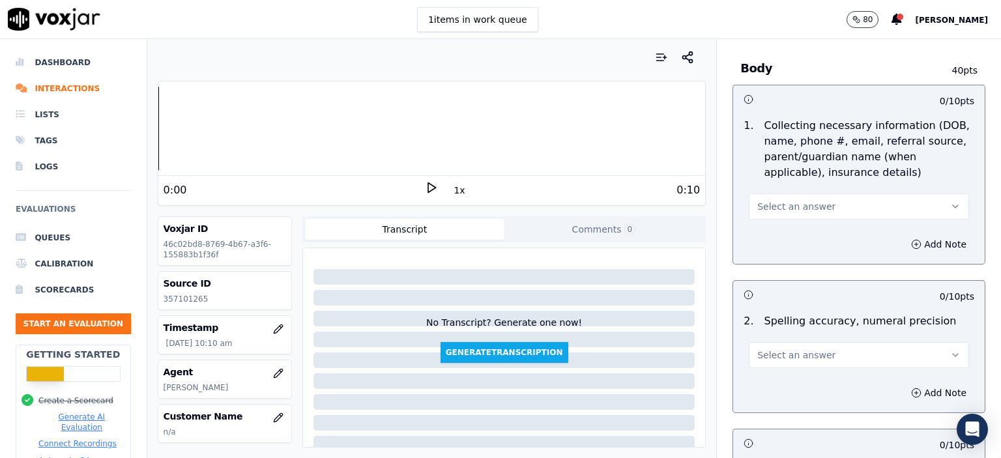
click at [821, 352] on button "Select an answer" at bounding box center [859, 355] width 220 height 26
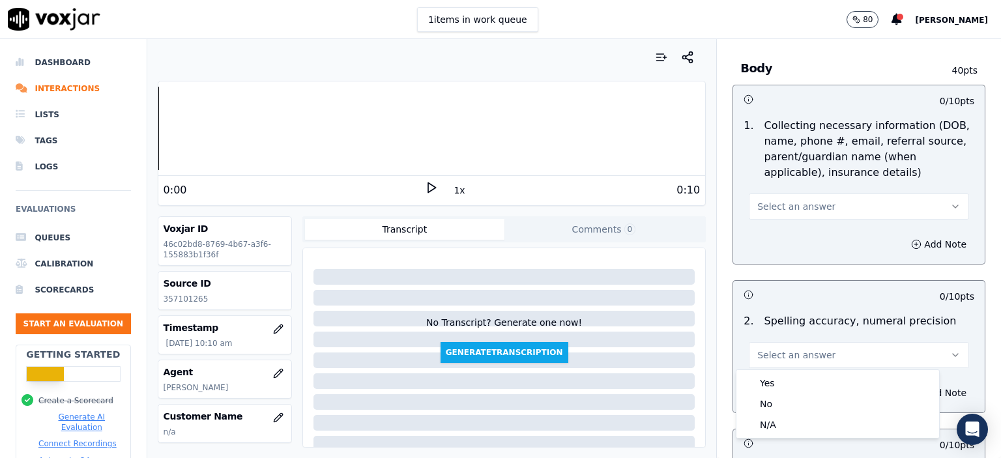
click at [816, 294] on h3 at bounding box center [801, 294] width 115 height 17
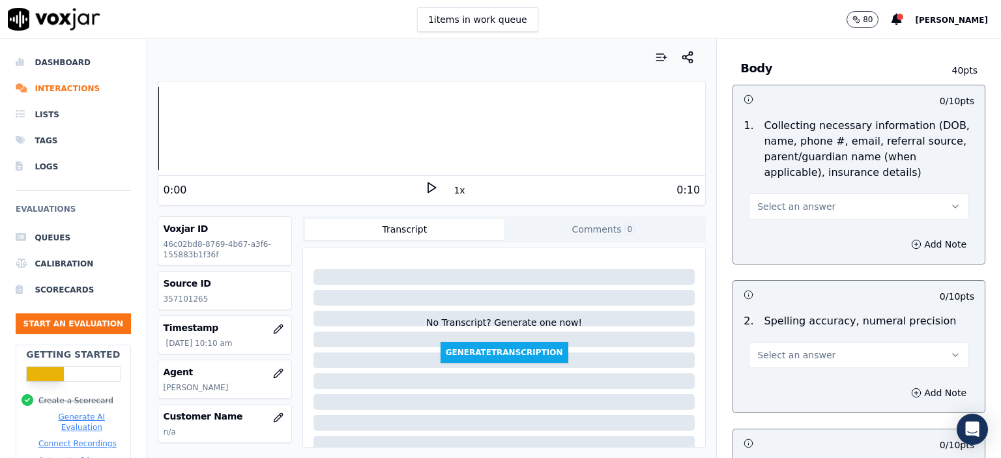
click at [858, 208] on button "Select an answer" at bounding box center [859, 207] width 220 height 26
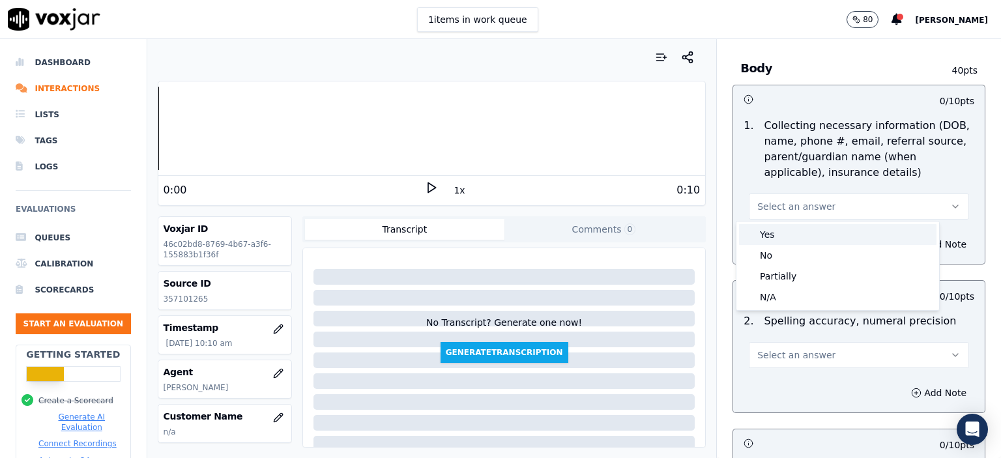
click at [842, 234] on div "Yes" at bounding box center [838, 234] width 198 height 21
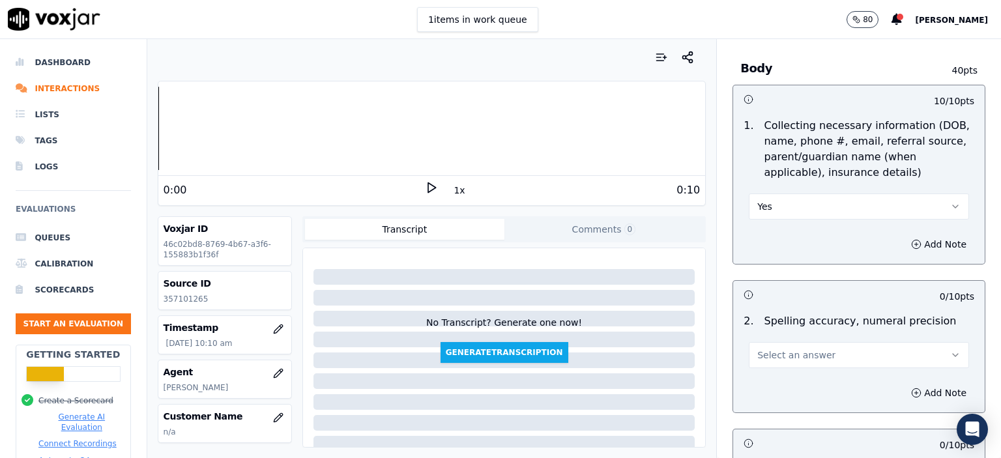
click at [812, 346] on button "Select an answer" at bounding box center [859, 355] width 220 height 26
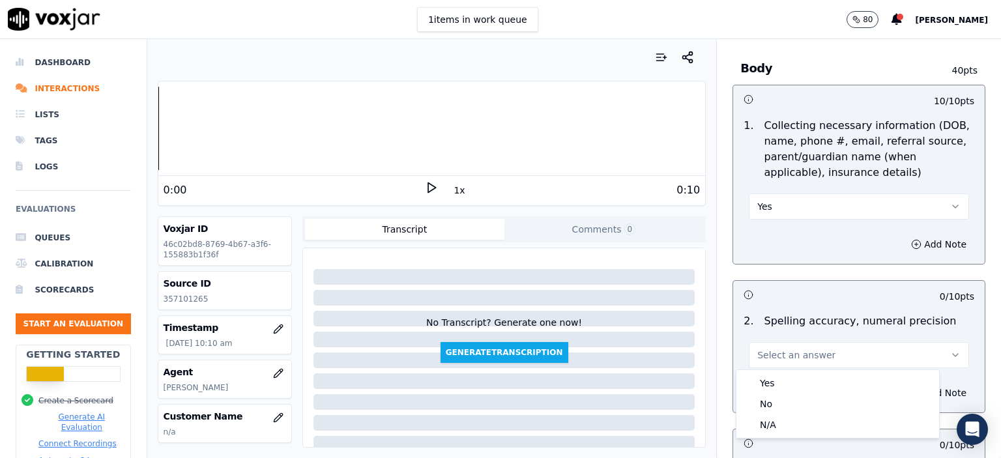
click at [812, 369] on div "2 . Spelling accuracy, numeral precision Select an answer" at bounding box center [859, 340] width 252 height 65
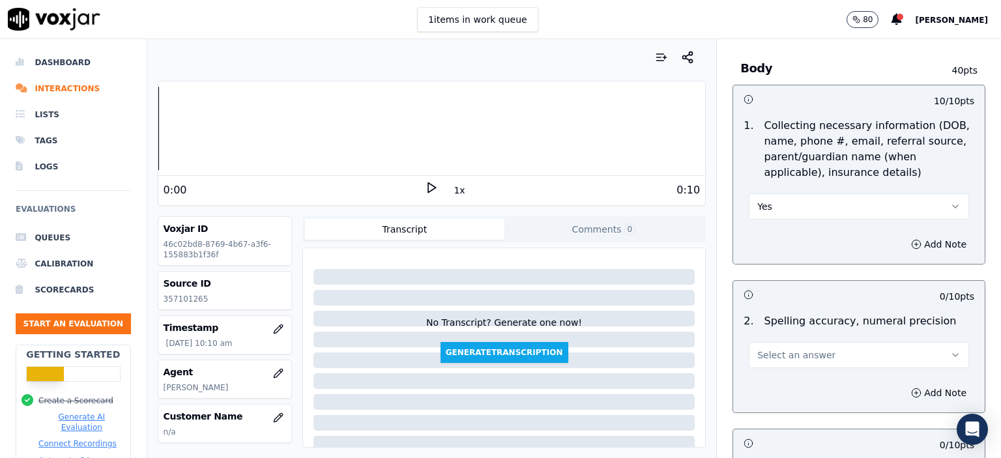
click at [811, 355] on button "Select an answer" at bounding box center [859, 355] width 220 height 26
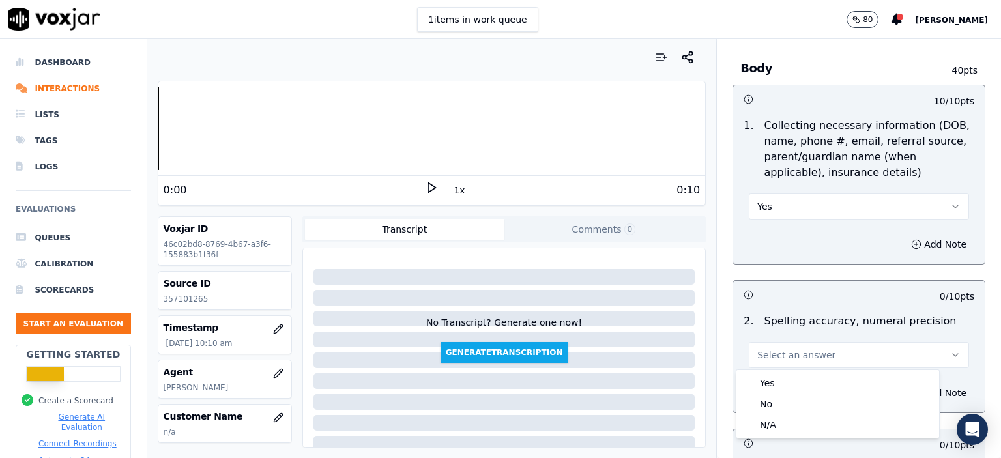
click at [804, 372] on div "Yes No N/A" at bounding box center [838, 404] width 203 height 68
click at [801, 378] on div "Yes" at bounding box center [838, 383] width 198 height 21
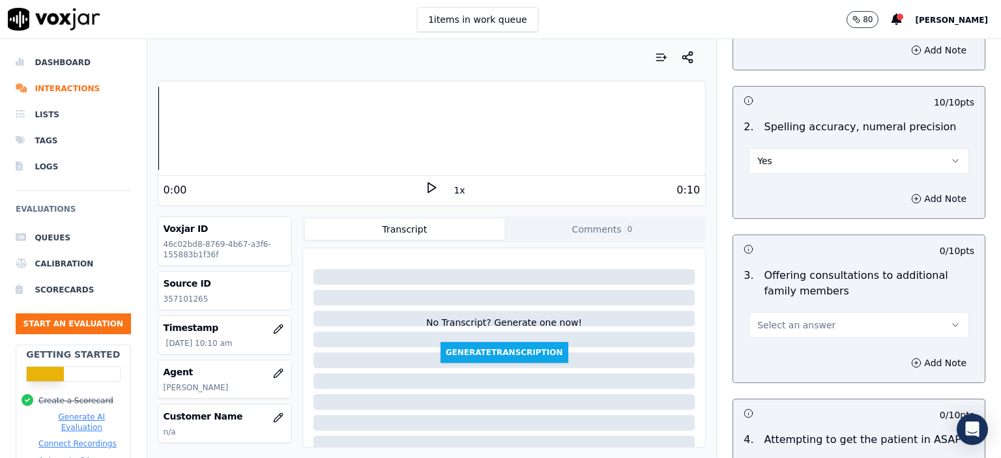
scroll to position [978, 0]
click at [765, 330] on button "Select an answer" at bounding box center [859, 324] width 220 height 26
click at [768, 349] on div "Yes" at bounding box center [838, 351] width 198 height 21
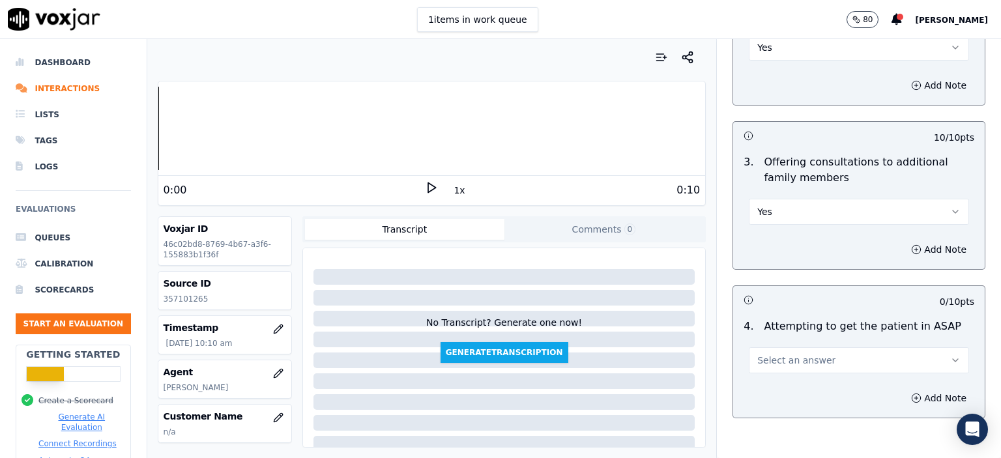
scroll to position [1108, 0]
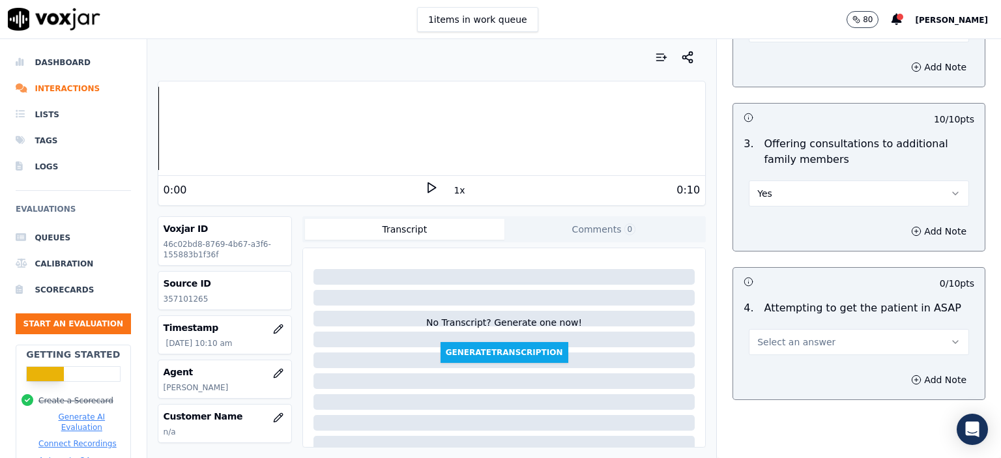
click at [799, 343] on span "Select an answer" at bounding box center [797, 342] width 78 height 13
click at [803, 370] on div "Yes" at bounding box center [838, 369] width 198 height 21
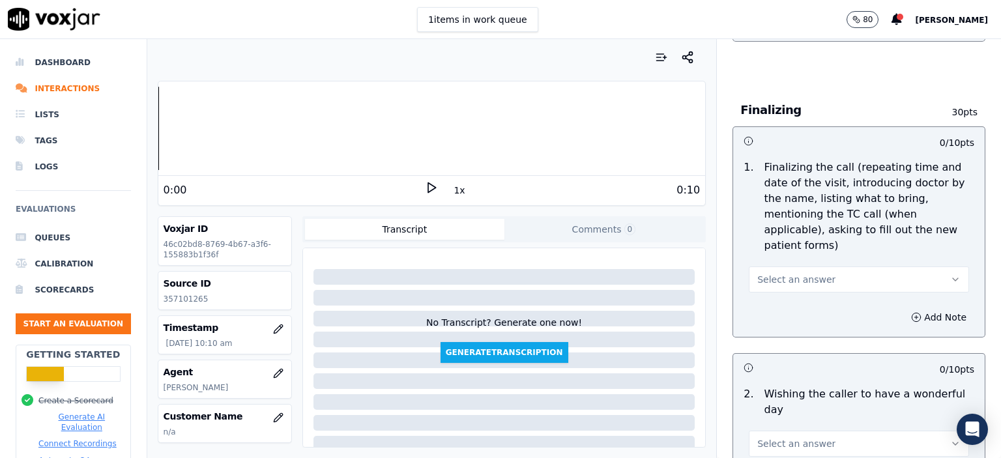
scroll to position [1500, 0]
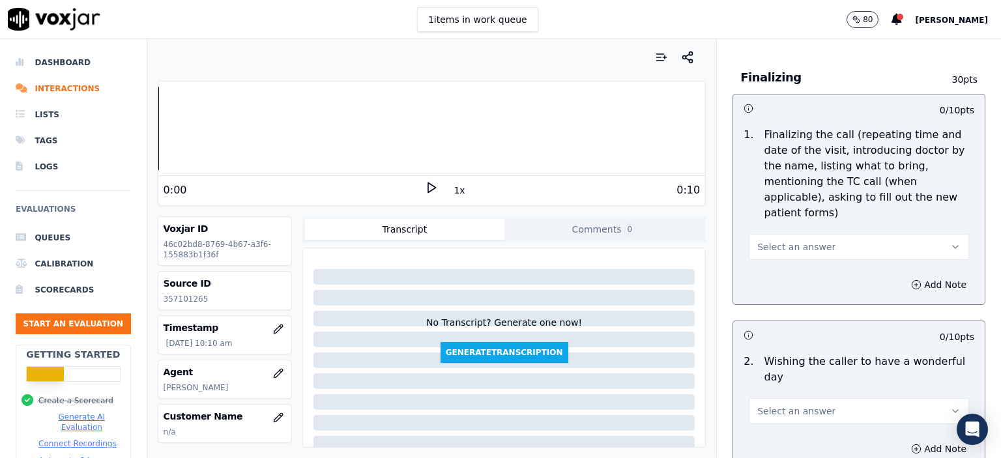
click at [814, 234] on button "Select an answer" at bounding box center [859, 247] width 220 height 26
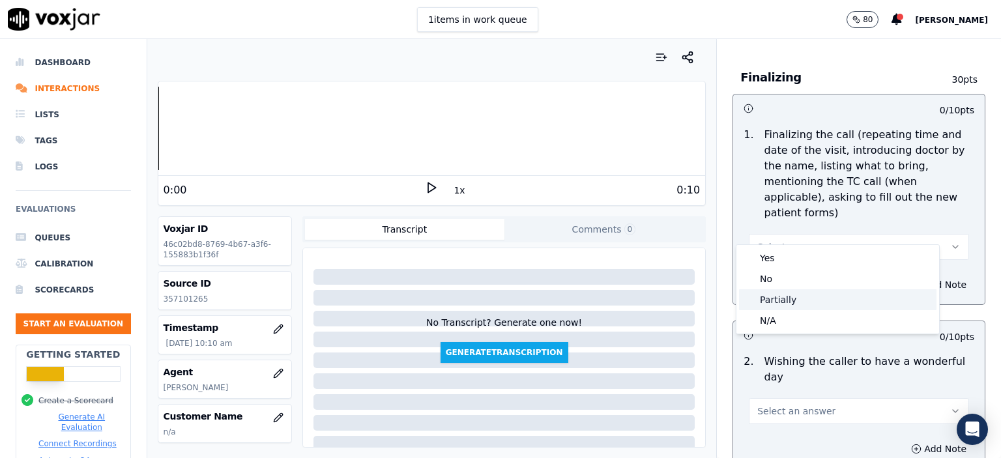
click at [810, 294] on div "Partially" at bounding box center [838, 299] width 198 height 21
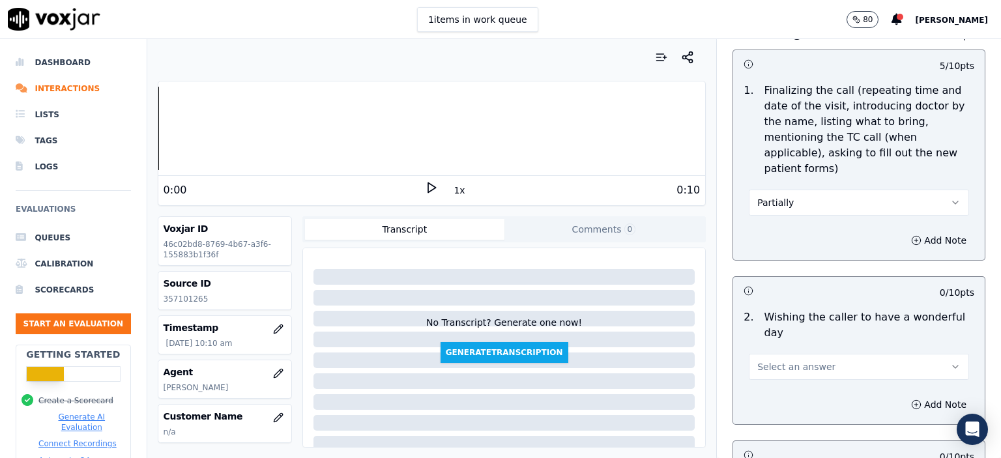
scroll to position [1630, 0]
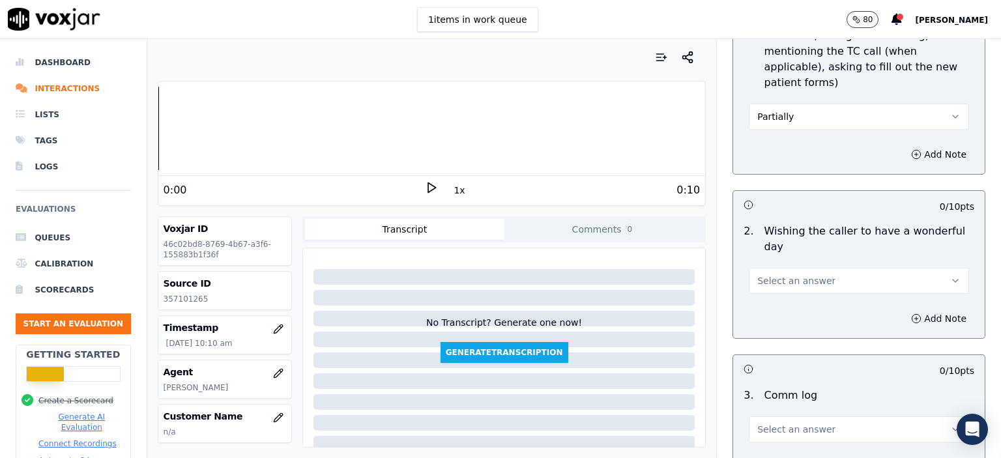
click at [810, 274] on span "Select an answer" at bounding box center [797, 280] width 78 height 13
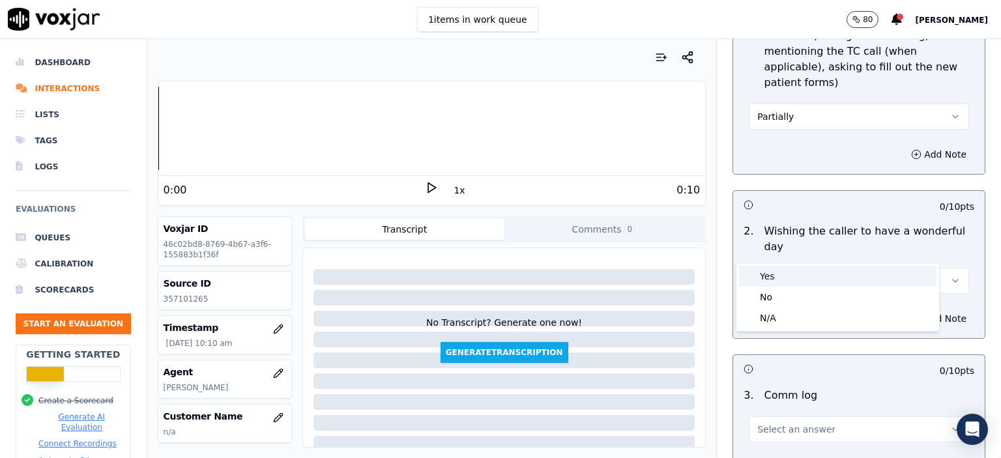
click at [806, 278] on div "Yes" at bounding box center [838, 276] width 198 height 21
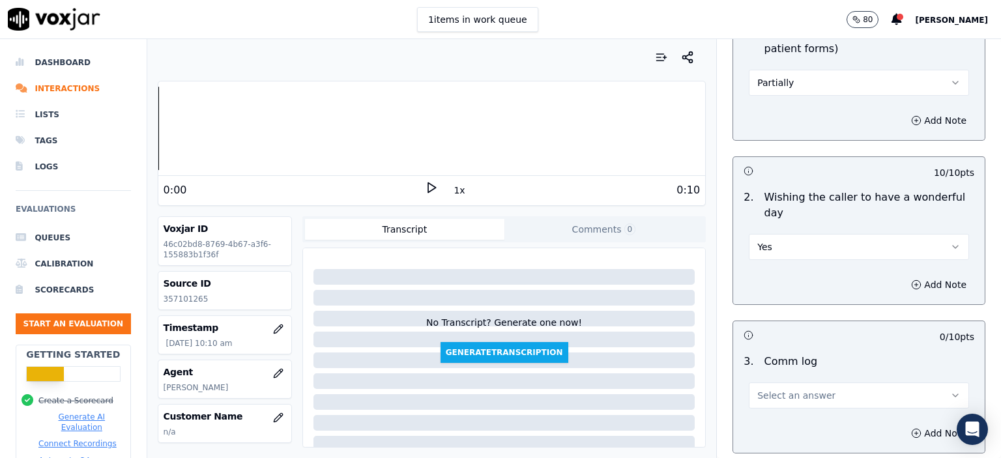
scroll to position [1760, 0]
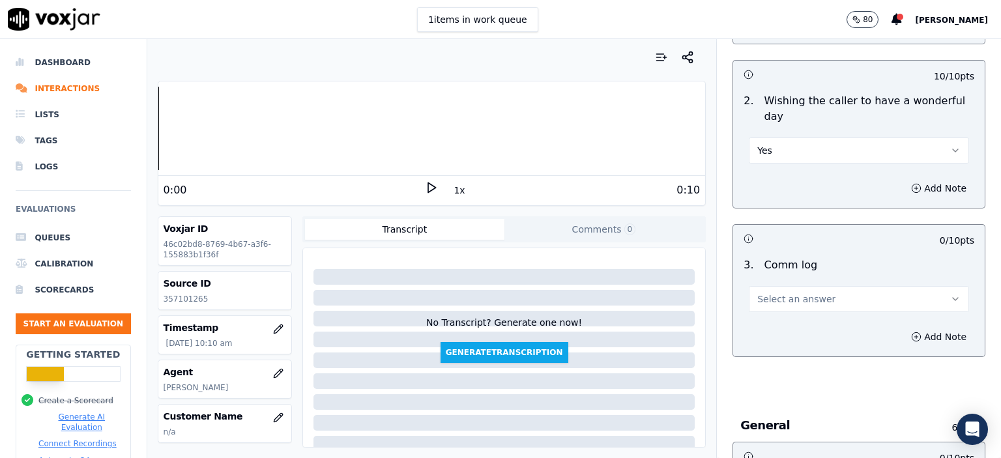
click at [803, 293] on span "Select an answer" at bounding box center [797, 299] width 78 height 13
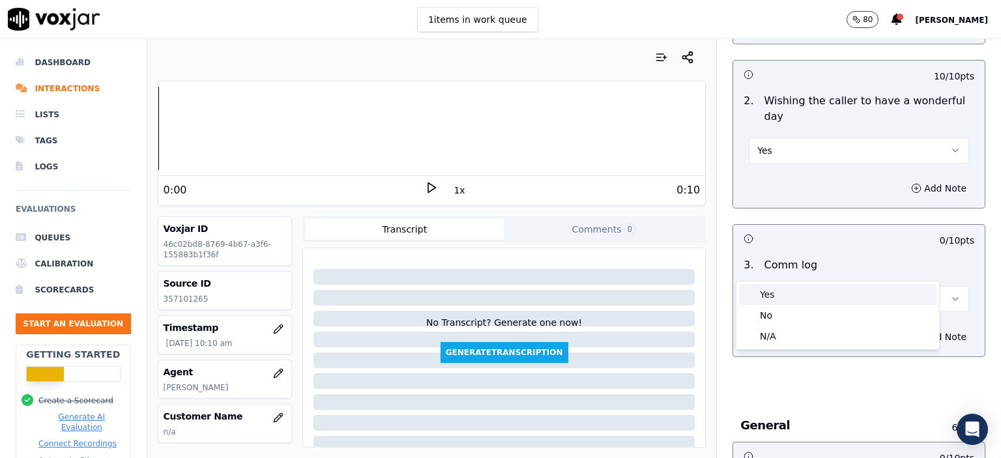
click at [799, 303] on div "Yes" at bounding box center [838, 294] width 198 height 21
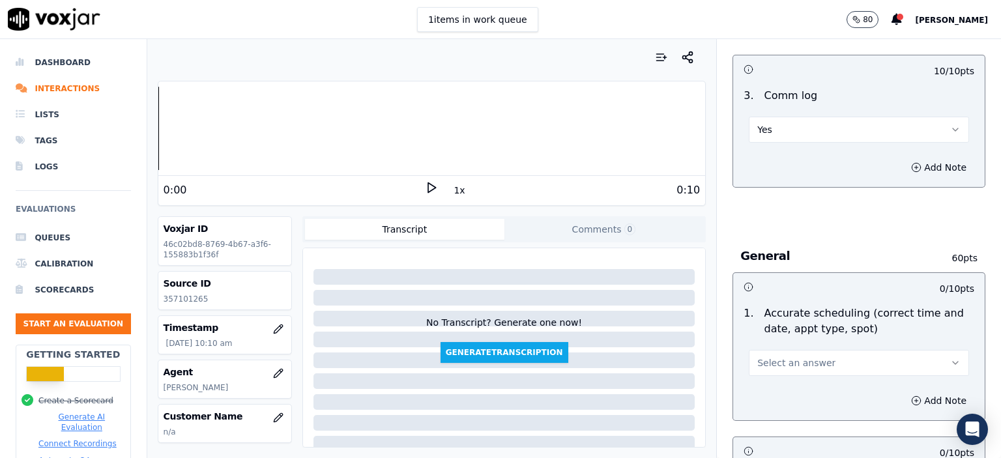
scroll to position [2021, 0]
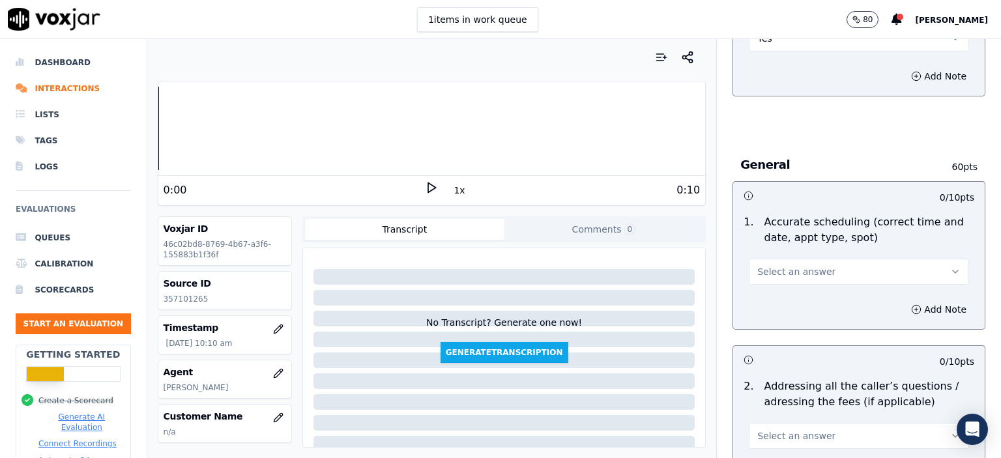
click at [812, 259] on button "Select an answer" at bounding box center [859, 272] width 220 height 26
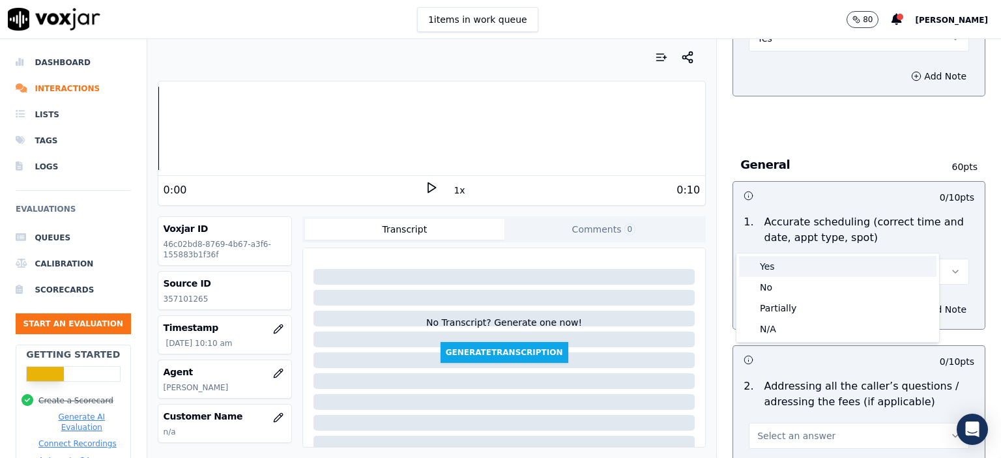
click at [808, 265] on div "Yes" at bounding box center [838, 266] width 198 height 21
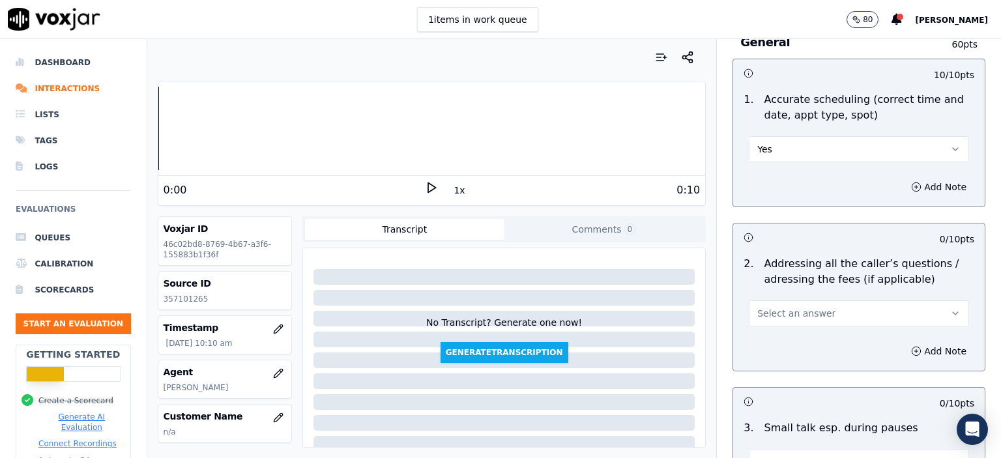
scroll to position [2152, 0]
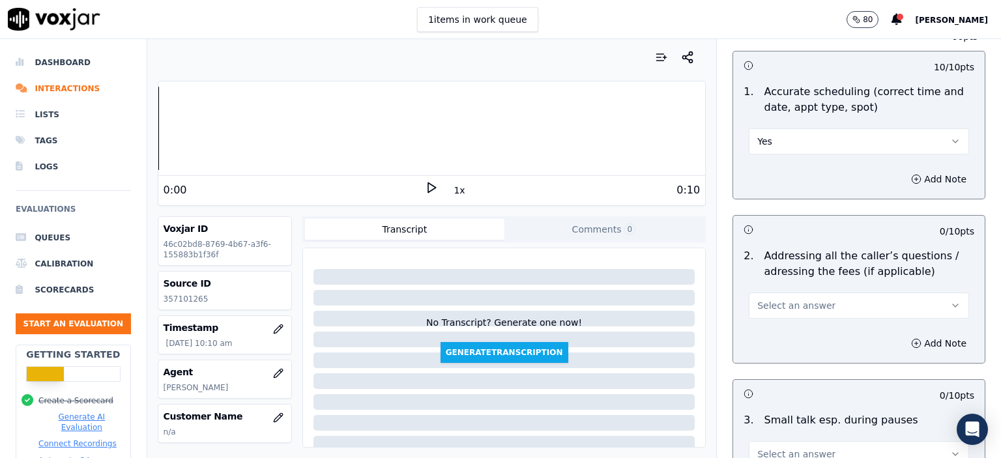
click at [810, 293] on button "Select an answer" at bounding box center [859, 306] width 220 height 26
click at [801, 337] on div "N/A" at bounding box center [838, 342] width 198 height 21
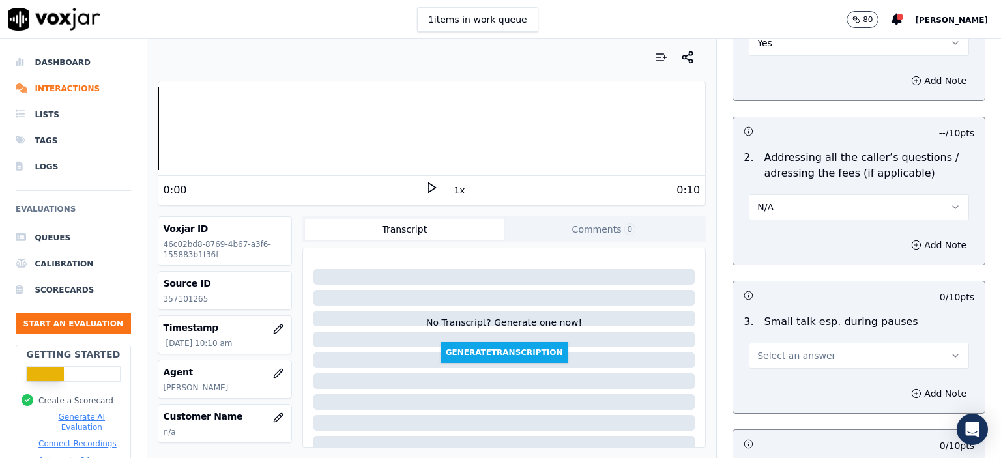
scroll to position [2282, 0]
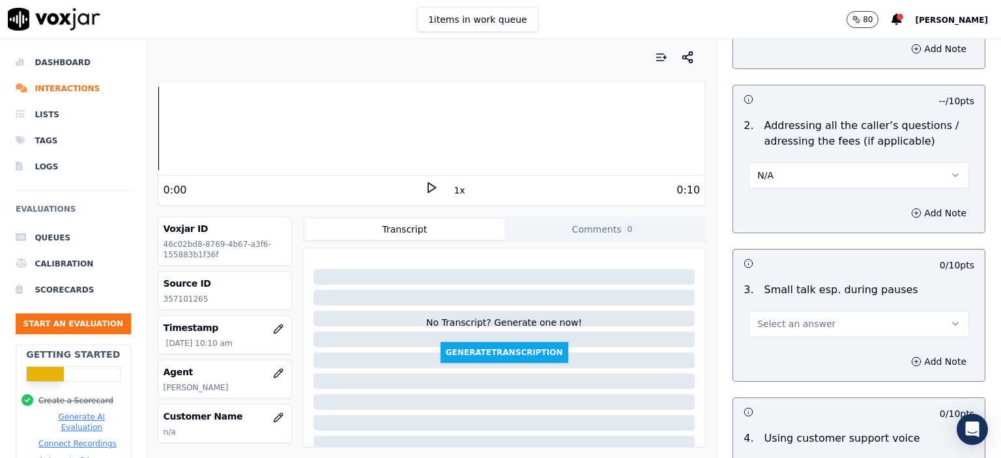
click at [803, 162] on button "N/A" at bounding box center [859, 175] width 220 height 26
click at [798, 163] on div "Yes" at bounding box center [838, 170] width 198 height 21
click at [814, 311] on button "Select an answer" at bounding box center [859, 324] width 220 height 26
click at [808, 354] on div "N/A" at bounding box center [838, 359] width 198 height 21
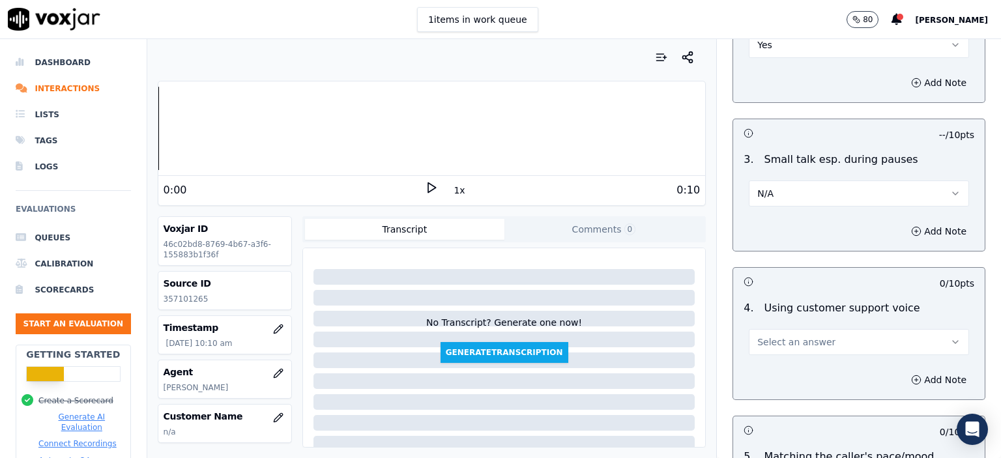
click at [797, 336] on span "Select an answer" at bounding box center [797, 342] width 78 height 13
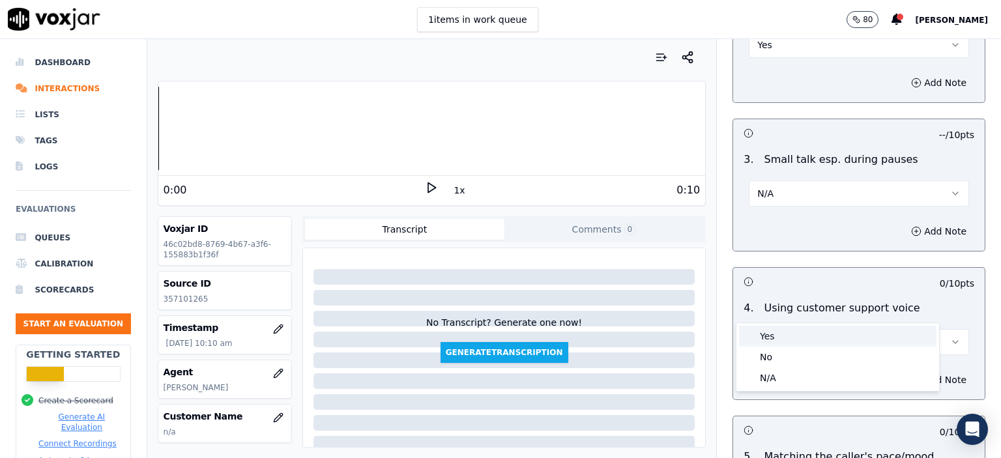
click at [791, 331] on div "Yes" at bounding box center [838, 336] width 198 height 21
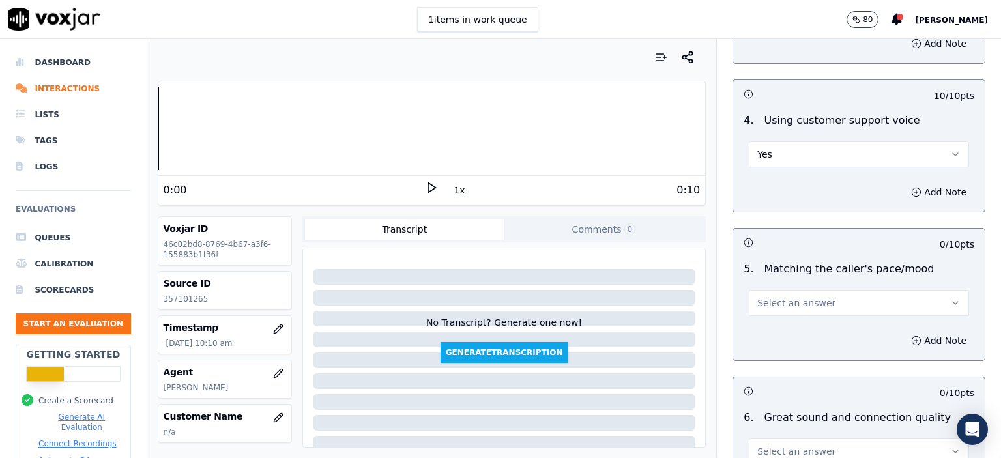
scroll to position [2608, 0]
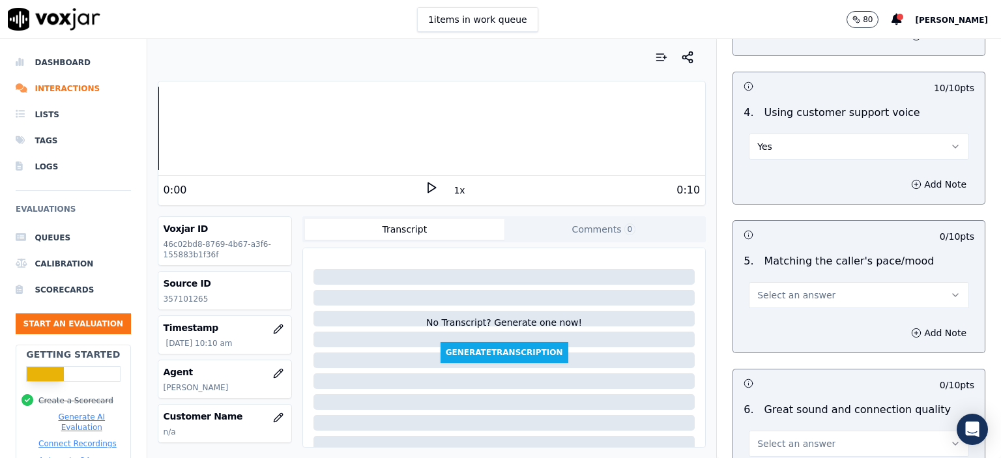
click at [784, 289] on span "Select an answer" at bounding box center [797, 295] width 78 height 13
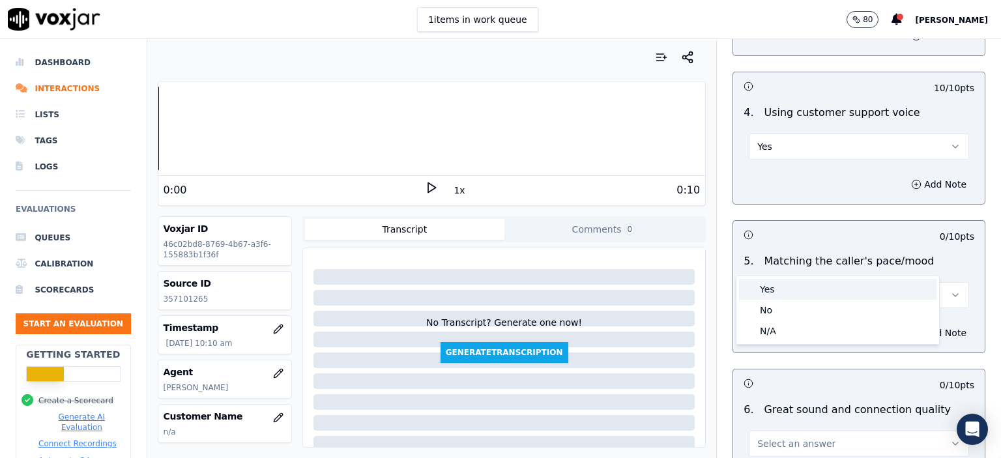
click at [784, 285] on div "Yes" at bounding box center [838, 289] width 198 height 21
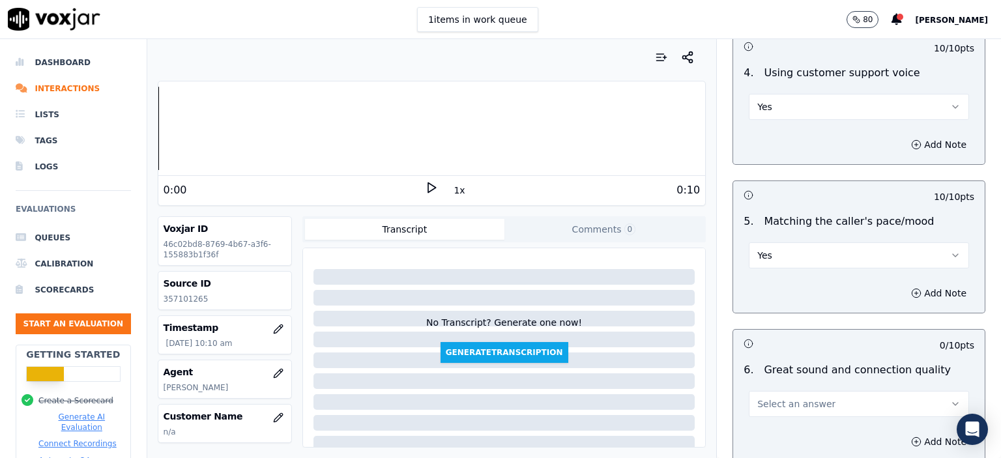
scroll to position [2738, 0]
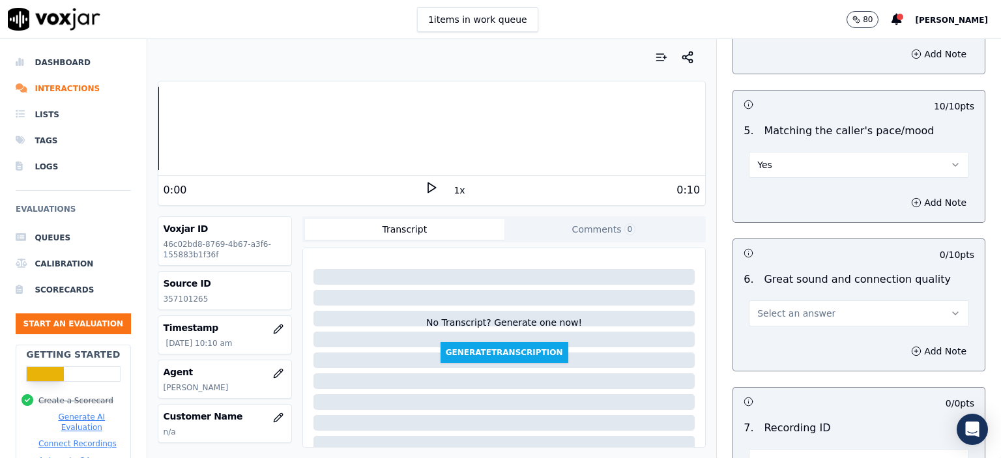
click at [787, 307] on span "Select an answer" at bounding box center [797, 313] width 78 height 13
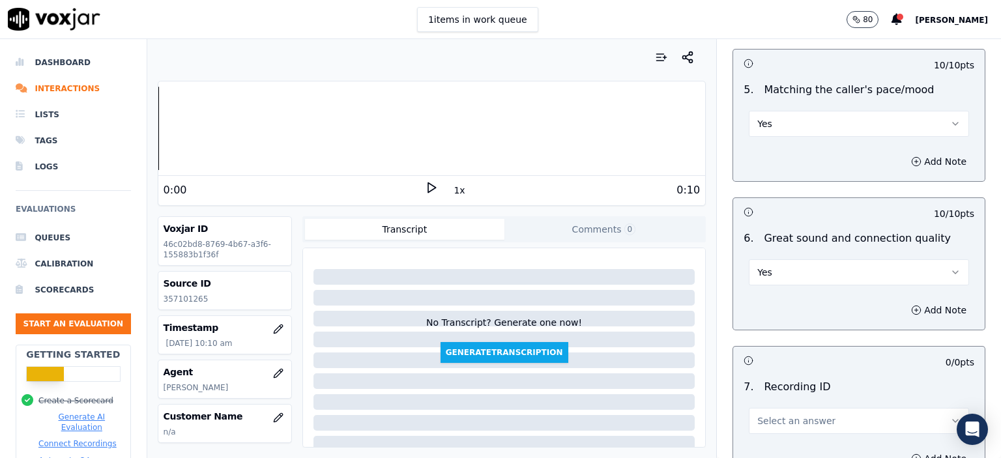
scroll to position [2869, 0]
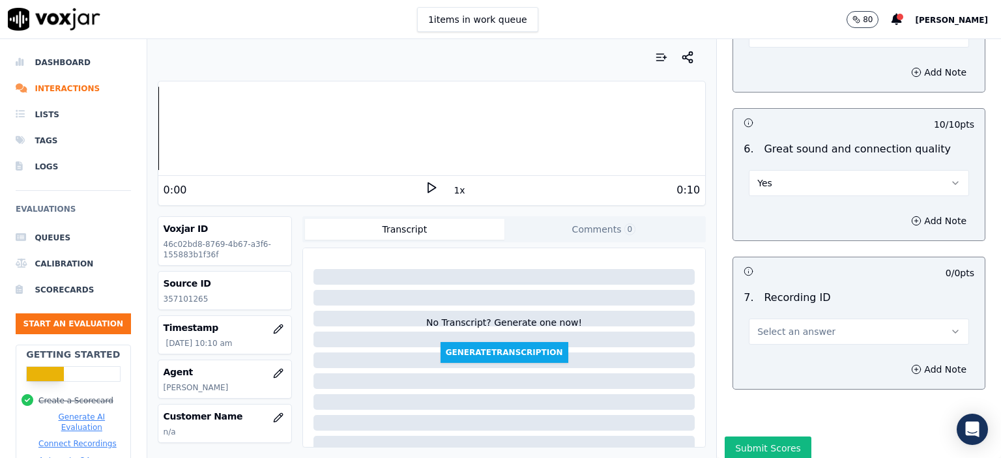
click at [799, 325] on span "Select an answer" at bounding box center [797, 331] width 78 height 13
click at [798, 331] on div "N/A" at bounding box center [838, 333] width 198 height 21
click at [936, 361] on button "Add Note" at bounding box center [939, 370] width 71 height 18
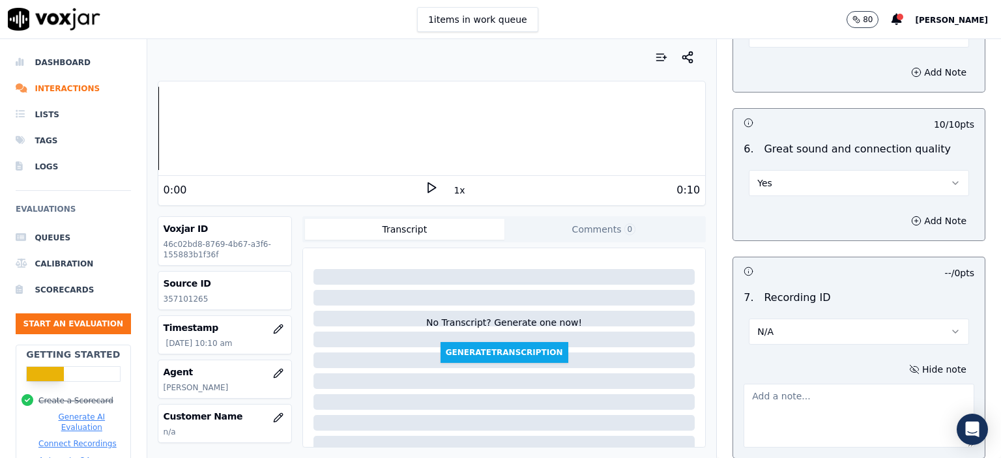
click at [183, 305] on div "Source ID 357101265" at bounding box center [224, 291] width 133 height 38
copy p "357101265"
click at [818, 384] on textarea at bounding box center [859, 416] width 231 height 64
paste textarea "357101265"
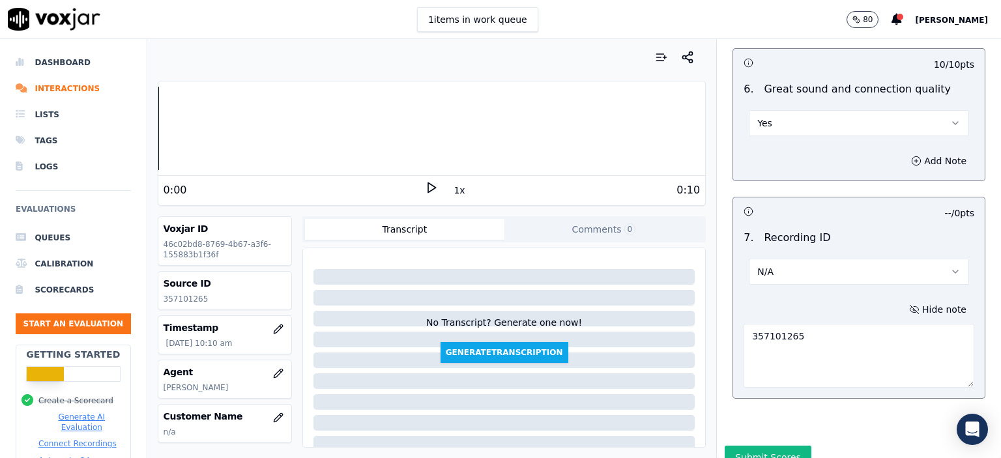
scroll to position [2940, 0]
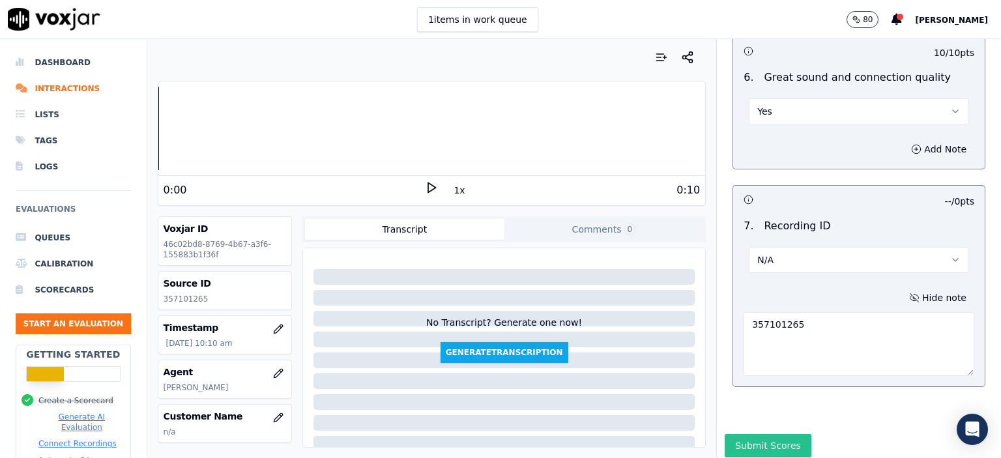
type textarea "357101265"
click at [741, 434] on button "Submit Scores" at bounding box center [768, 445] width 87 height 23
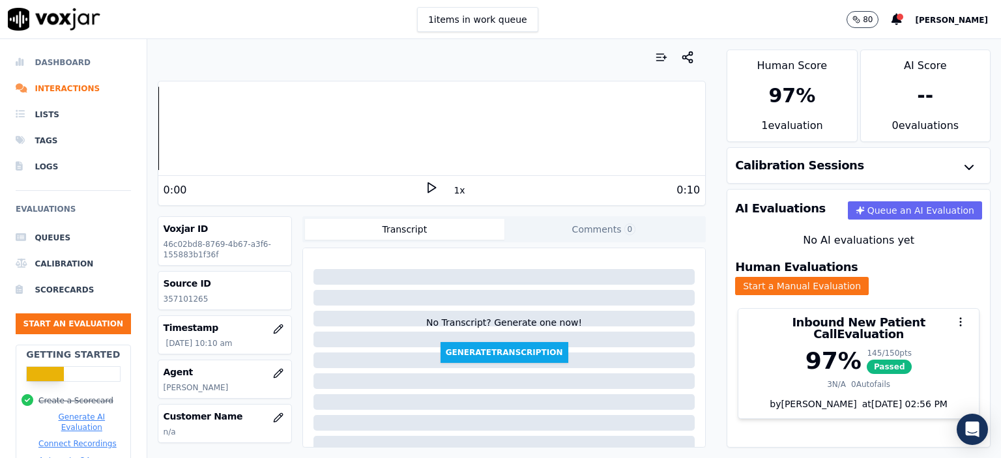
click at [73, 61] on li "Dashboard" at bounding box center [73, 63] width 115 height 26
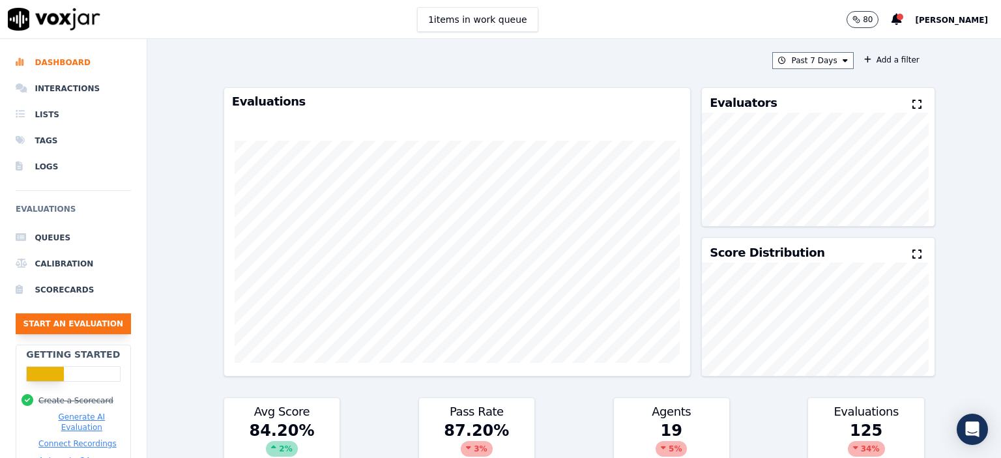
click at [101, 320] on button "Start an Evaluation" at bounding box center [73, 324] width 115 height 21
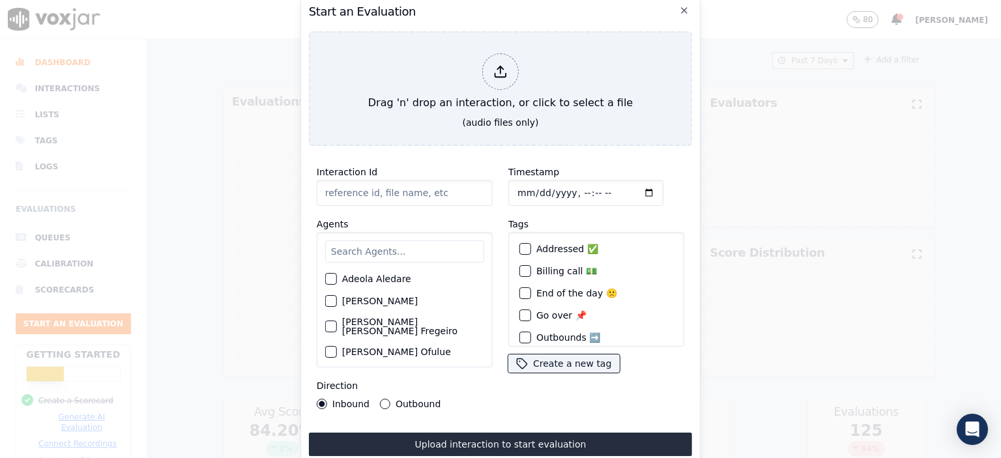
click at [399, 180] on input "Interaction Id" at bounding box center [405, 193] width 176 height 26
paste input "357112633"
type input "357112633"
click at [409, 246] on input "text" at bounding box center [404, 252] width 159 height 22
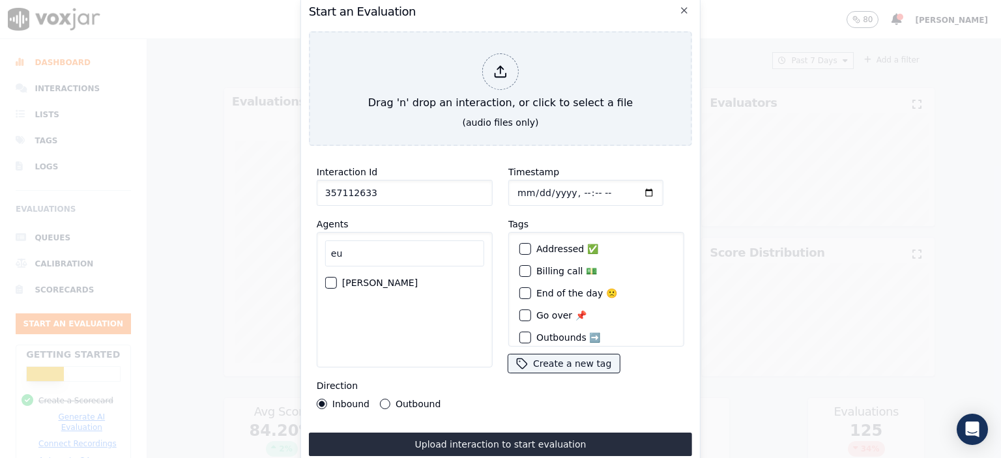
type input "eu"
click at [362, 280] on label "[PERSON_NAME]" at bounding box center [380, 282] width 76 height 9
click at [337, 280] on button "[PERSON_NAME]" at bounding box center [331, 283] width 12 height 12
click at [572, 189] on input "Timestamp" at bounding box center [586, 193] width 155 height 26
type input "[DATE]T11:18"
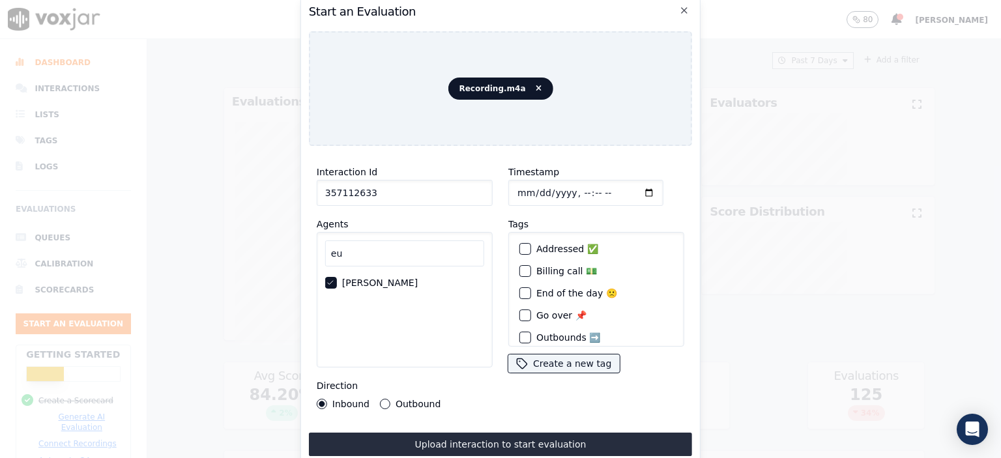
drag, startPoint x: 514, startPoint y: 436, endPoint x: 524, endPoint y: 415, distance: 23.0
click at [514, 437] on button "Upload interaction to start evaluation" at bounding box center [500, 444] width 383 height 23
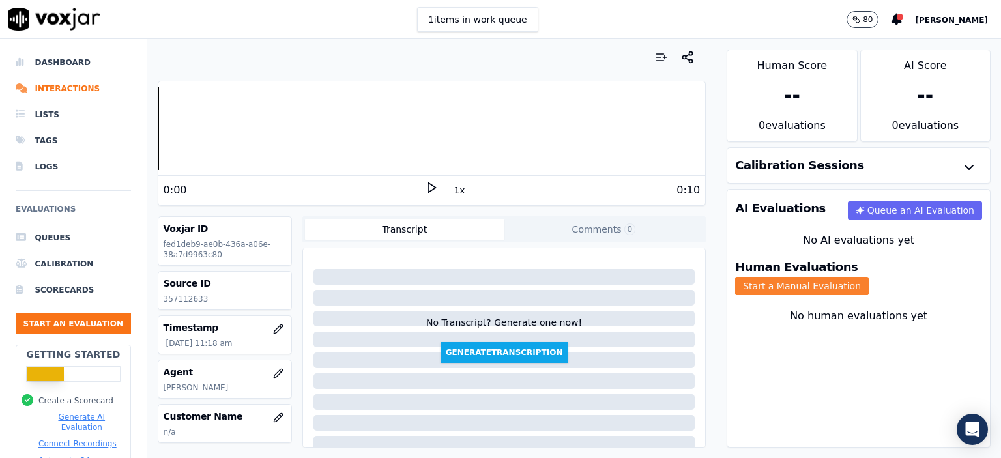
click at [855, 277] on button "Start a Manual Evaluation" at bounding box center [802, 286] width 134 height 18
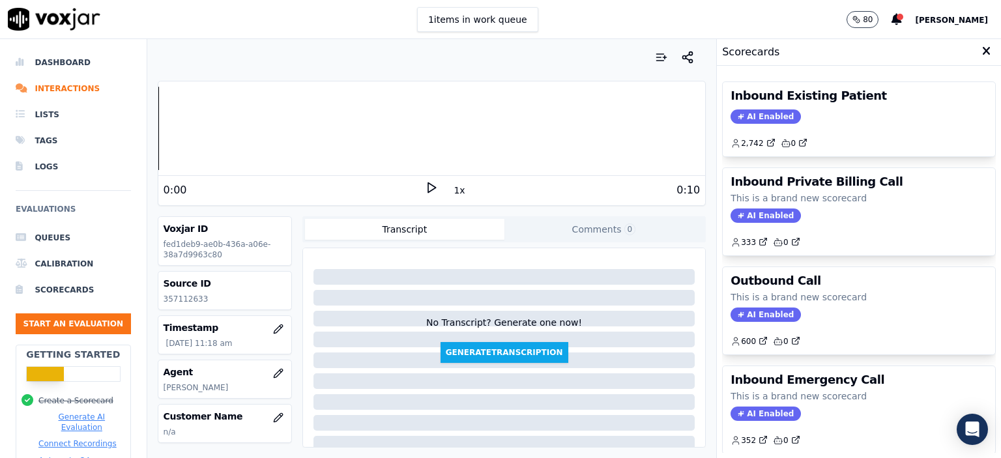
drag, startPoint x: 823, startPoint y: 102, endPoint x: 824, endPoint y: 111, distance: 9.8
click at [824, 102] on h3 "Inbound Existing Patient" at bounding box center [859, 96] width 257 height 12
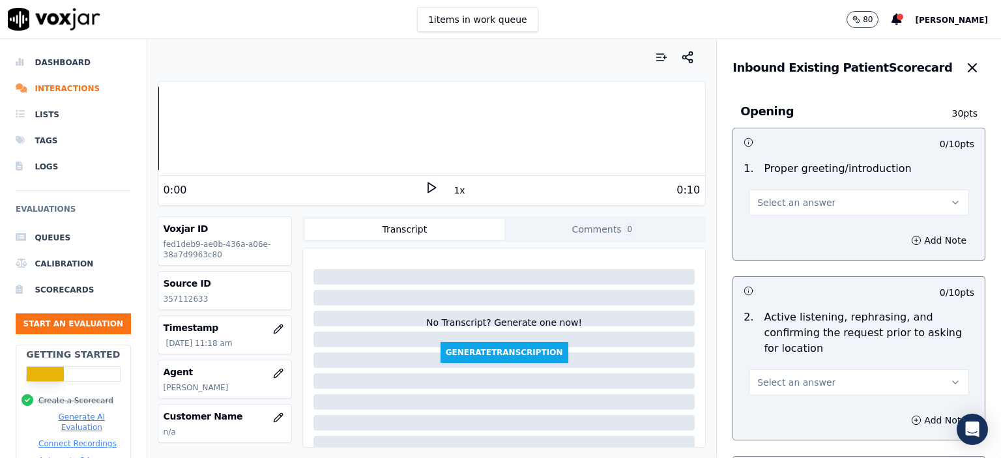
click at [814, 206] on button "Select an answer" at bounding box center [859, 203] width 220 height 26
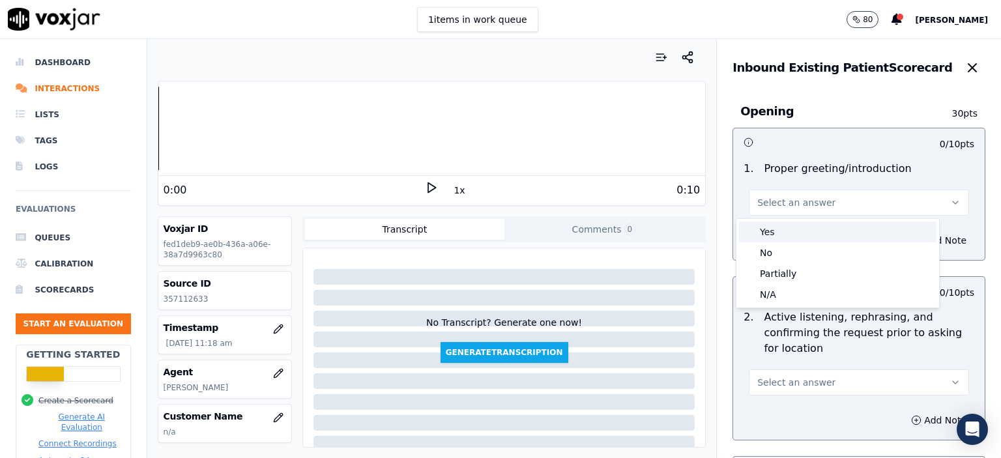
click at [812, 231] on div "Yes" at bounding box center [838, 232] width 198 height 21
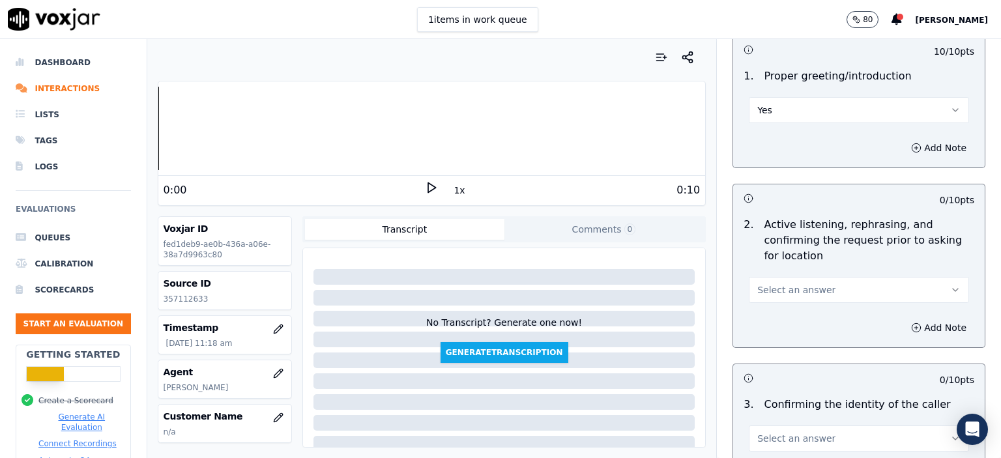
scroll to position [130, 0]
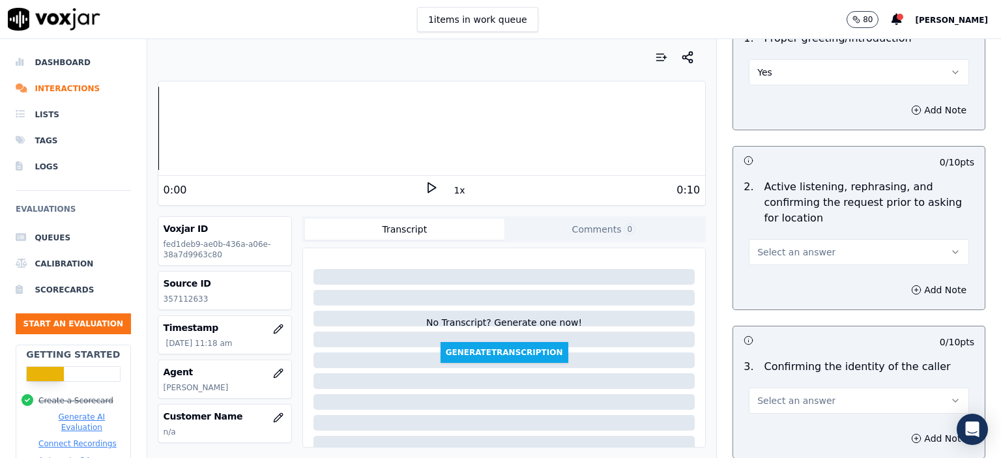
click at [835, 252] on button "Select an answer" at bounding box center [859, 252] width 220 height 26
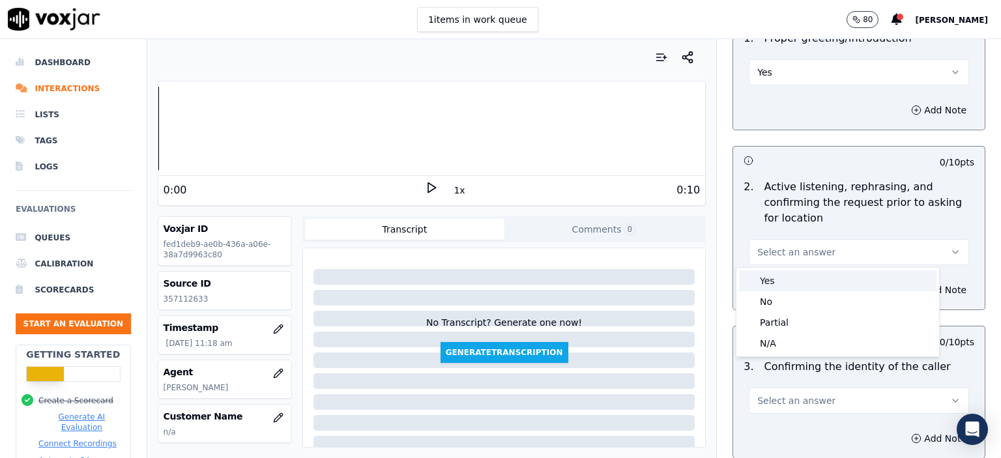
click at [821, 278] on div "Yes" at bounding box center [838, 281] width 198 height 21
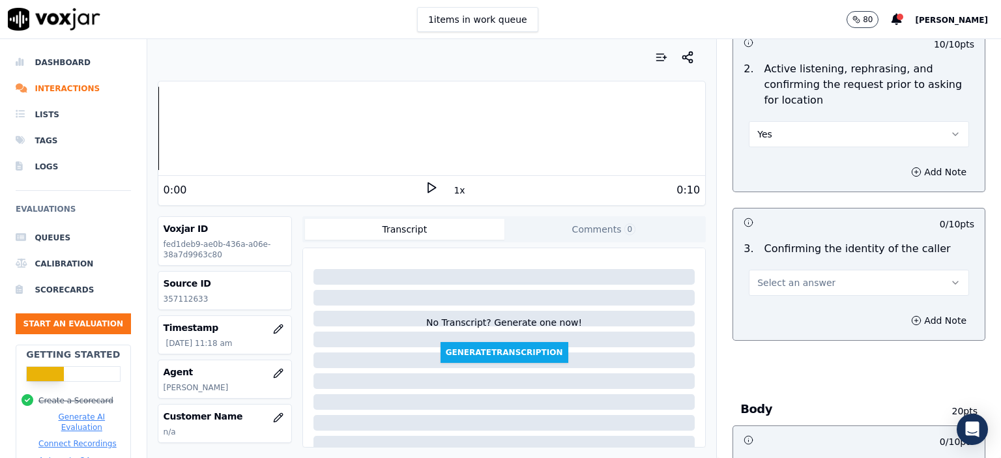
scroll to position [261, 0]
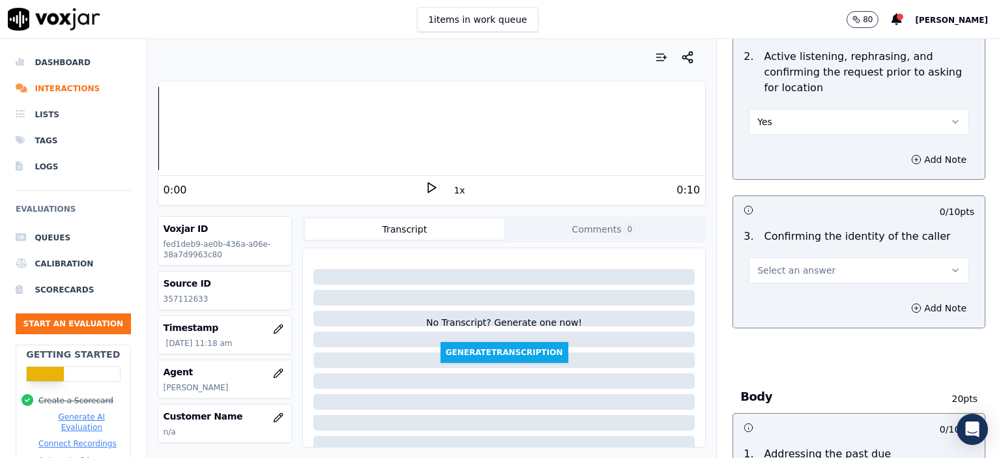
click at [835, 274] on button "Select an answer" at bounding box center [859, 271] width 220 height 26
click at [827, 300] on div "Yes" at bounding box center [838, 299] width 198 height 21
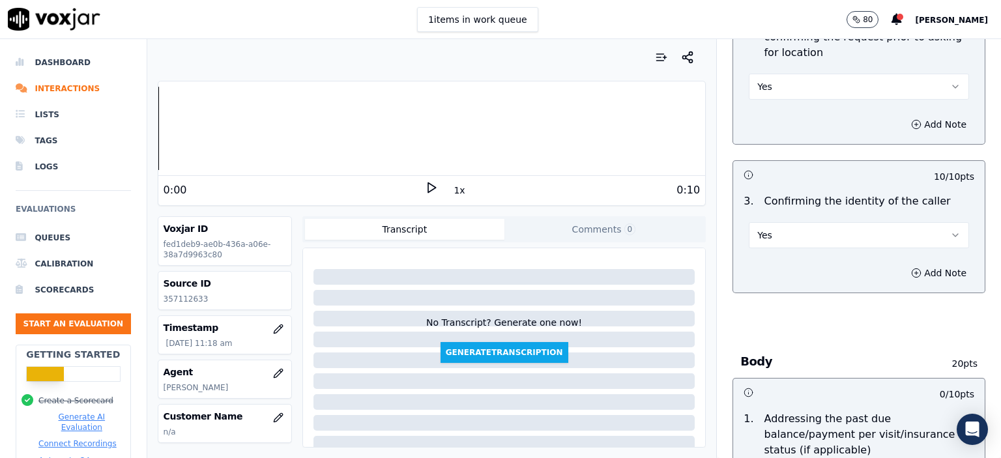
scroll to position [456, 0]
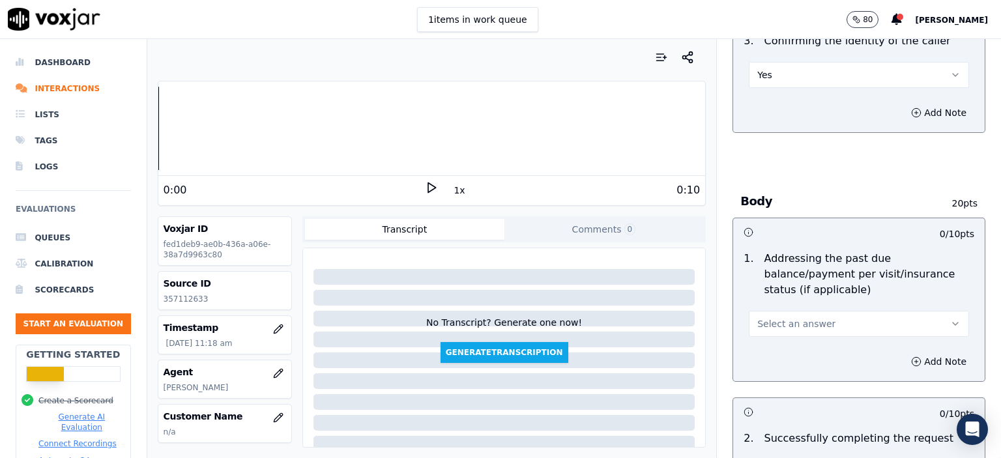
click at [805, 318] on span "Select an answer" at bounding box center [797, 324] width 78 height 13
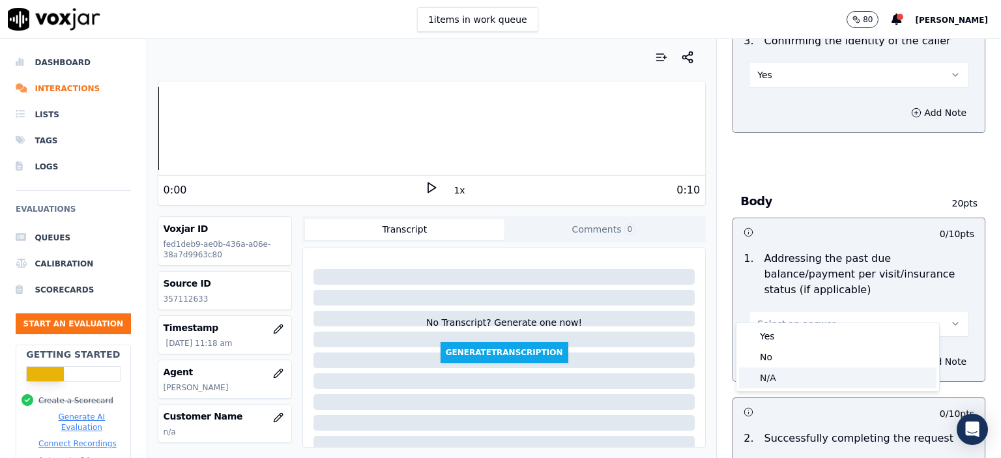
click at [798, 375] on div "N/A" at bounding box center [838, 378] width 198 height 21
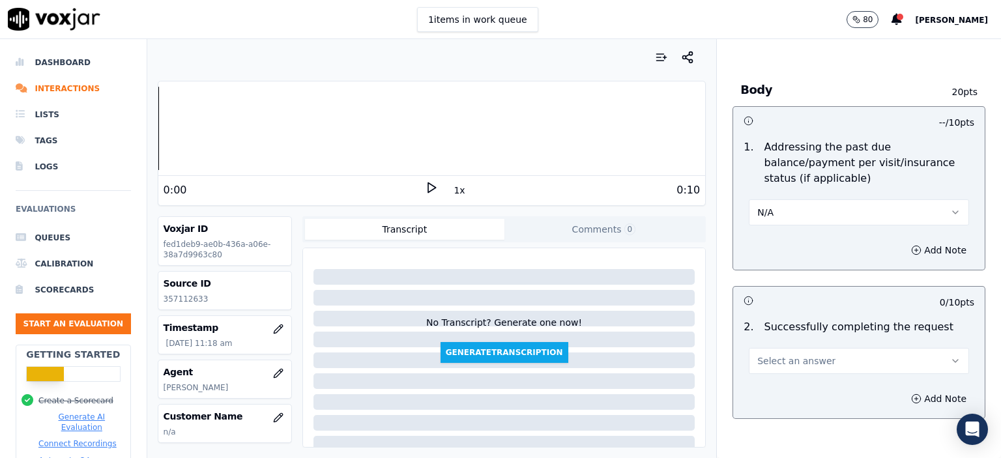
scroll to position [587, 0]
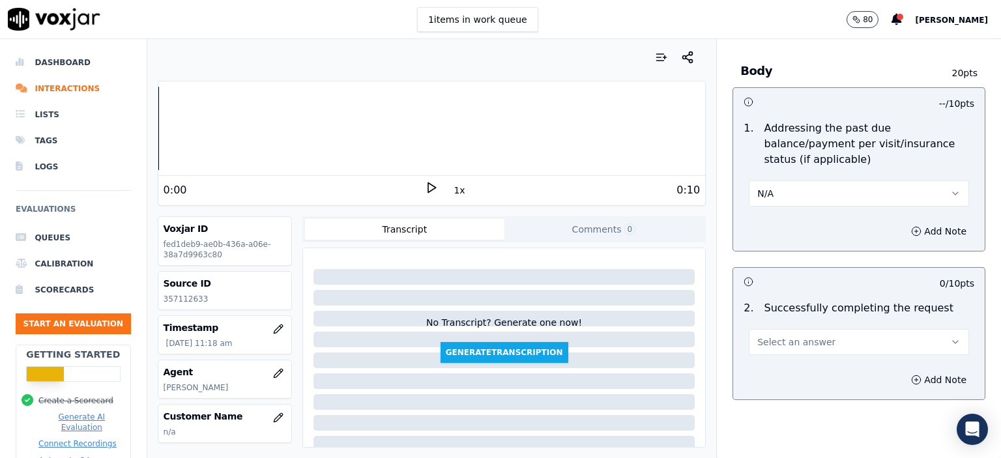
click at [824, 327] on div "Select an answer" at bounding box center [859, 341] width 220 height 29
click at [816, 330] on button "Select an answer" at bounding box center [859, 342] width 220 height 26
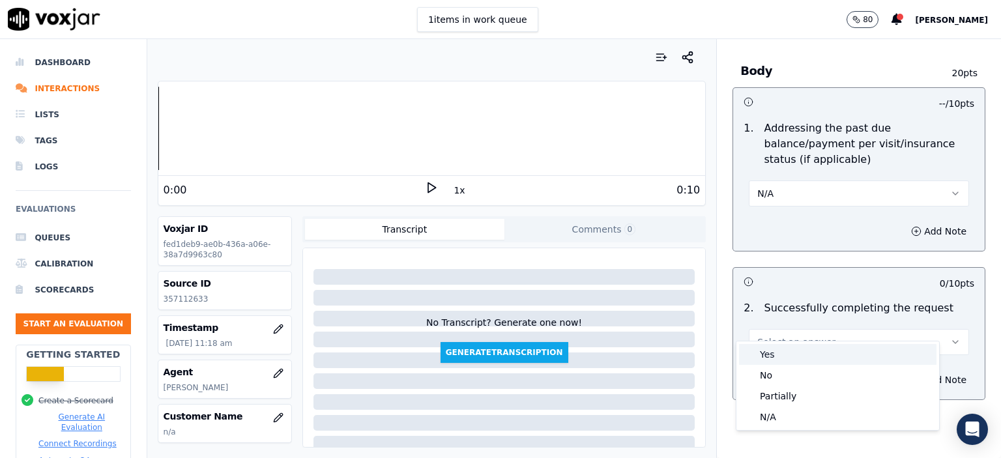
click at [806, 349] on div "Yes" at bounding box center [838, 354] width 198 height 21
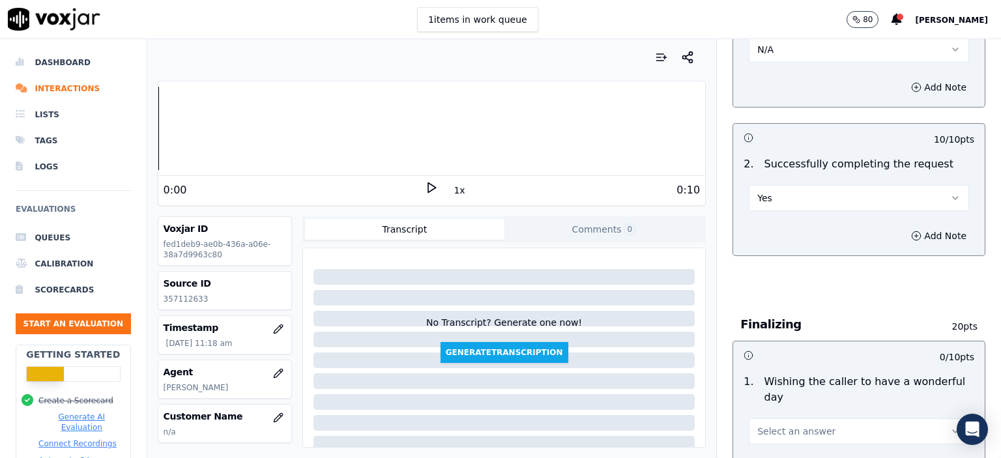
scroll to position [848, 0]
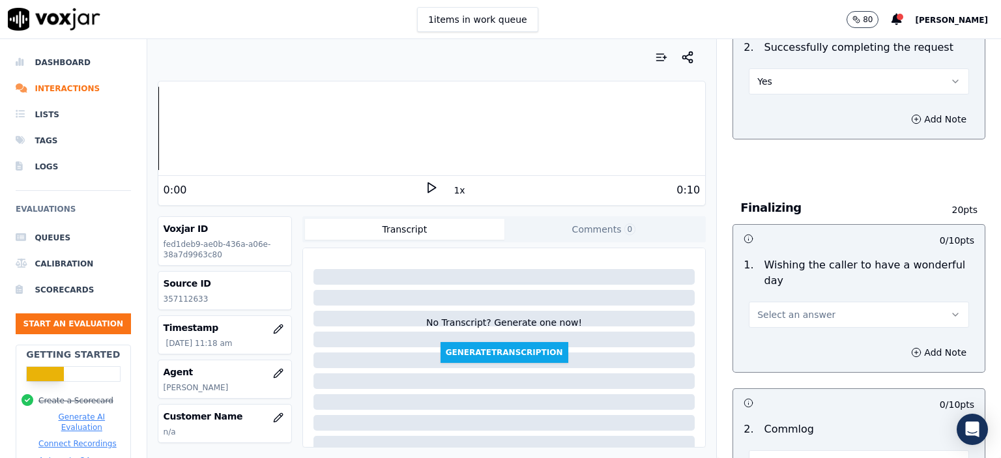
click at [822, 302] on button "Select an answer" at bounding box center [859, 315] width 220 height 26
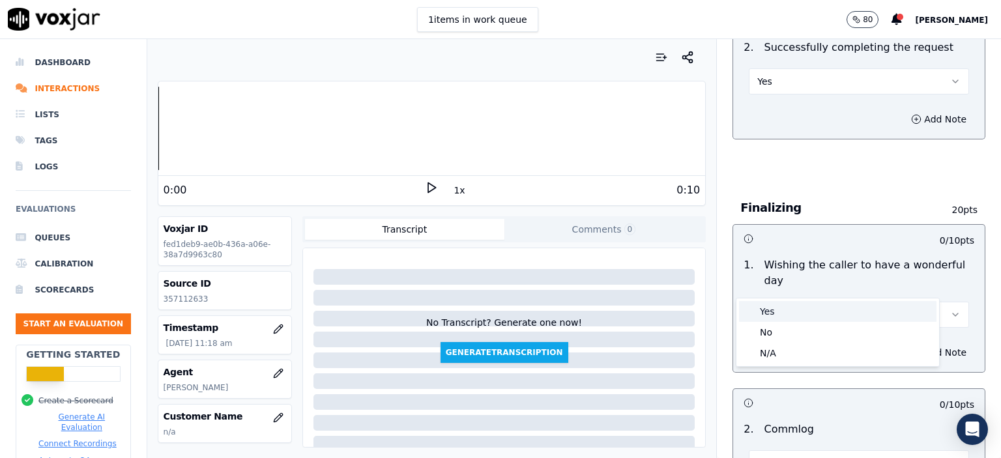
click at [806, 310] on div "Yes" at bounding box center [838, 311] width 198 height 21
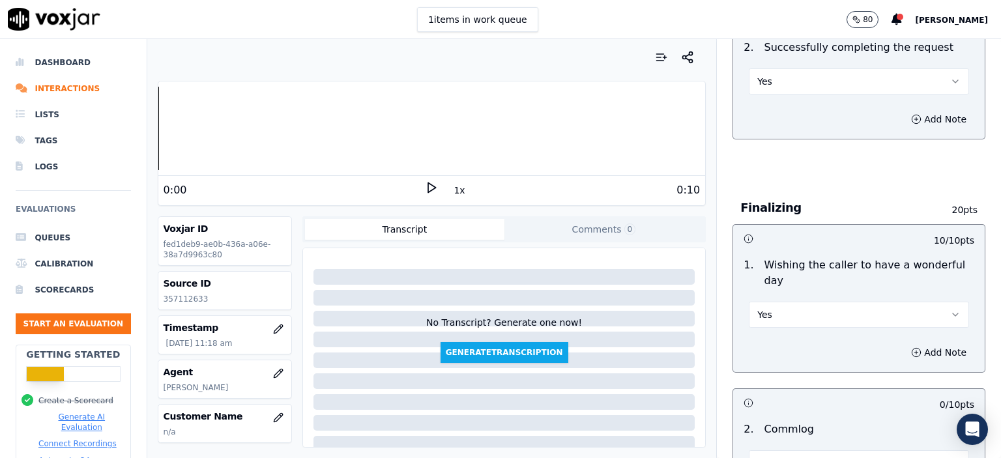
scroll to position [913, 0]
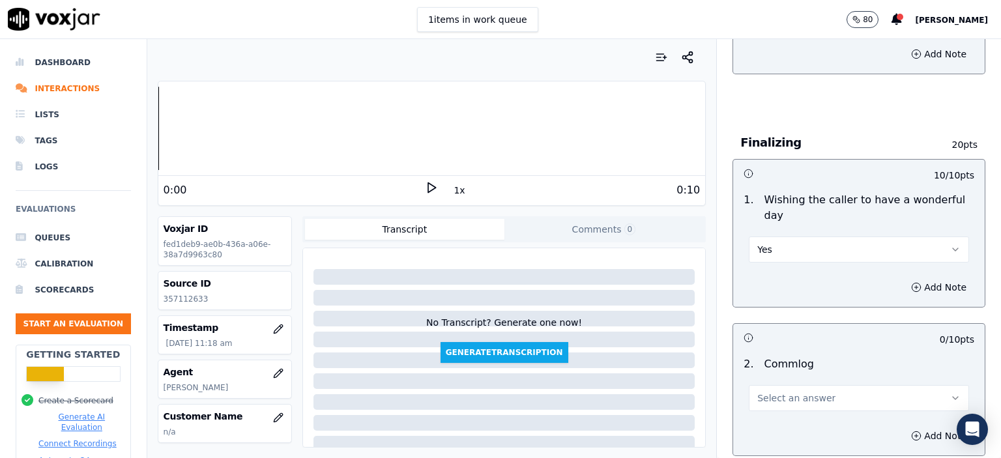
click at [806, 392] on span "Select an answer" at bounding box center [797, 398] width 78 height 13
click at [801, 410] on div "No" at bounding box center [838, 415] width 198 height 21
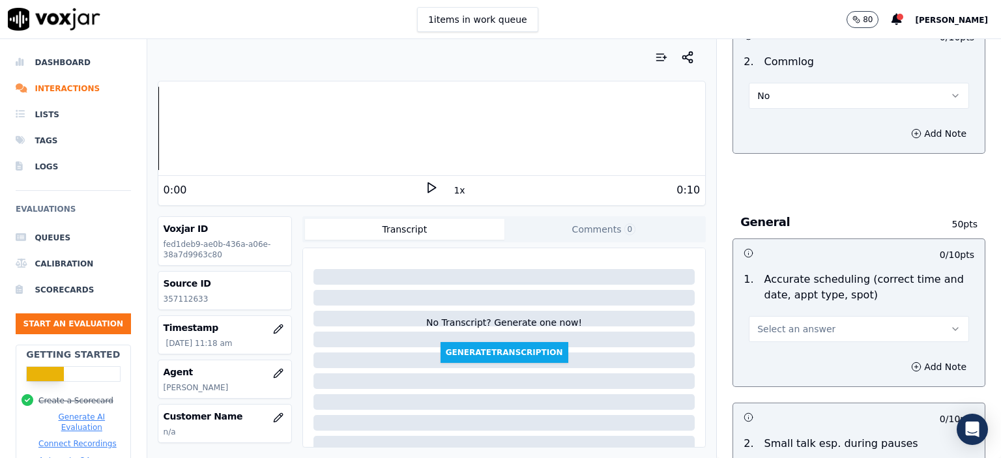
scroll to position [1239, 0]
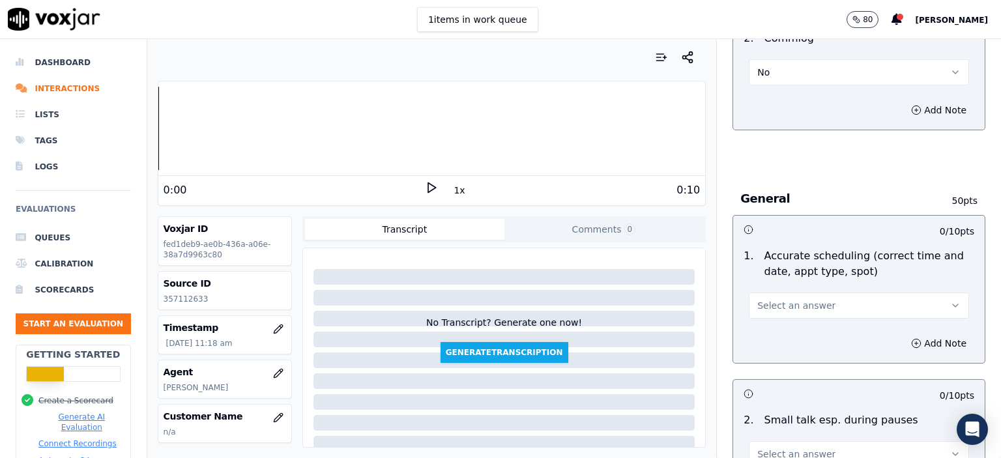
click at [801, 299] on span "Select an answer" at bounding box center [797, 305] width 78 height 13
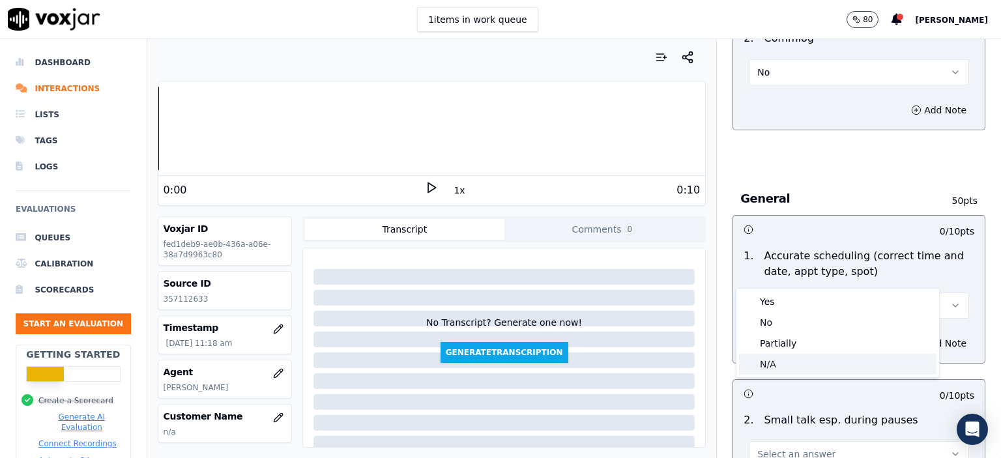
click at [786, 365] on div "N/A" at bounding box center [838, 364] width 198 height 21
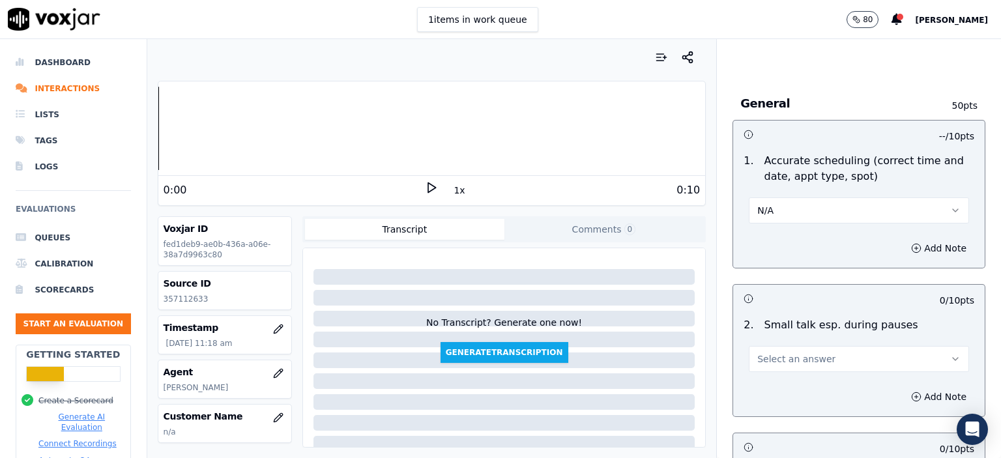
scroll to position [1369, 0]
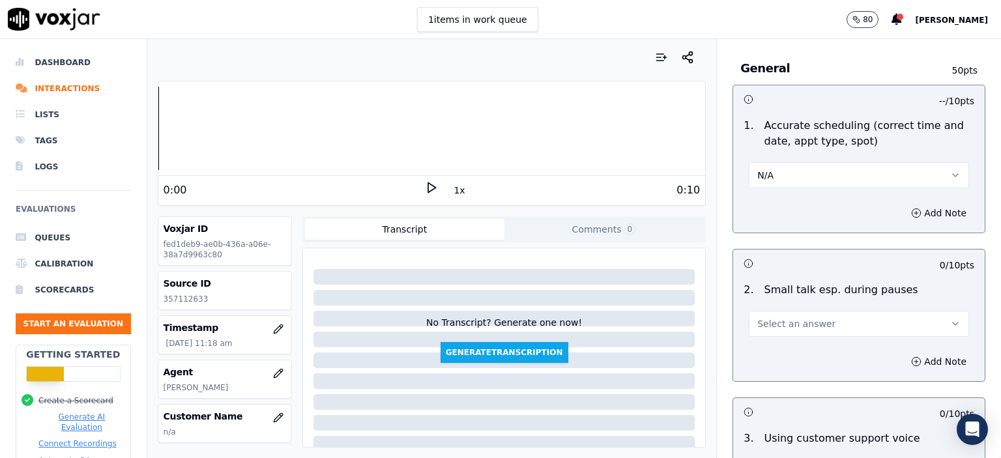
click at [788, 318] on span "Select an answer" at bounding box center [797, 324] width 78 height 13
click at [781, 356] on div "N/A" at bounding box center [838, 361] width 198 height 21
click at [797, 311] on button "N/A" at bounding box center [859, 324] width 220 height 26
click at [790, 336] on div "No" at bounding box center [838, 340] width 198 height 21
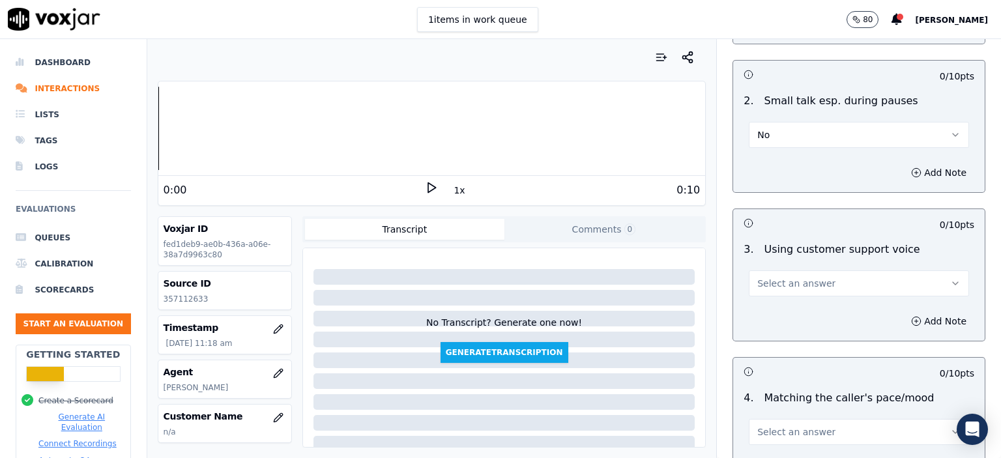
scroll to position [1565, 0]
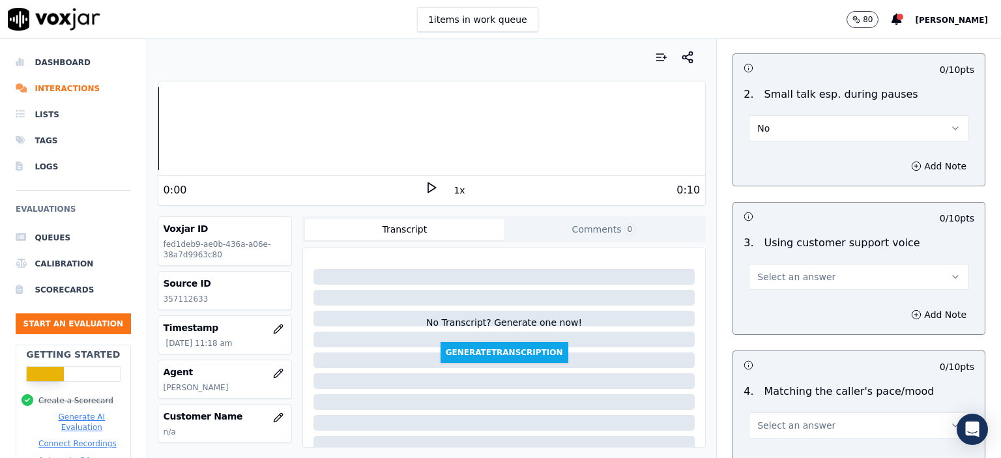
click at [810, 271] on span "Select an answer" at bounding box center [797, 277] width 78 height 13
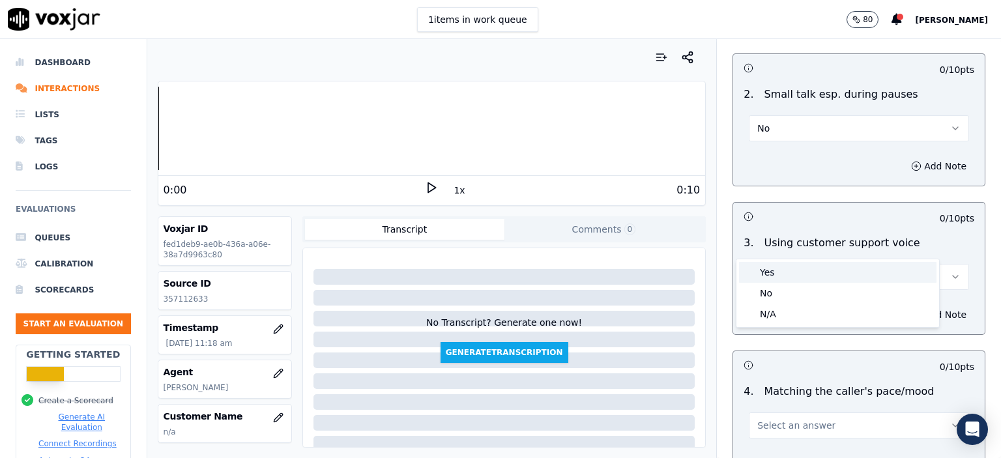
click at [810, 271] on div "Yes" at bounding box center [838, 272] width 198 height 21
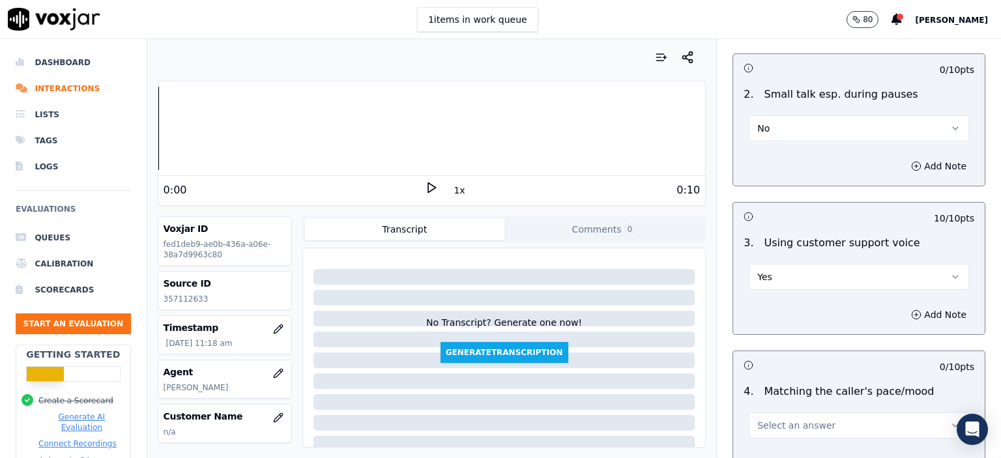
click at [803, 419] on span "Select an answer" at bounding box center [797, 425] width 78 height 13
click at [822, 321] on div "Yes" at bounding box center [838, 320] width 198 height 21
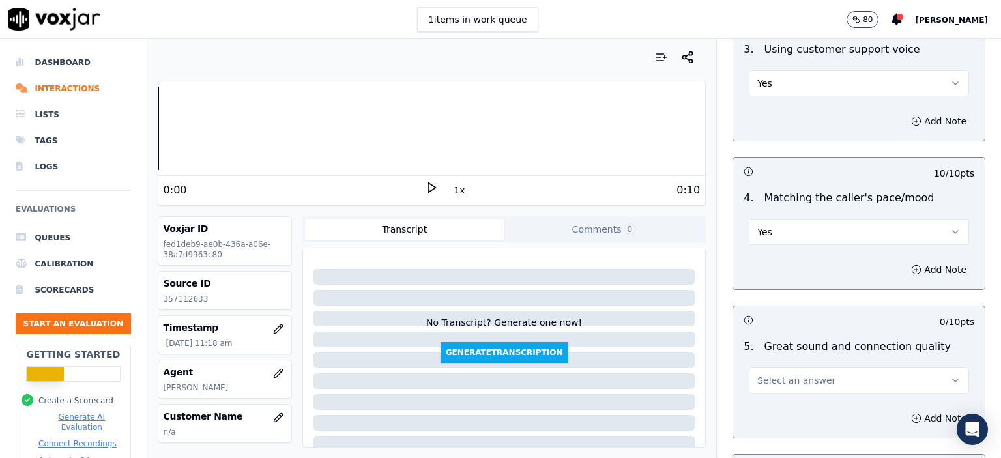
scroll to position [1760, 0]
click at [806, 372] on span "Select an answer" at bounding box center [797, 378] width 78 height 13
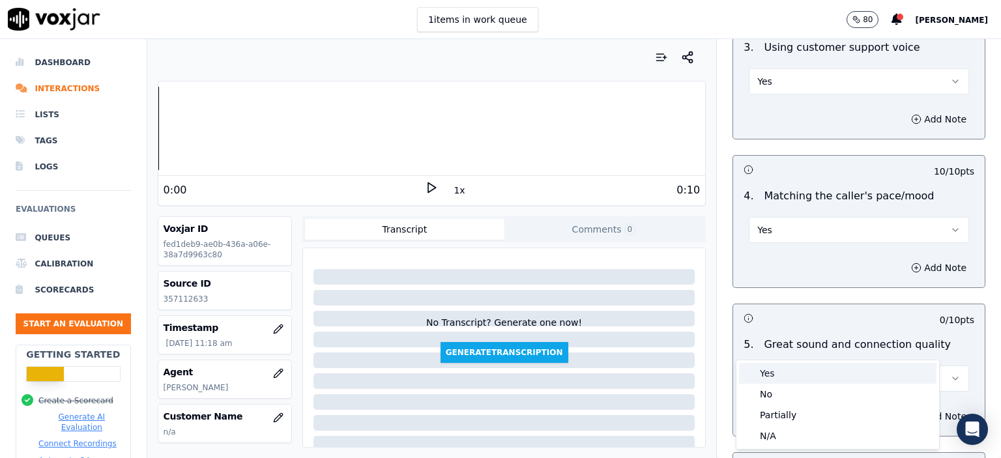
click at [818, 377] on div "Yes" at bounding box center [838, 373] width 198 height 21
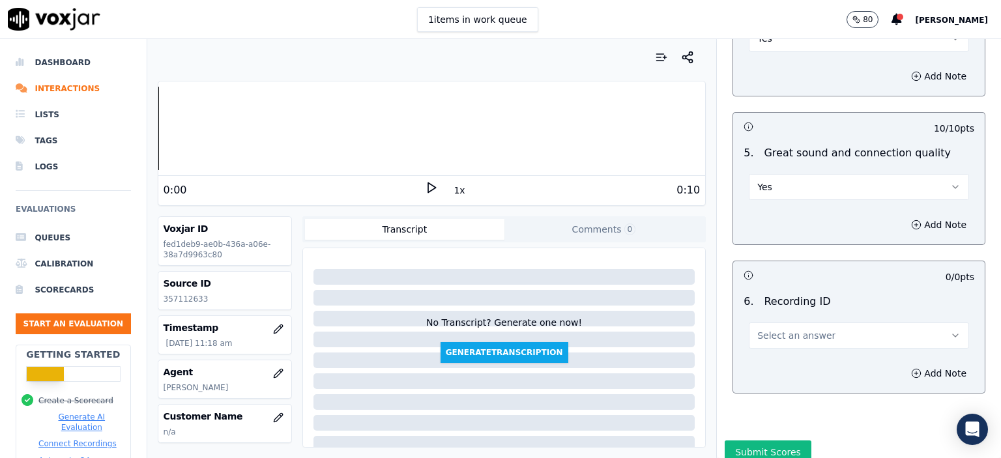
scroll to position [1956, 0]
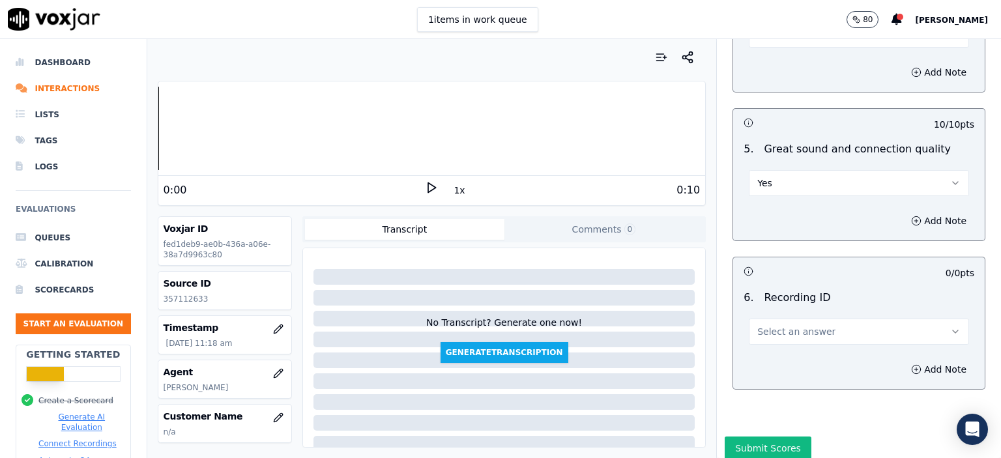
click at [801, 325] on span "Select an answer" at bounding box center [797, 331] width 78 height 13
click at [801, 326] on div "N/A" at bounding box center [838, 334] width 198 height 21
click at [183, 299] on p "357112633" at bounding box center [225, 299] width 123 height 10
copy p "357112633"
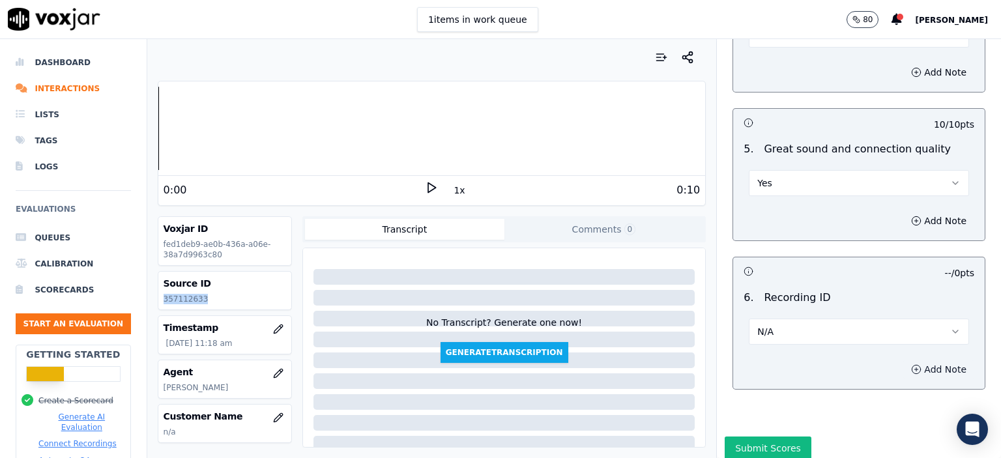
click at [918, 361] on button "Add Note" at bounding box center [939, 370] width 71 height 18
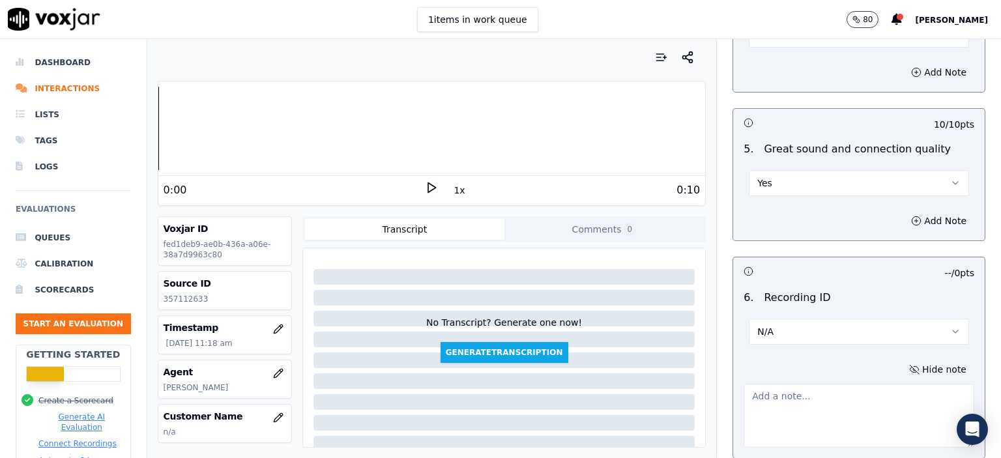
paste textarea "357112633"
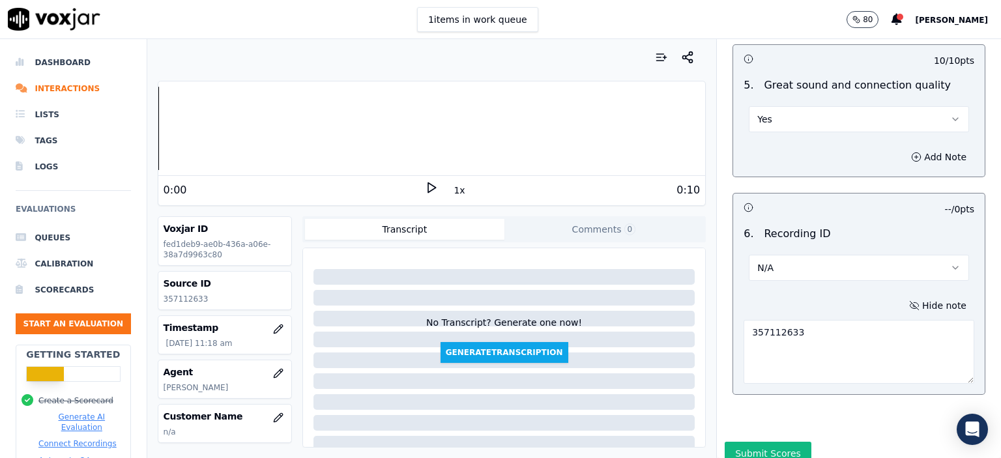
scroll to position [2021, 0]
type textarea "357112633"
click at [752, 441] on button "Submit Scores" at bounding box center [768, 452] width 87 height 23
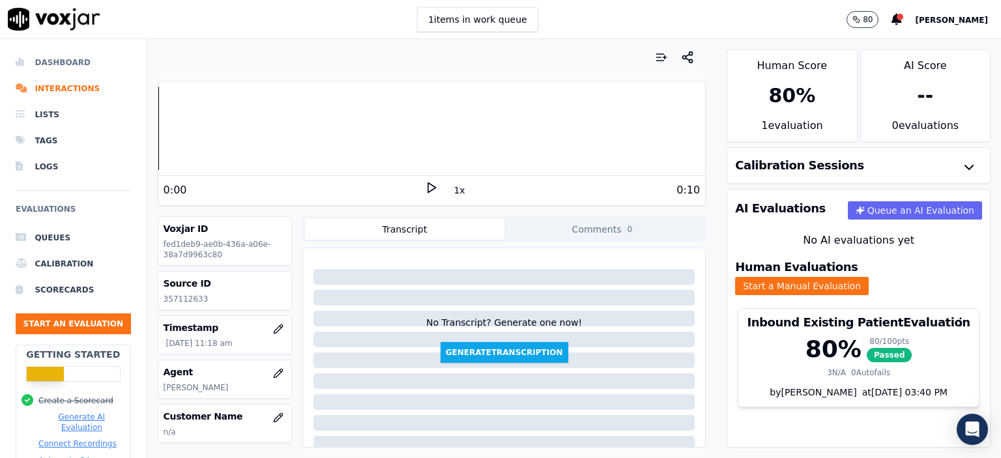
click at [70, 59] on li "Dashboard" at bounding box center [73, 63] width 115 height 26
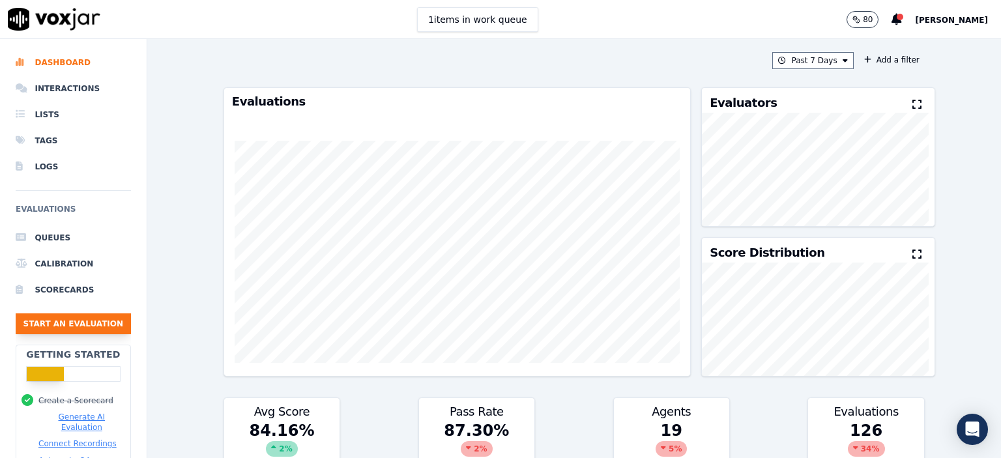
click at [70, 325] on button "Start an Evaluation" at bounding box center [73, 324] width 115 height 21
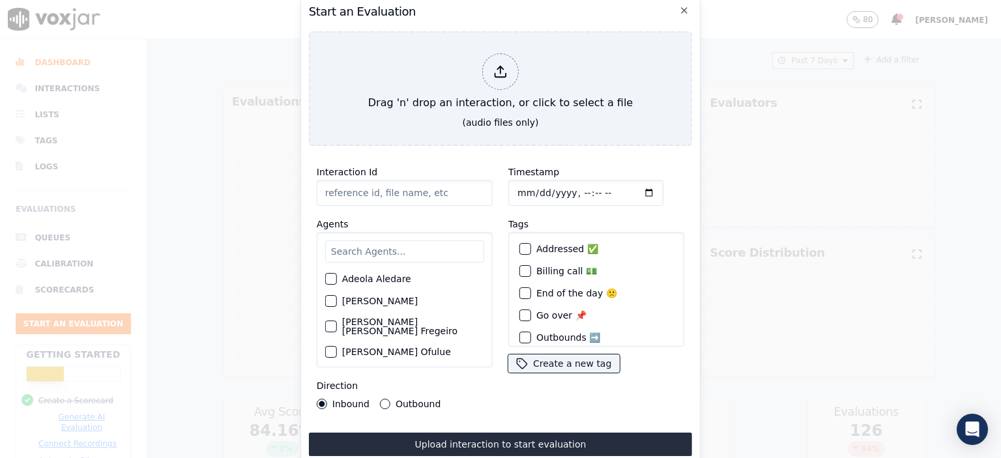
click at [368, 186] on input "Interaction Id" at bounding box center [405, 193] width 176 height 26
paste input "357120595"
type input "357120595"
click at [569, 188] on input "Timestamp" at bounding box center [586, 193] width 155 height 26
type input "[DATE]T12:04"
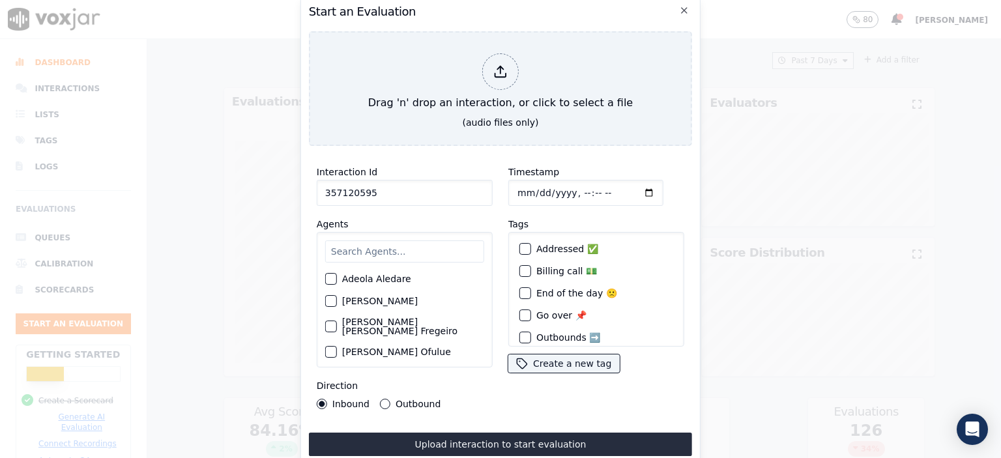
click at [345, 250] on input "text" at bounding box center [404, 252] width 159 height 22
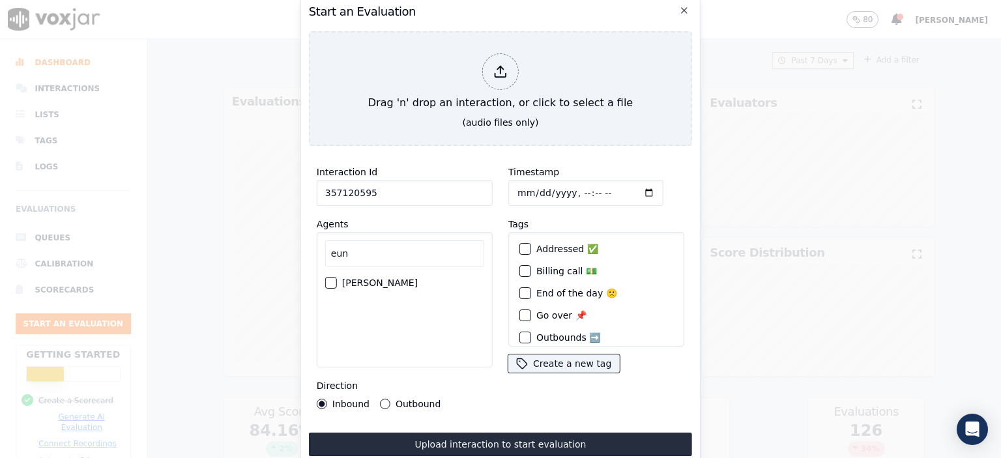
type input "eun"
click at [354, 280] on label "[PERSON_NAME]" at bounding box center [380, 282] width 76 height 9
click at [337, 280] on button "[PERSON_NAME]" at bounding box center [331, 283] width 12 height 12
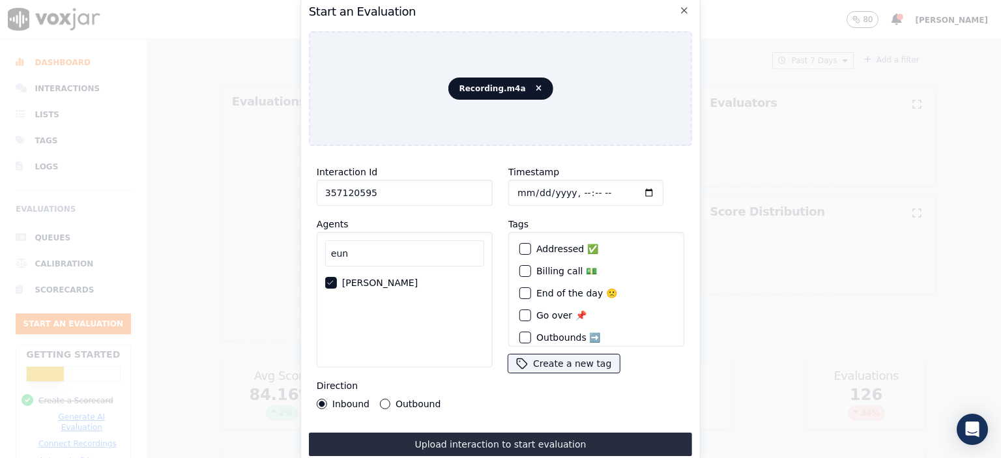
click at [561, 441] on button "Upload interaction to start evaluation" at bounding box center [500, 444] width 383 height 23
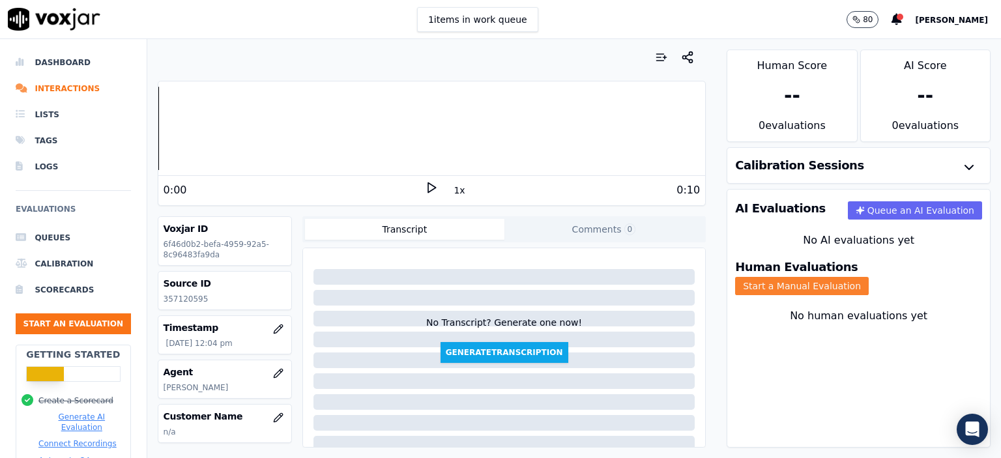
click at [869, 277] on button "Start a Manual Evaluation" at bounding box center [802, 286] width 134 height 18
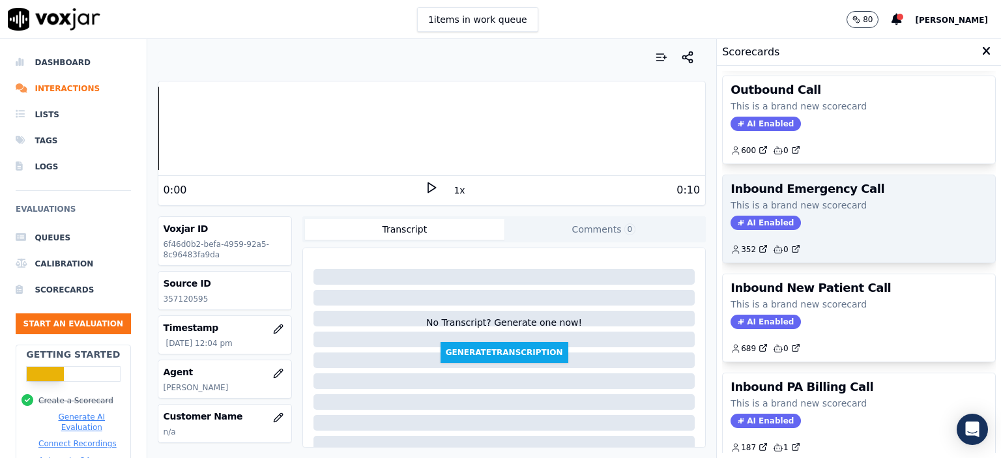
scroll to position [196, 0]
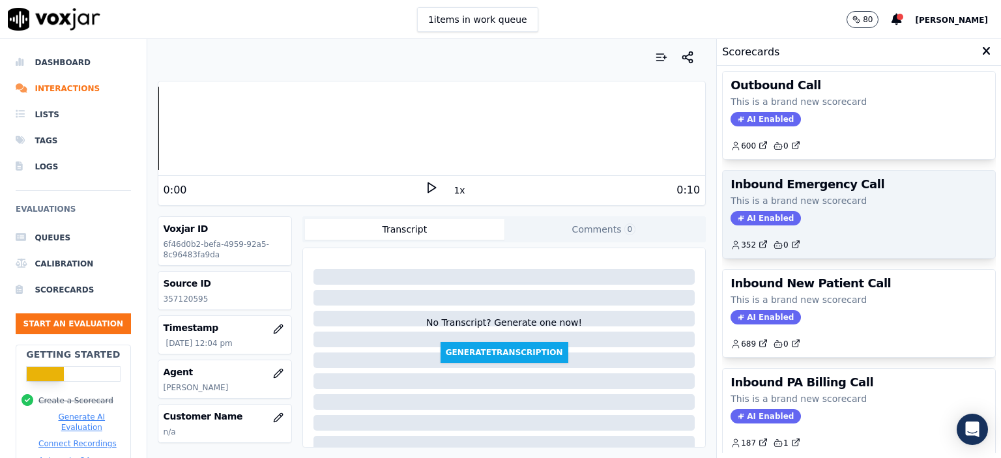
click at [823, 229] on div "352 0" at bounding box center [859, 239] width 257 height 21
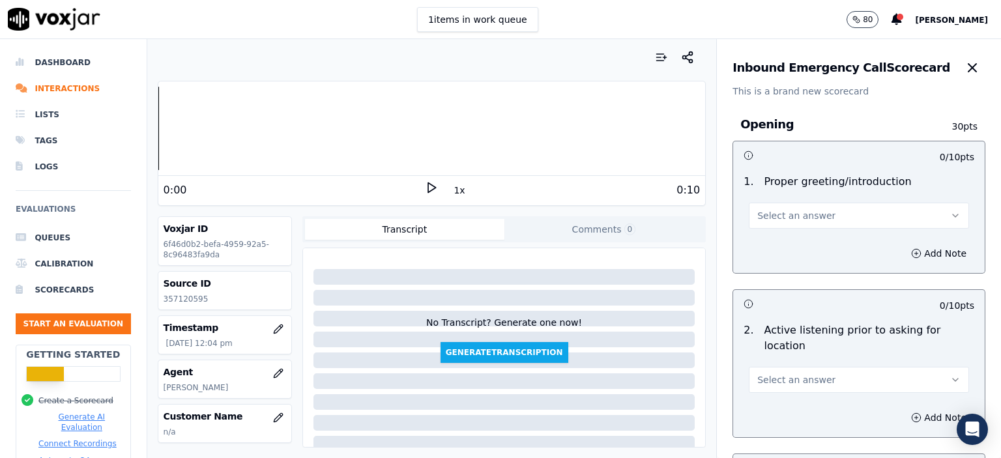
click at [820, 211] on button "Select an answer" at bounding box center [859, 216] width 220 height 26
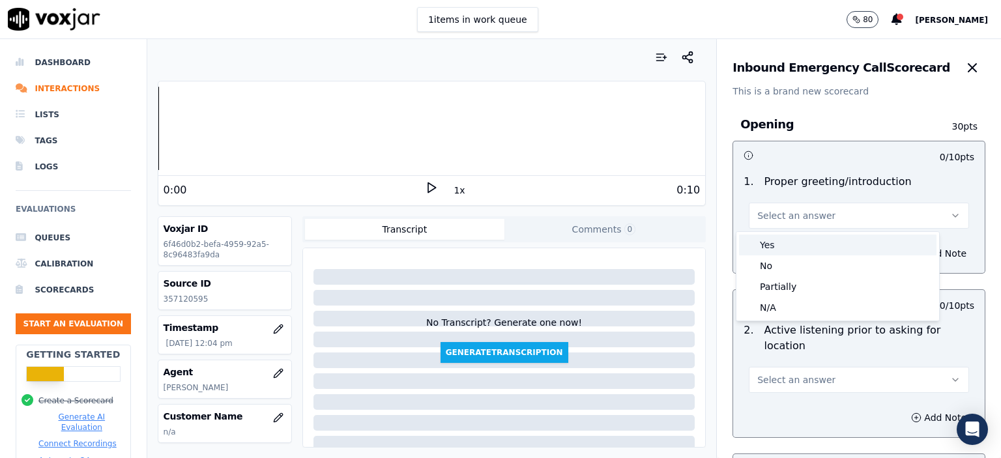
click at [814, 247] on div "Yes" at bounding box center [838, 245] width 198 height 21
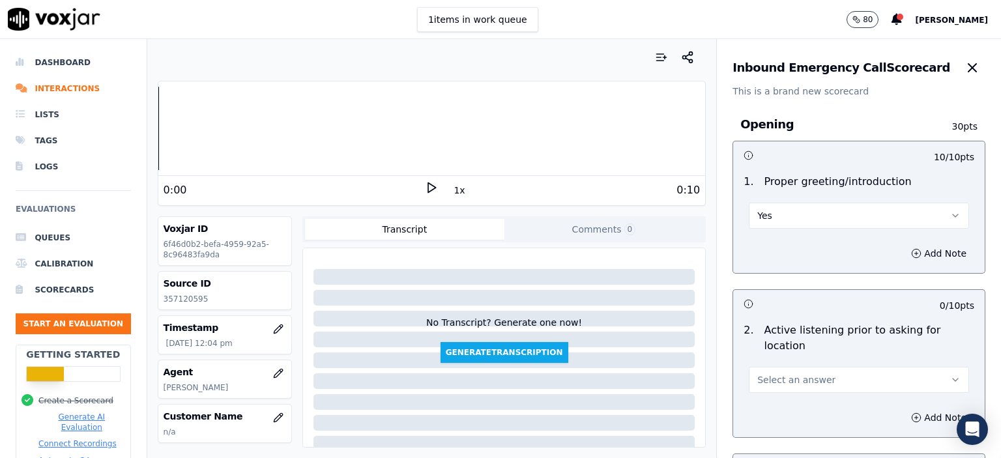
drag, startPoint x: 852, startPoint y: 359, endPoint x: 842, endPoint y: 376, distance: 19.4
click at [852, 367] on button "Select an answer" at bounding box center [859, 380] width 220 height 26
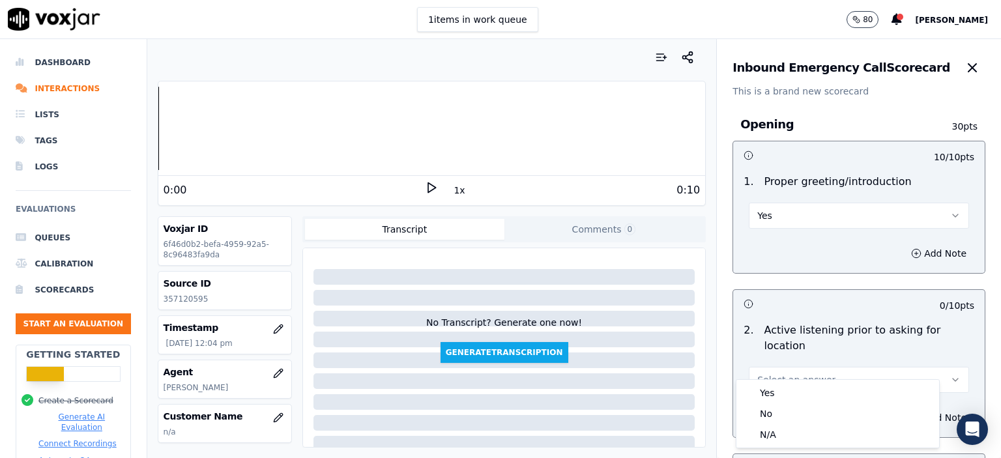
click at [800, 393] on div "Yes" at bounding box center [838, 393] width 198 height 21
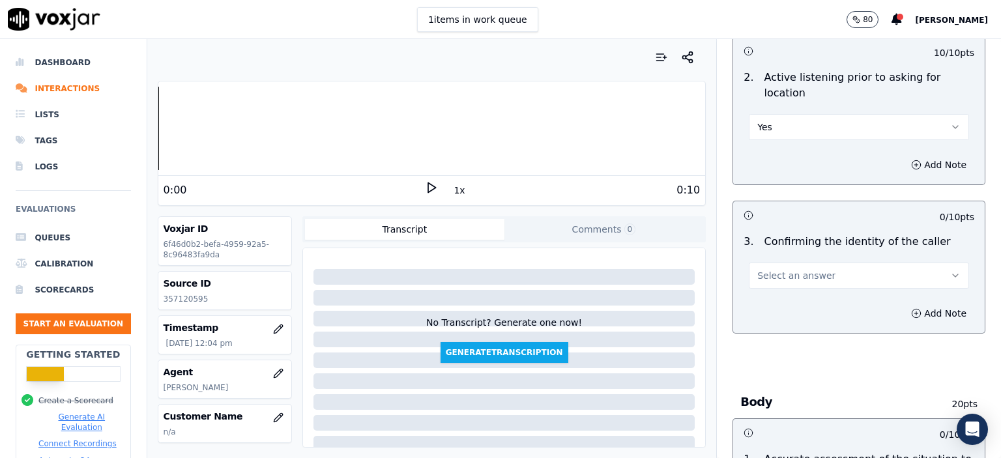
scroll to position [261, 0]
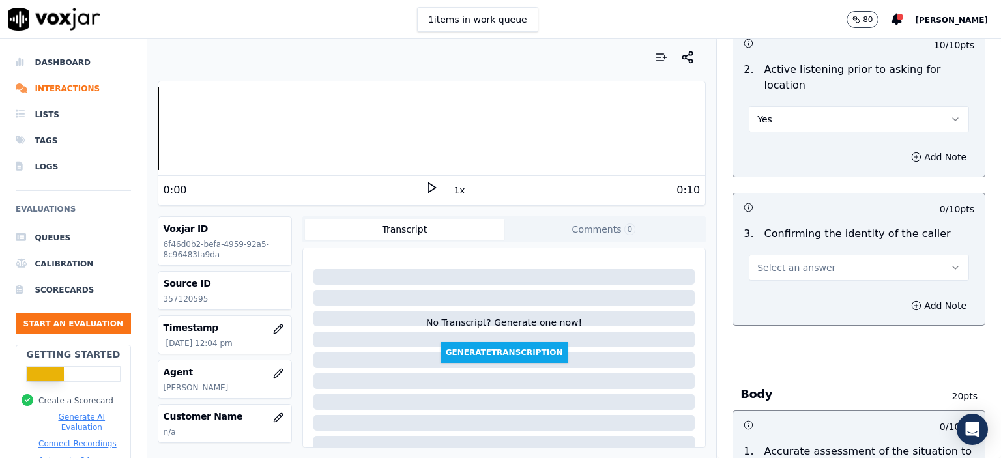
click at [842, 259] on button "Select an answer" at bounding box center [859, 268] width 220 height 26
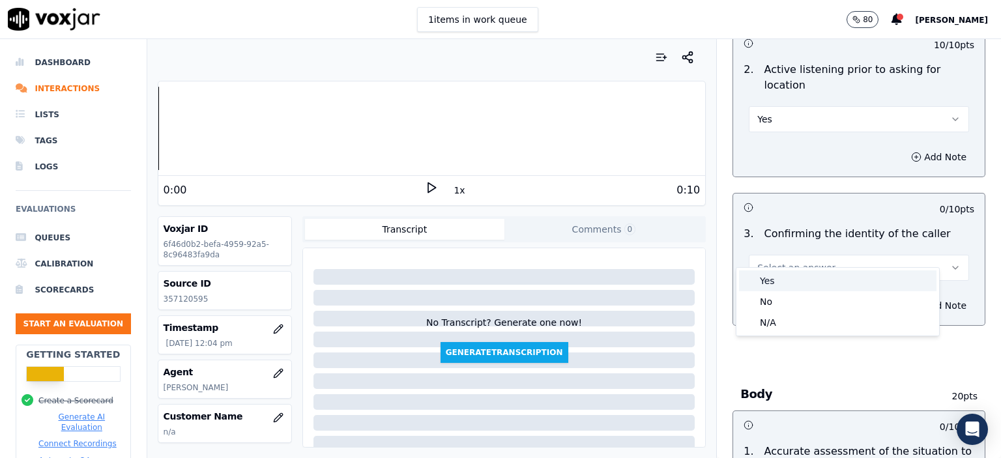
click at [833, 286] on div "Yes" at bounding box center [838, 281] width 198 height 21
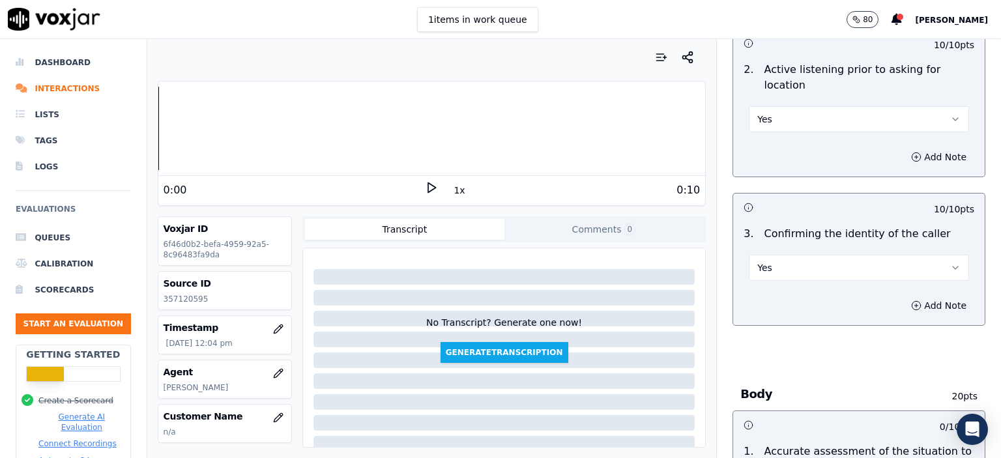
click at [835, 261] on button "Yes" at bounding box center [859, 268] width 220 height 26
click at [808, 325] on div "N/A" at bounding box center [838, 322] width 198 height 21
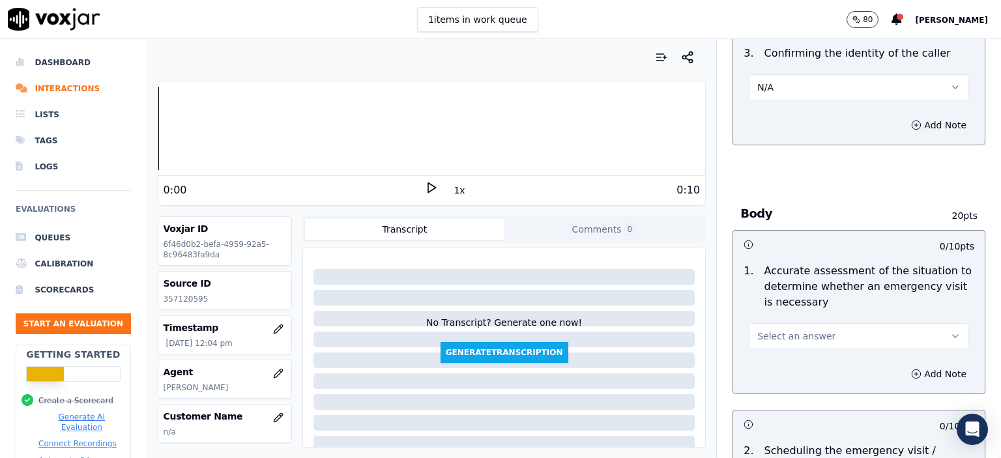
scroll to position [456, 0]
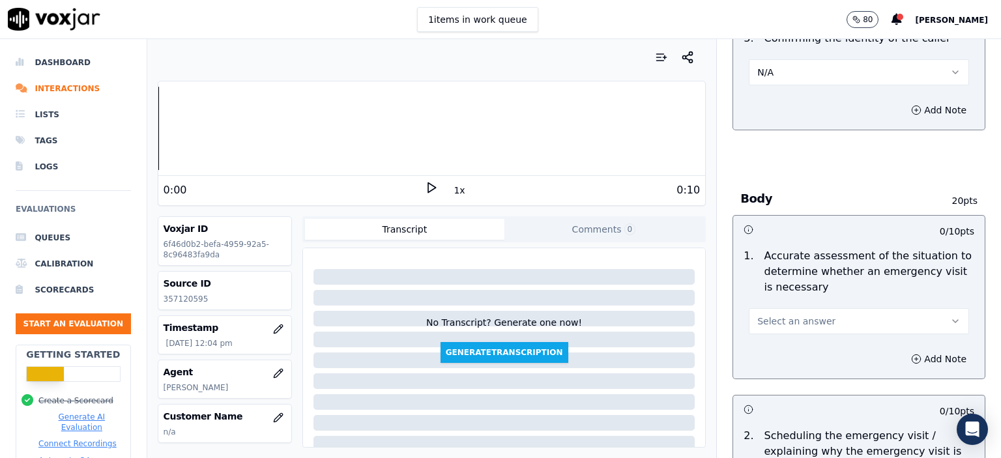
click at [811, 308] on button "Select an answer" at bounding box center [859, 321] width 220 height 26
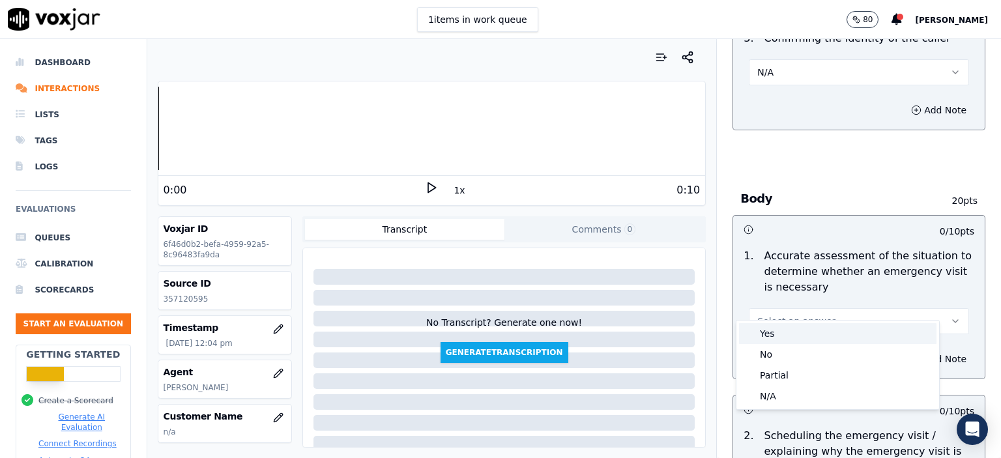
click at [813, 333] on div "Yes" at bounding box center [838, 333] width 198 height 21
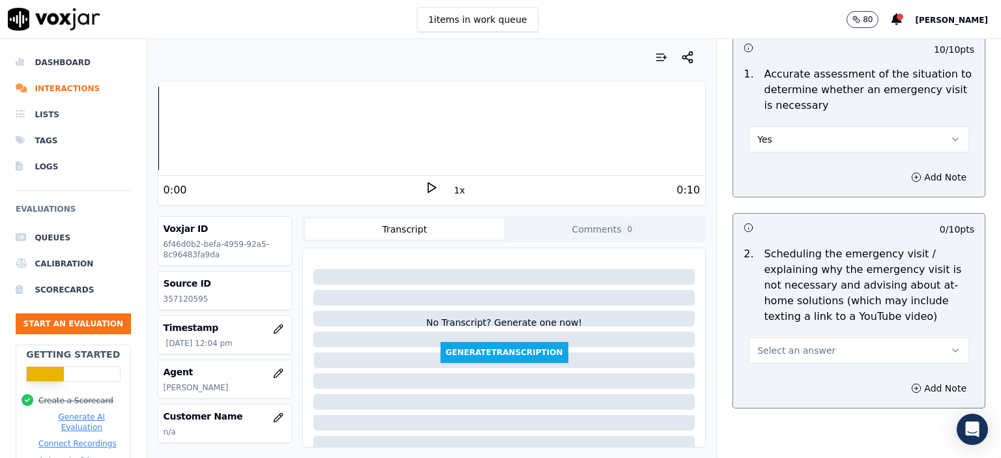
scroll to position [652, 0]
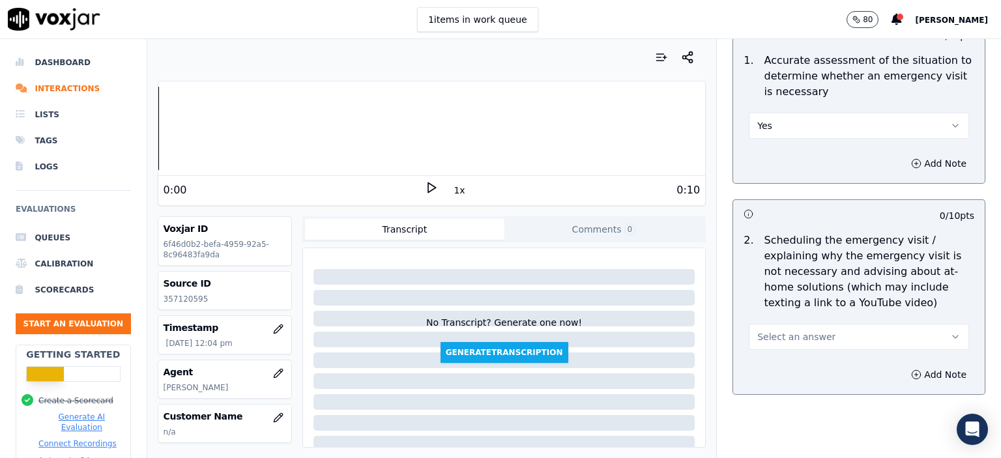
click at [806, 331] on span "Select an answer" at bounding box center [797, 337] width 78 height 13
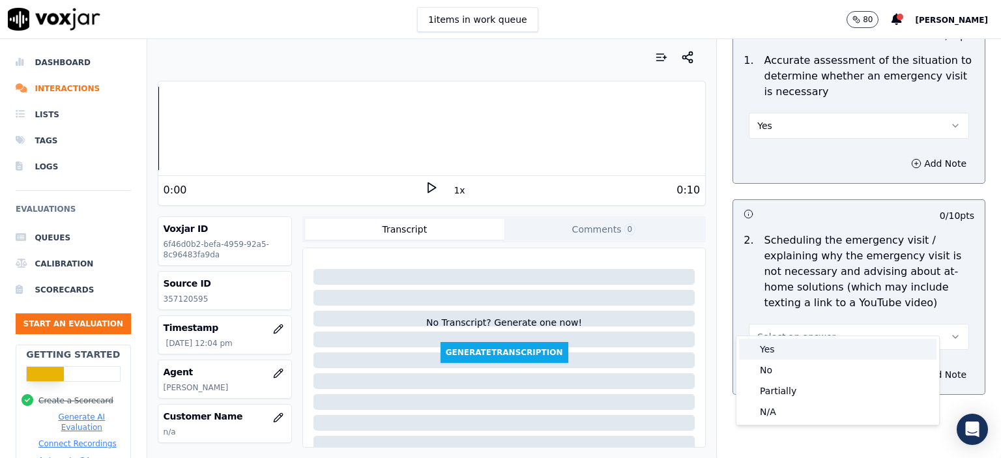
click at [800, 348] on div "Yes" at bounding box center [838, 349] width 198 height 21
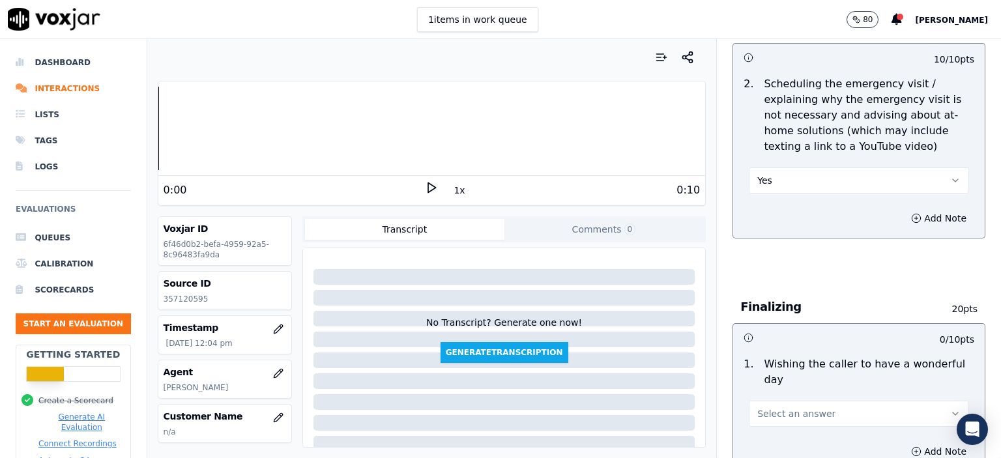
scroll to position [913, 0]
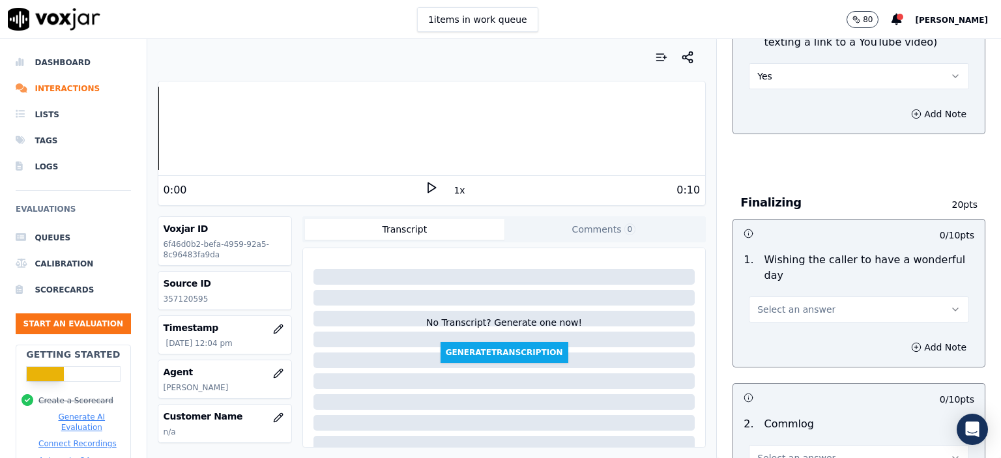
click at [821, 328] on div "Add Note" at bounding box center [859, 347] width 252 height 39
click at [821, 297] on button "Select an answer" at bounding box center [859, 310] width 220 height 26
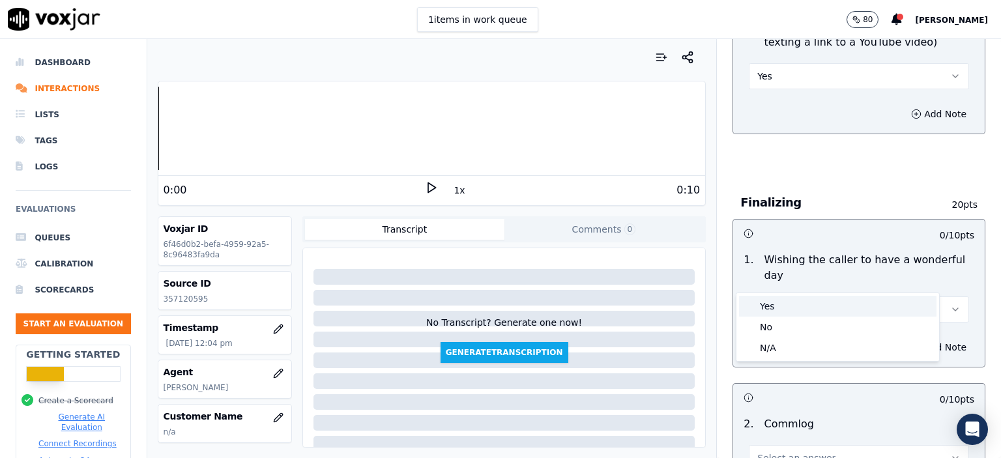
click at [799, 308] on div "Yes" at bounding box center [838, 306] width 198 height 21
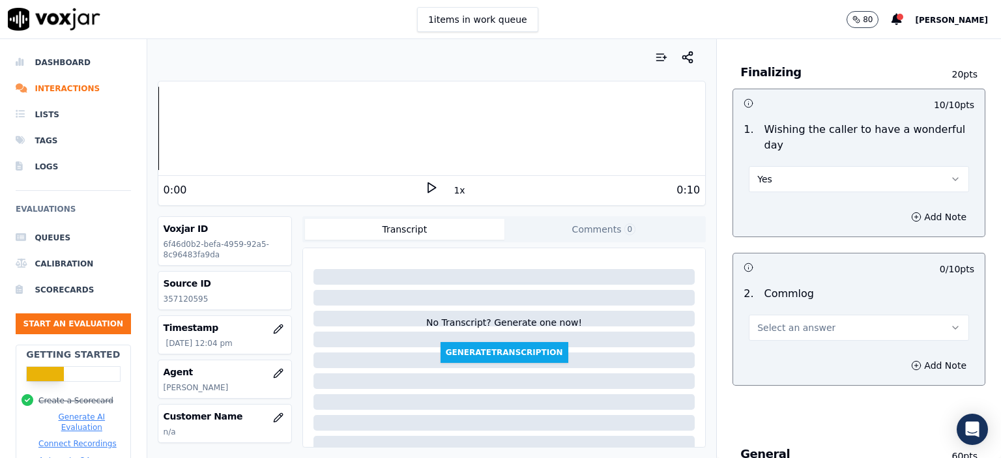
click at [806, 321] on span "Select an answer" at bounding box center [797, 327] width 78 height 13
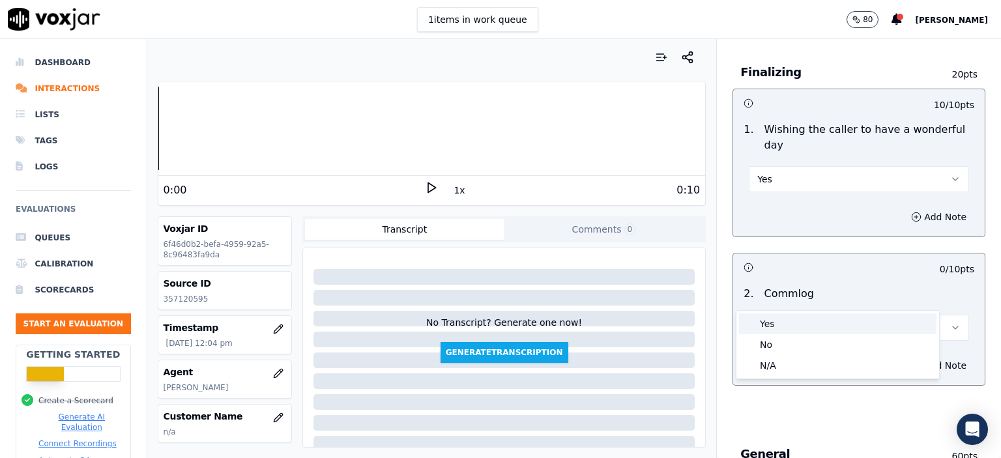
click at [802, 323] on div "Yes" at bounding box center [838, 324] width 198 height 21
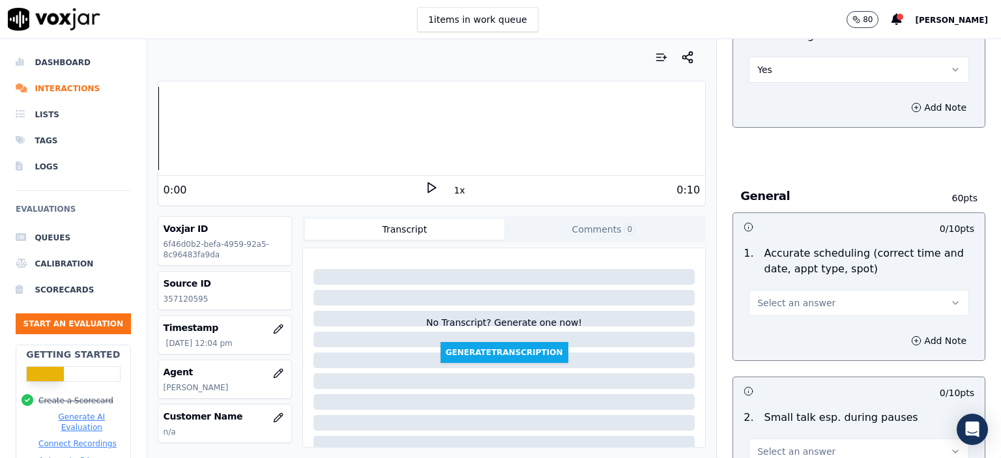
scroll to position [1304, 0]
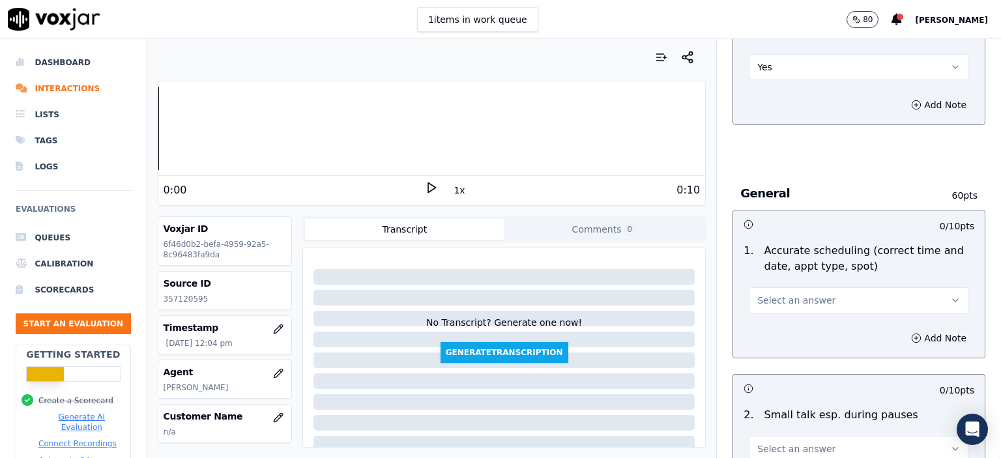
click at [801, 288] on button "Select an answer" at bounding box center [859, 301] width 220 height 26
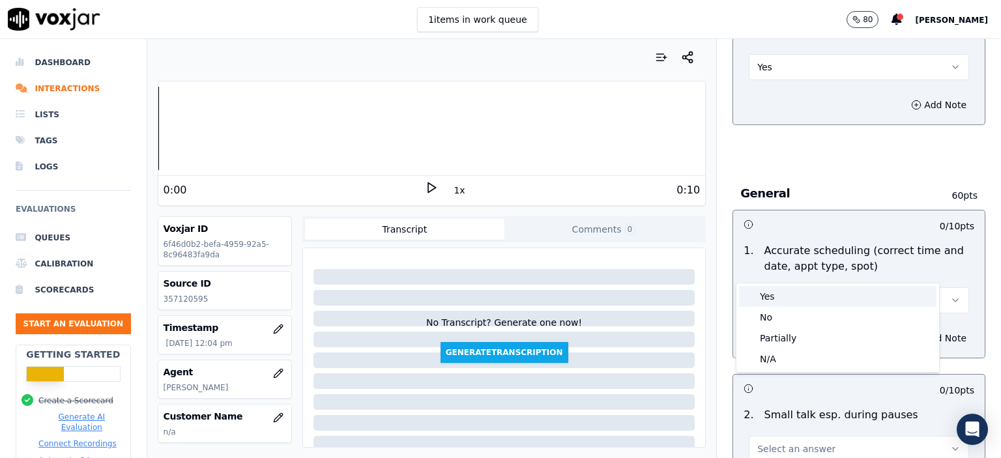
click at [799, 300] on div "Yes" at bounding box center [838, 296] width 198 height 21
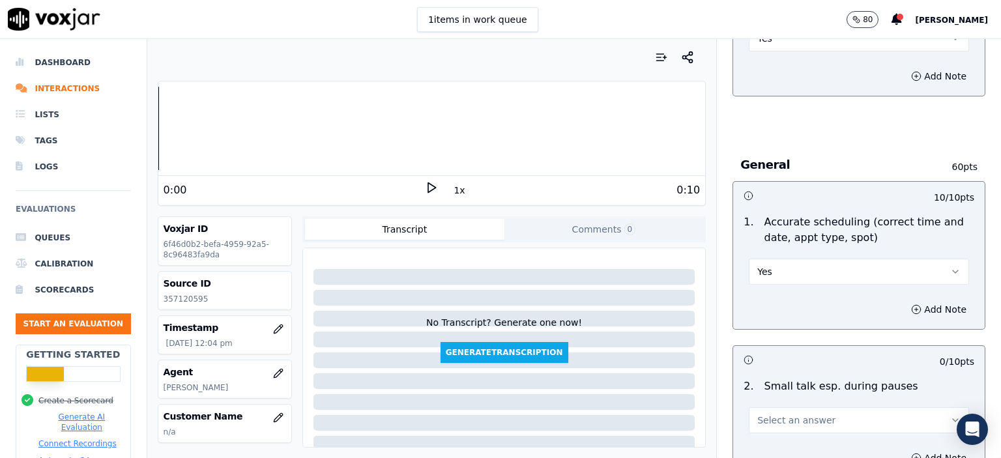
scroll to position [1434, 0]
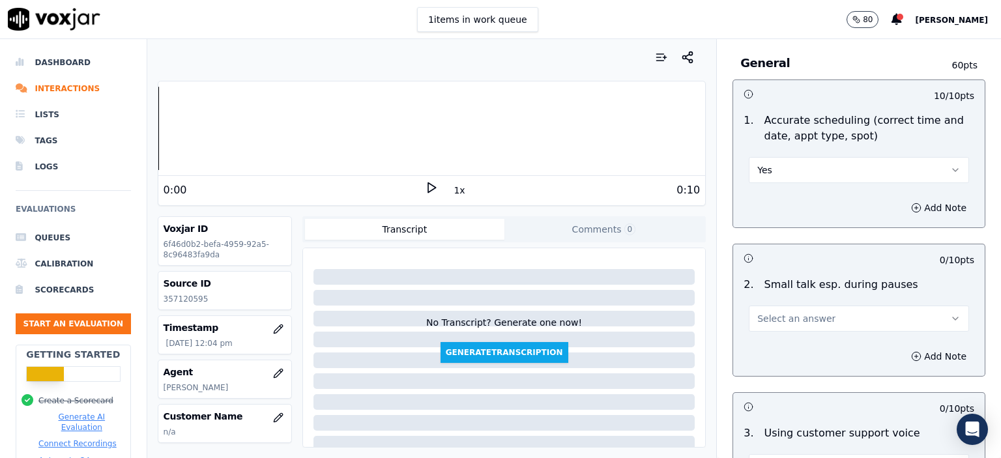
click at [810, 312] on span "Select an answer" at bounding box center [797, 318] width 78 height 13
click at [790, 350] on div "N/A" at bounding box center [838, 356] width 198 height 21
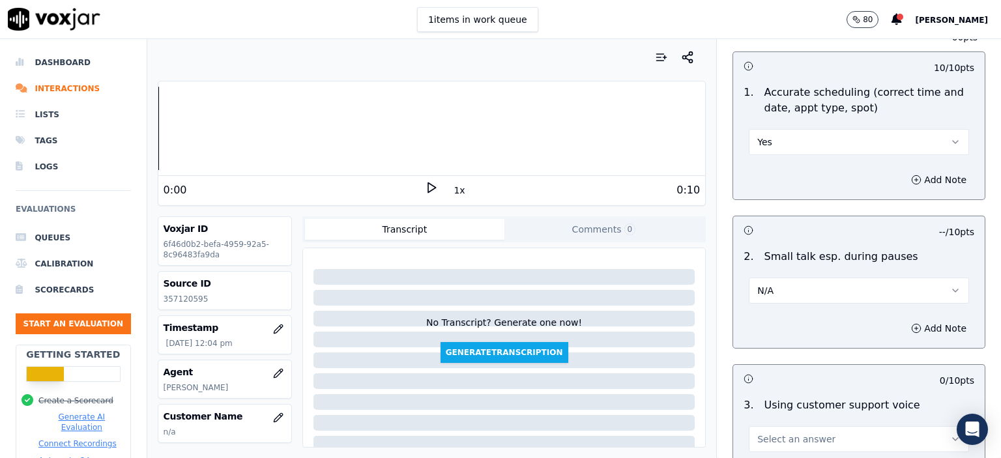
scroll to position [1500, 0]
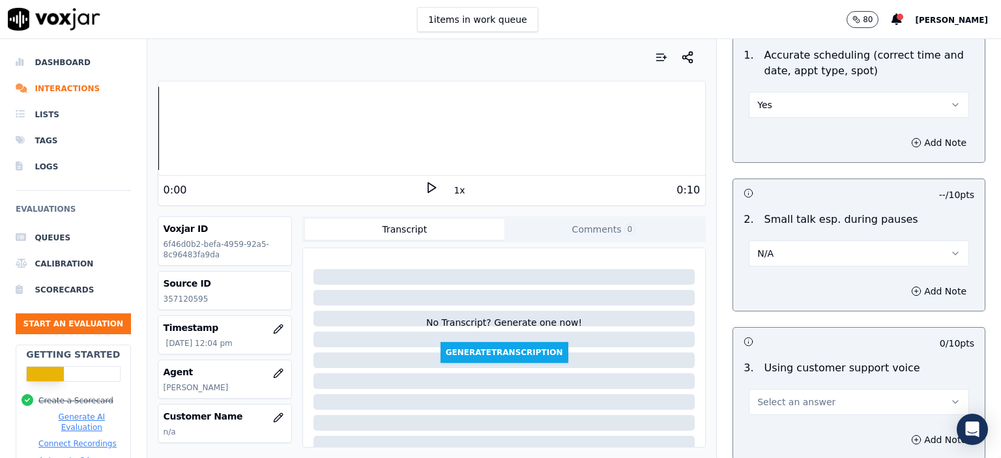
click at [786, 396] on span "Select an answer" at bounding box center [797, 402] width 78 height 13
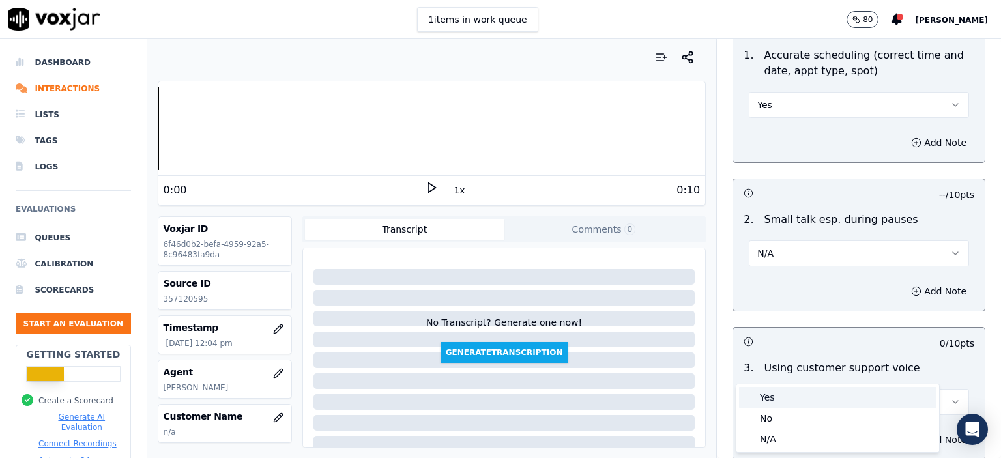
click at [790, 397] on div "Yes" at bounding box center [838, 397] width 198 height 21
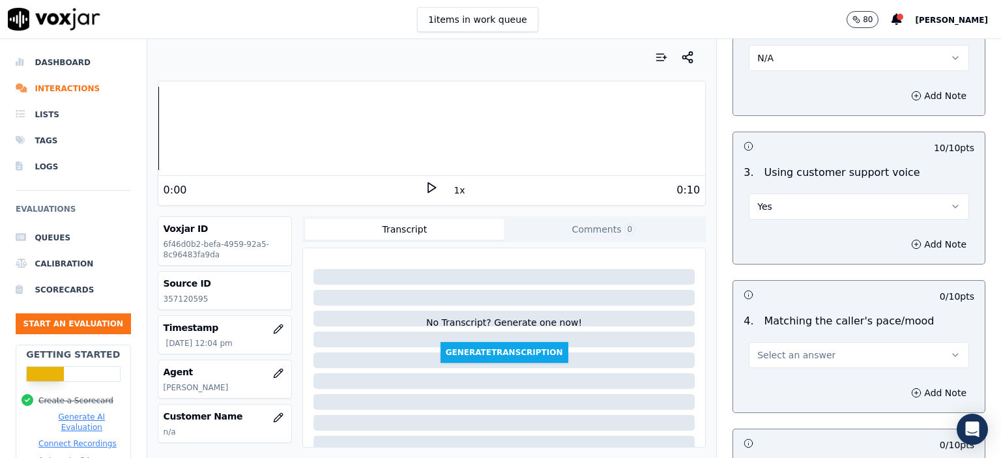
click at [786, 349] on span "Select an answer" at bounding box center [797, 355] width 78 height 13
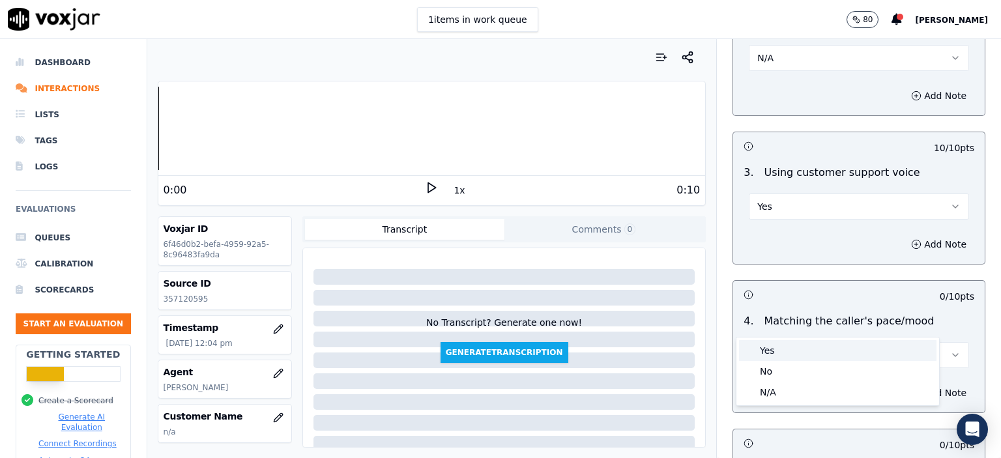
click at [781, 357] on div "Yes" at bounding box center [838, 350] width 198 height 21
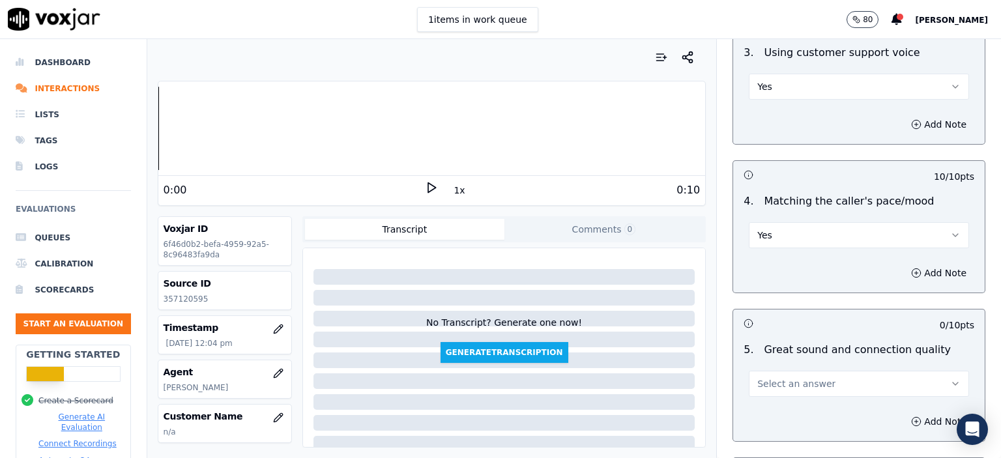
scroll to position [1891, 0]
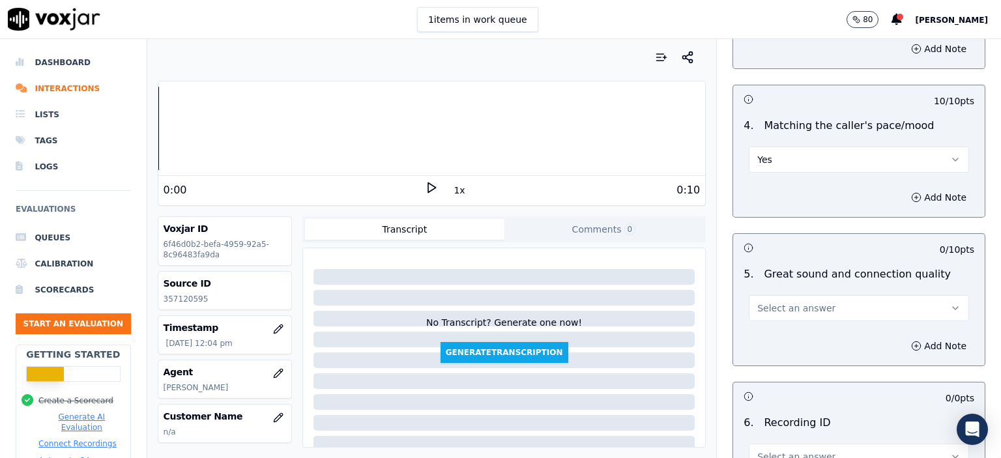
click at [801, 302] on span "Select an answer" at bounding box center [797, 308] width 78 height 13
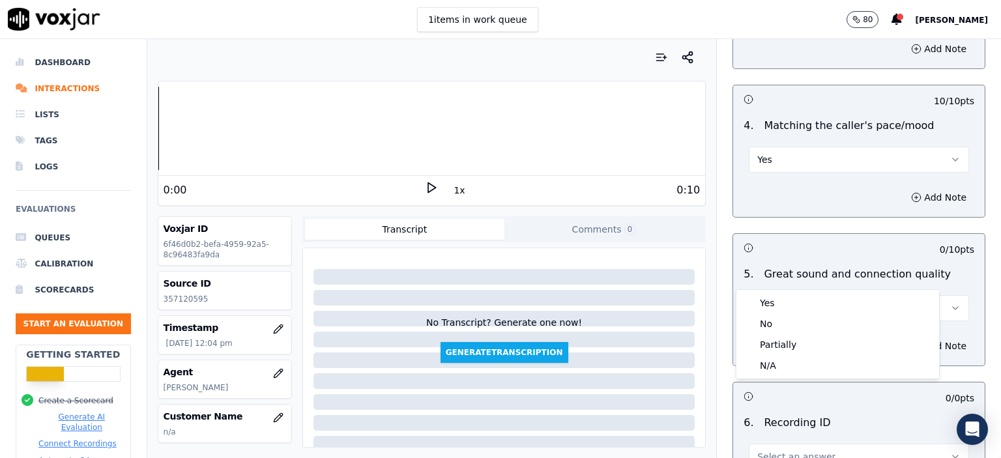
click at [799, 297] on div "Yes" at bounding box center [838, 303] width 198 height 21
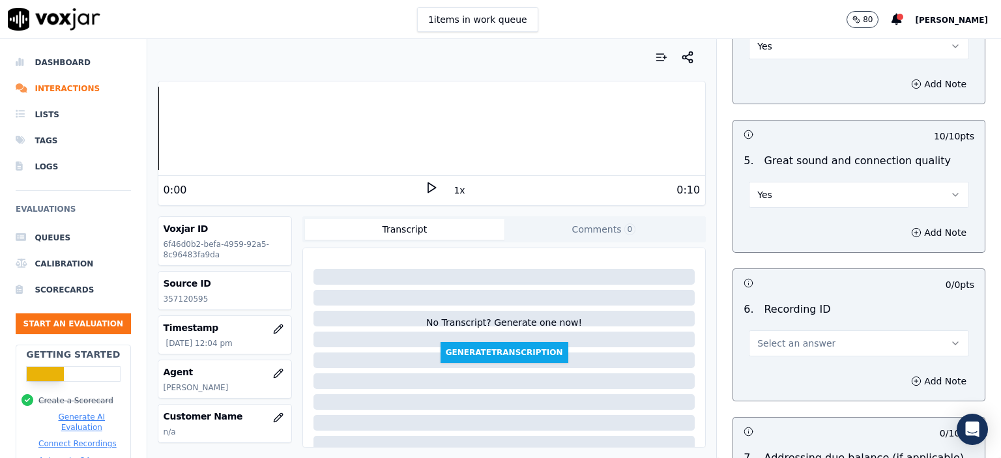
scroll to position [2021, 0]
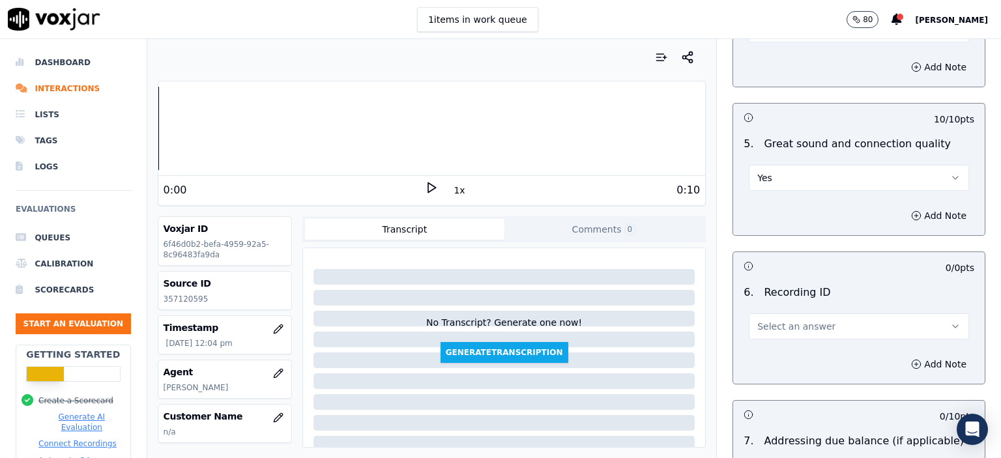
click at [787, 320] on span "Select an answer" at bounding box center [797, 326] width 78 height 13
click at [783, 325] on div "N/A" at bounding box center [838, 329] width 198 height 21
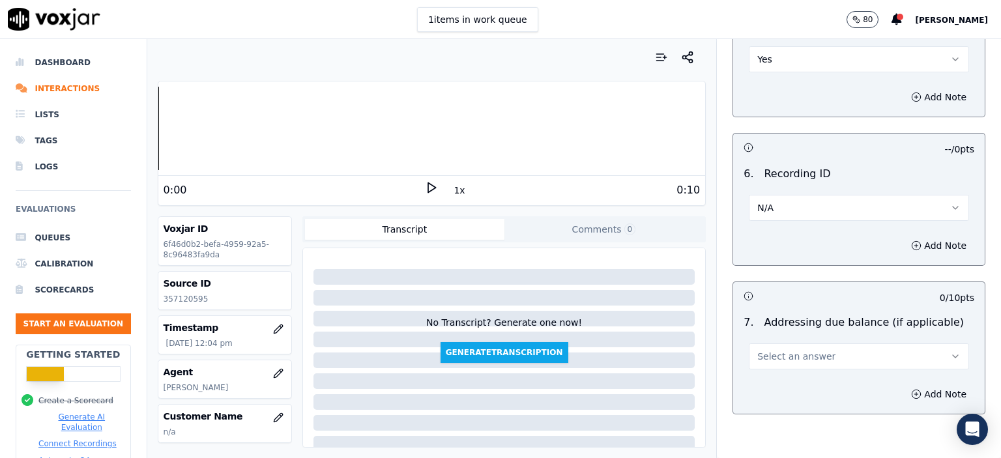
scroll to position [2168, 0]
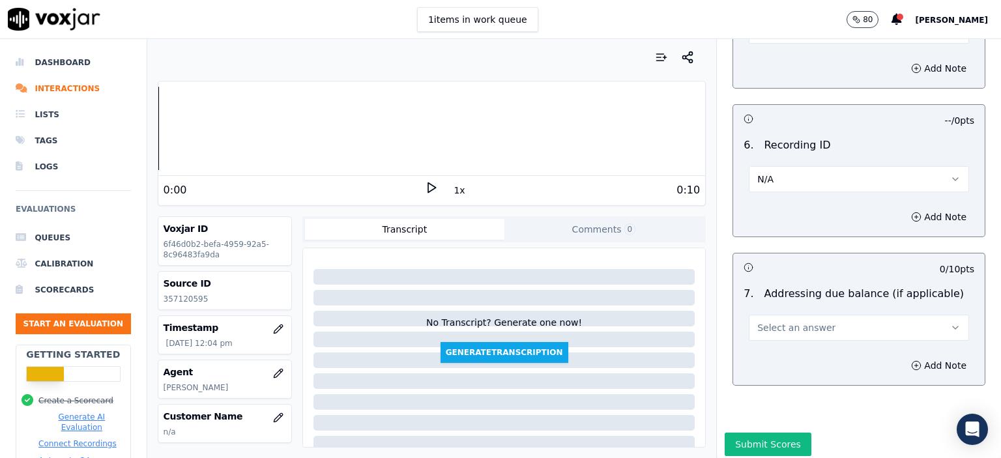
click at [806, 312] on div "Select an answer" at bounding box center [859, 326] width 220 height 29
click at [807, 321] on span "Select an answer" at bounding box center [797, 327] width 78 height 13
click at [806, 357] on div "N/A" at bounding box center [838, 363] width 198 height 21
click at [811, 198] on div "Add Note" at bounding box center [859, 217] width 252 height 39
click at [911, 212] on icon "button" at bounding box center [916, 217] width 10 height 10
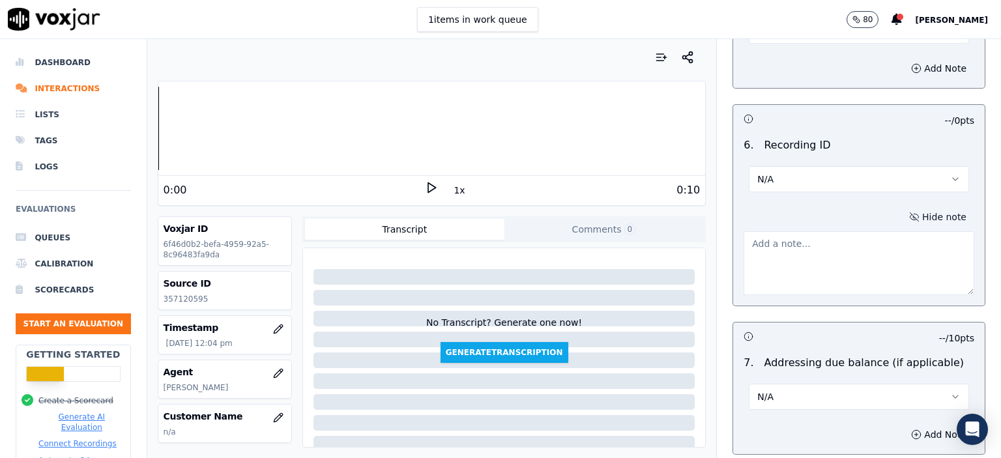
click at [188, 300] on p "357120595" at bounding box center [225, 299] width 123 height 10
click at [188, 299] on p "357120595" at bounding box center [225, 299] width 123 height 10
copy p "357120595"
click at [824, 259] on textarea at bounding box center [859, 263] width 231 height 64
paste textarea "357120595"
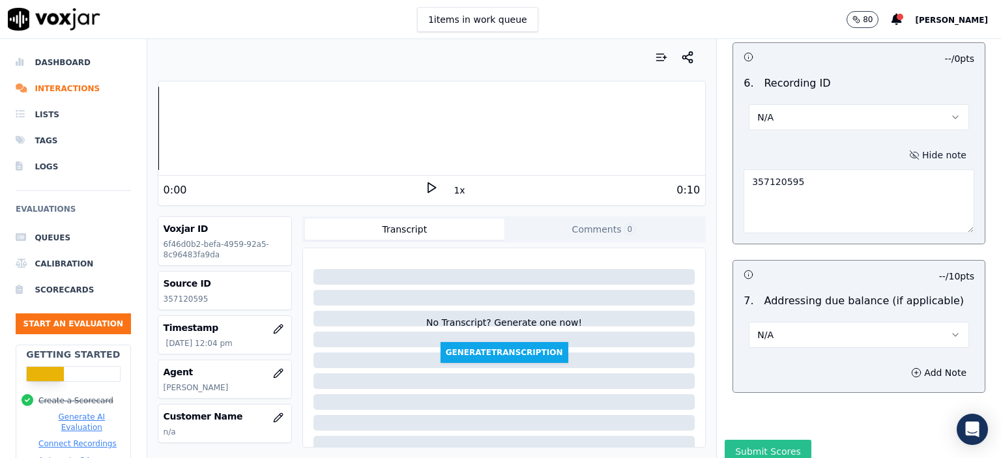
scroll to position [2238, 0]
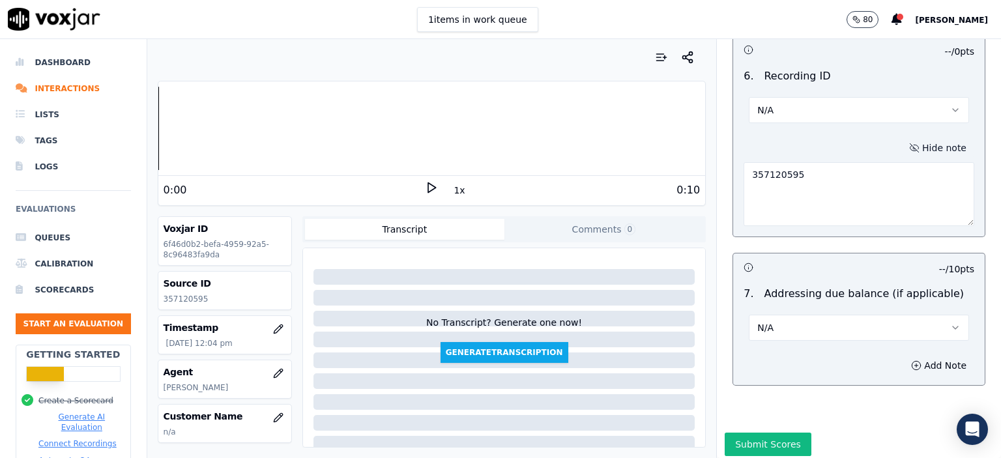
type textarea "357120595"
click at [727, 433] on button "Submit Scores" at bounding box center [768, 444] width 87 height 23
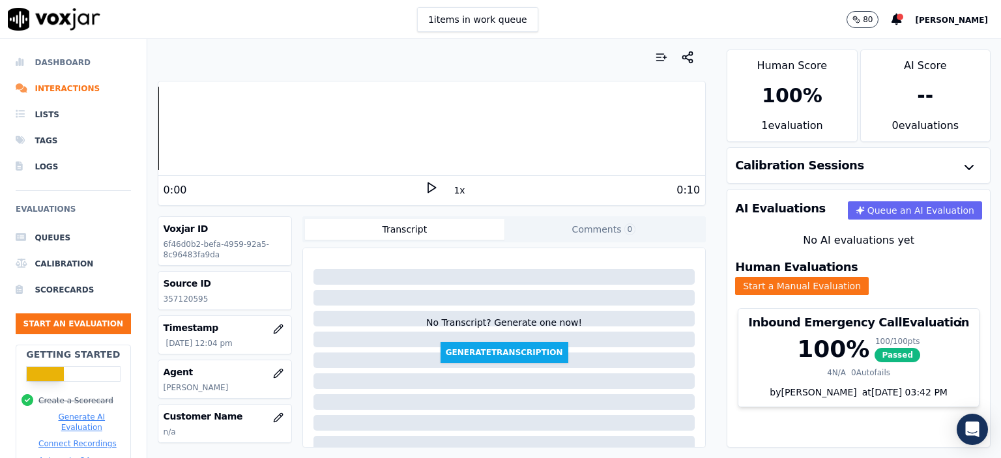
click at [50, 65] on li "Dashboard" at bounding box center [73, 63] width 115 height 26
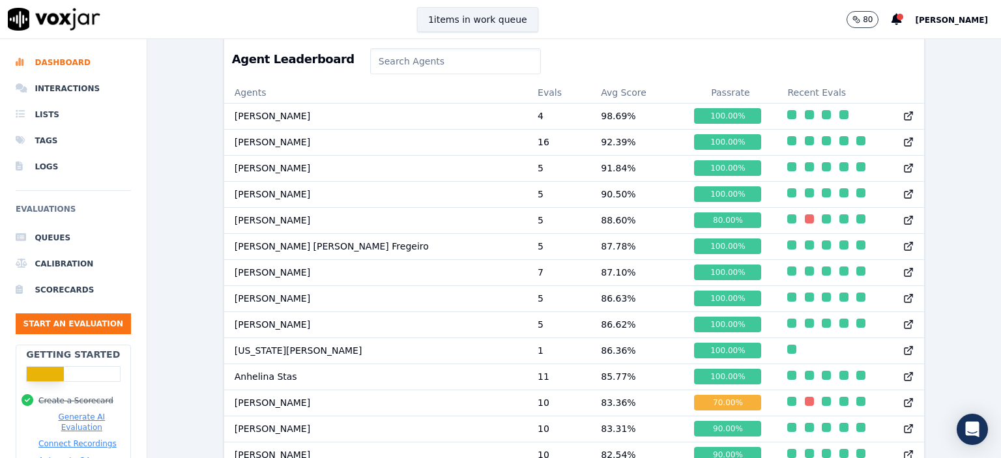
scroll to position [677, 0]
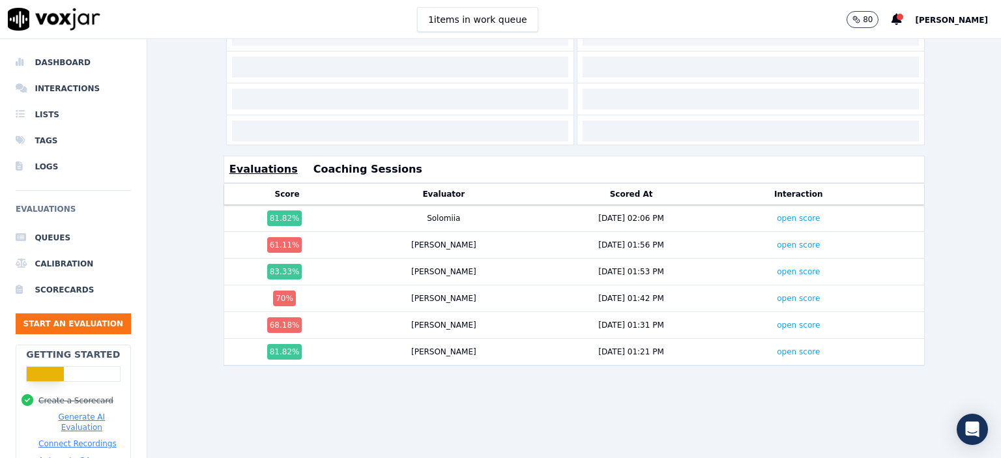
scroll to position [400, 0]
